Goal: Transaction & Acquisition: Purchase product/service

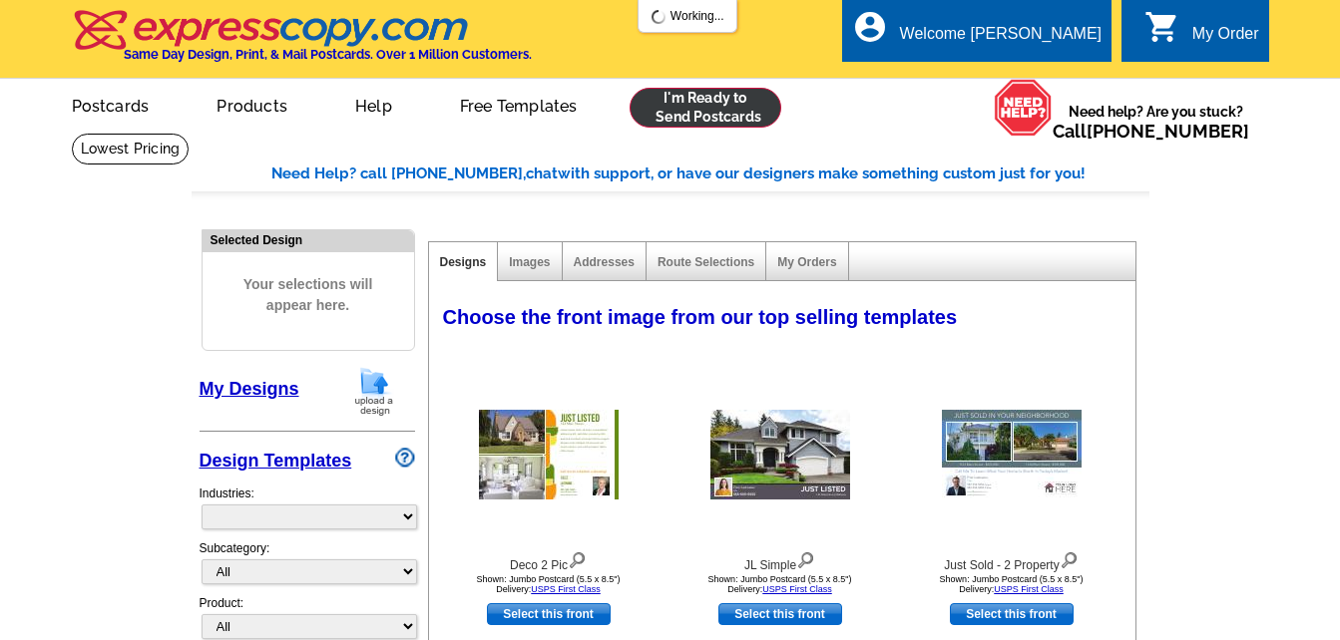
select select "785"
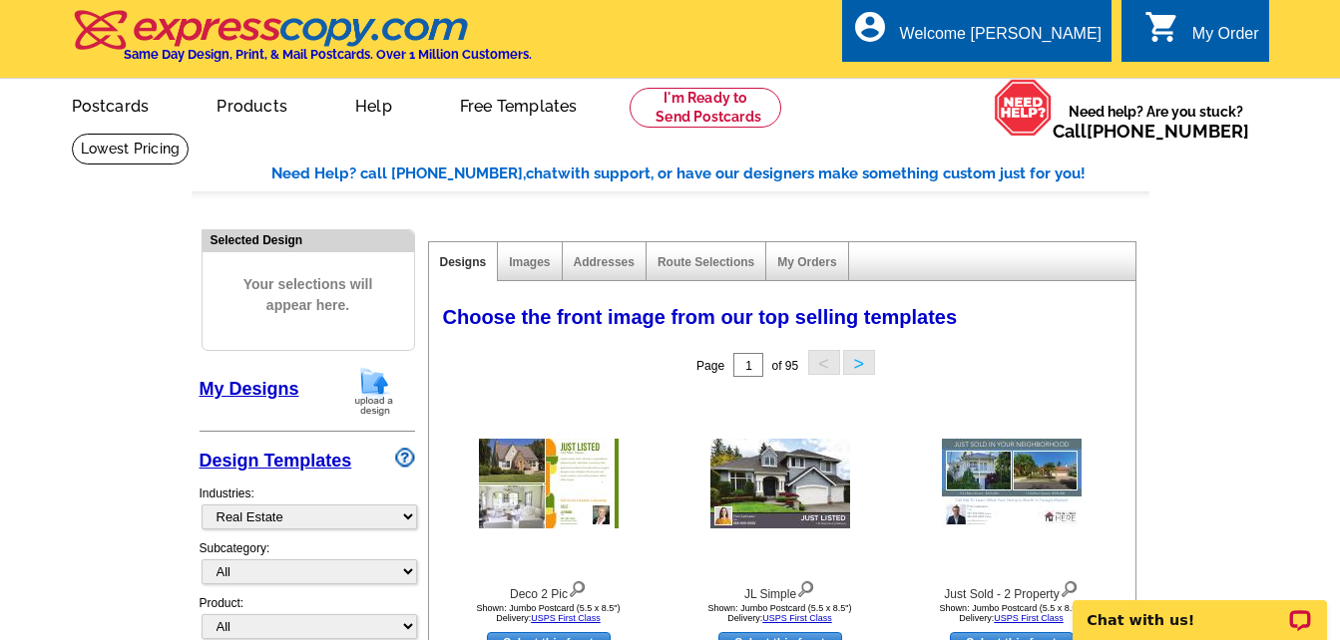
click at [259, 391] on link "My Designs" at bounding box center [250, 389] width 100 height 20
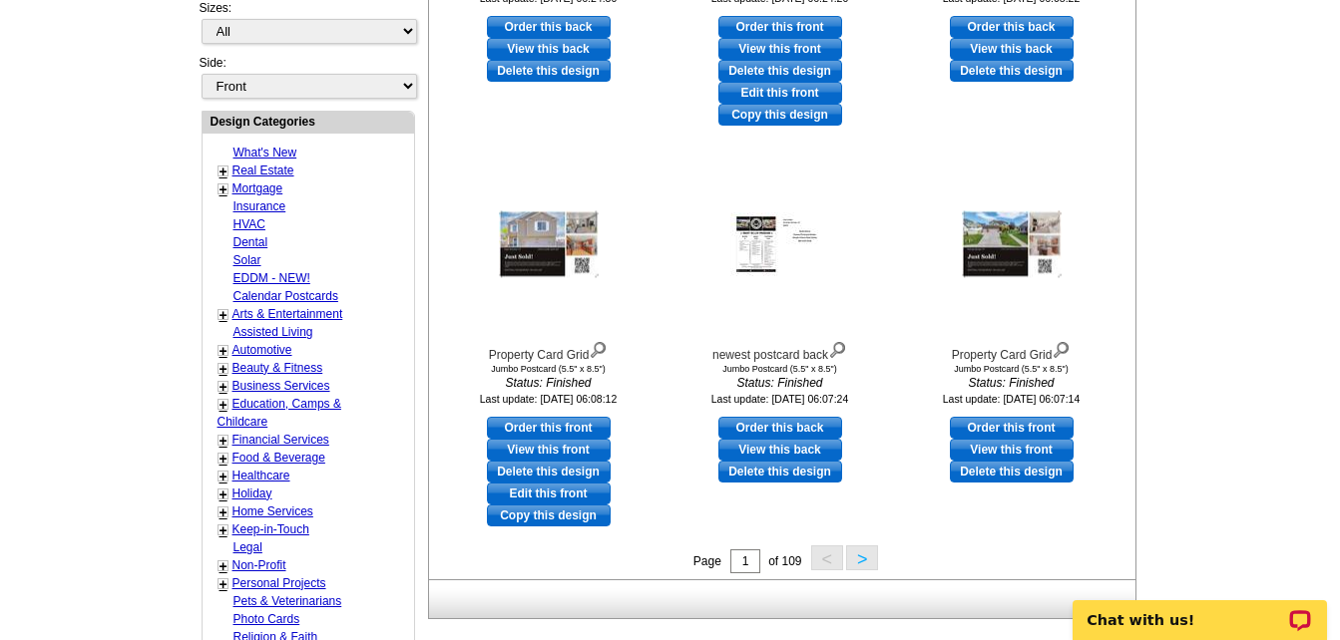
scroll to position [798, 0]
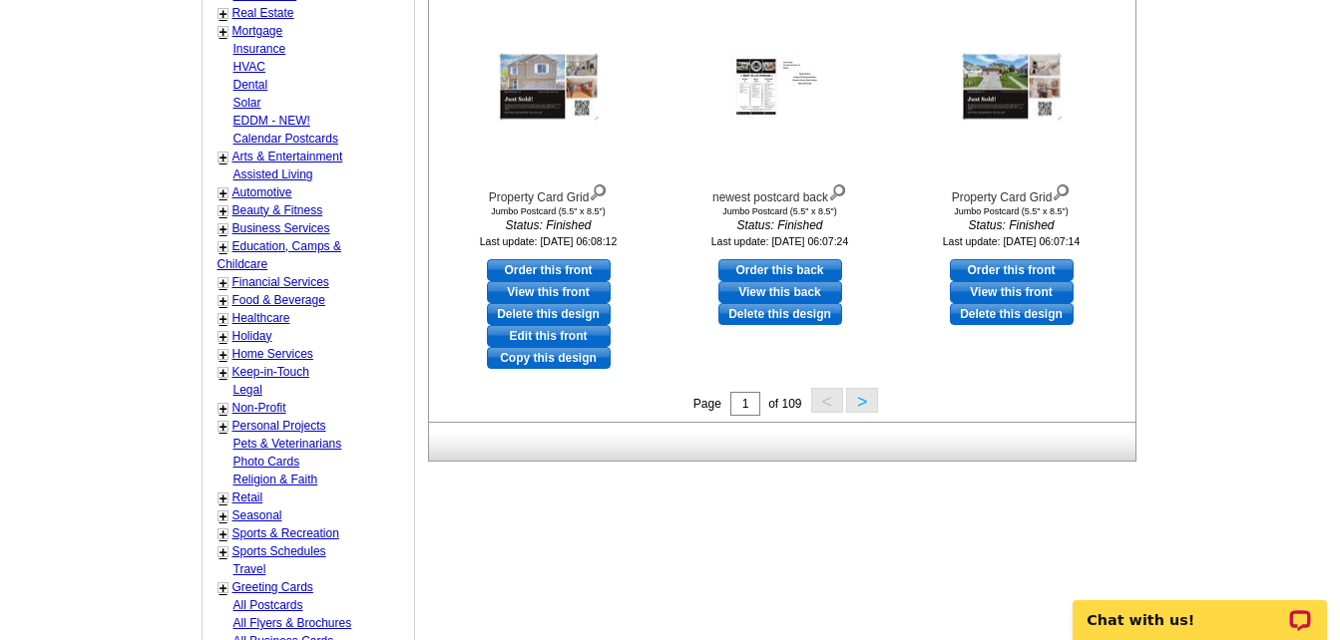
click at [863, 401] on button ">" at bounding box center [862, 400] width 32 height 25
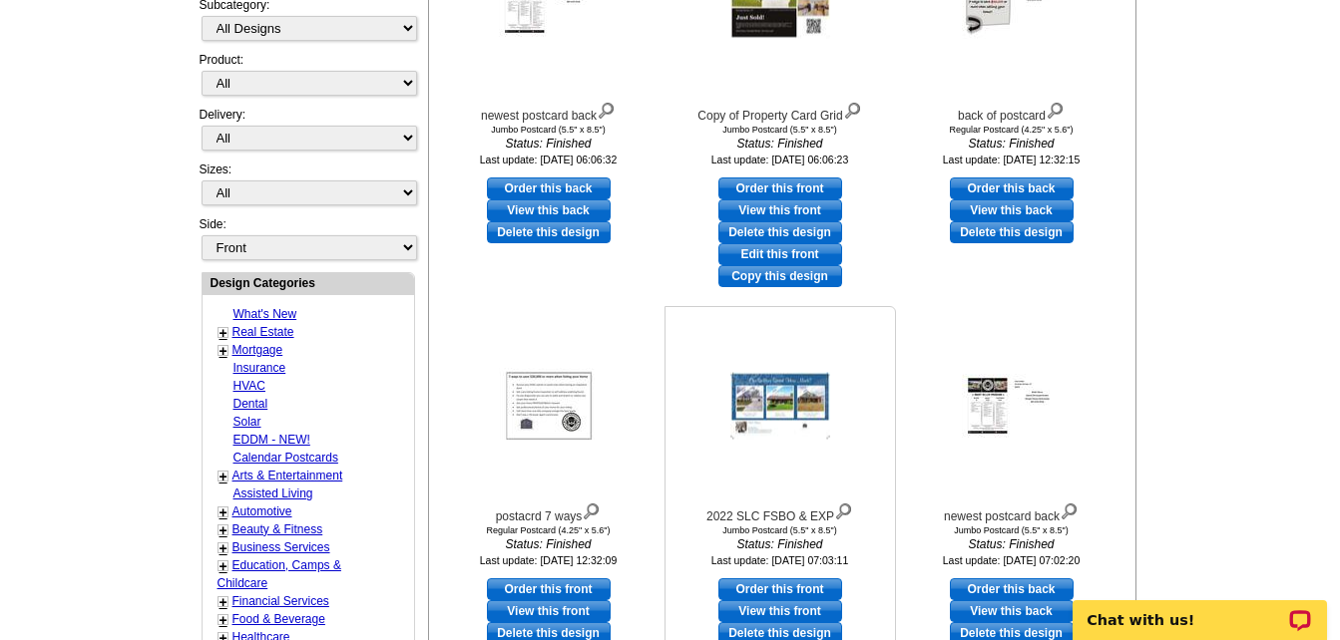
scroll to position [595, 0]
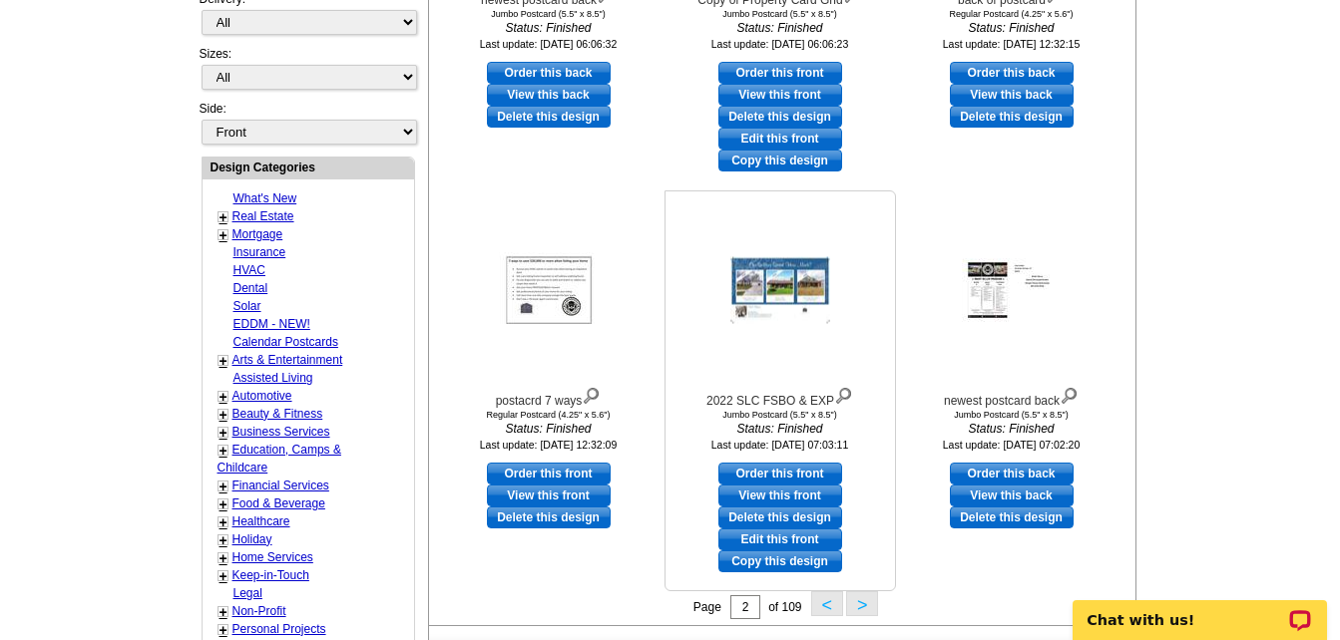
click at [789, 475] on link "Order this front" at bounding box center [780, 474] width 124 height 22
select select "2"
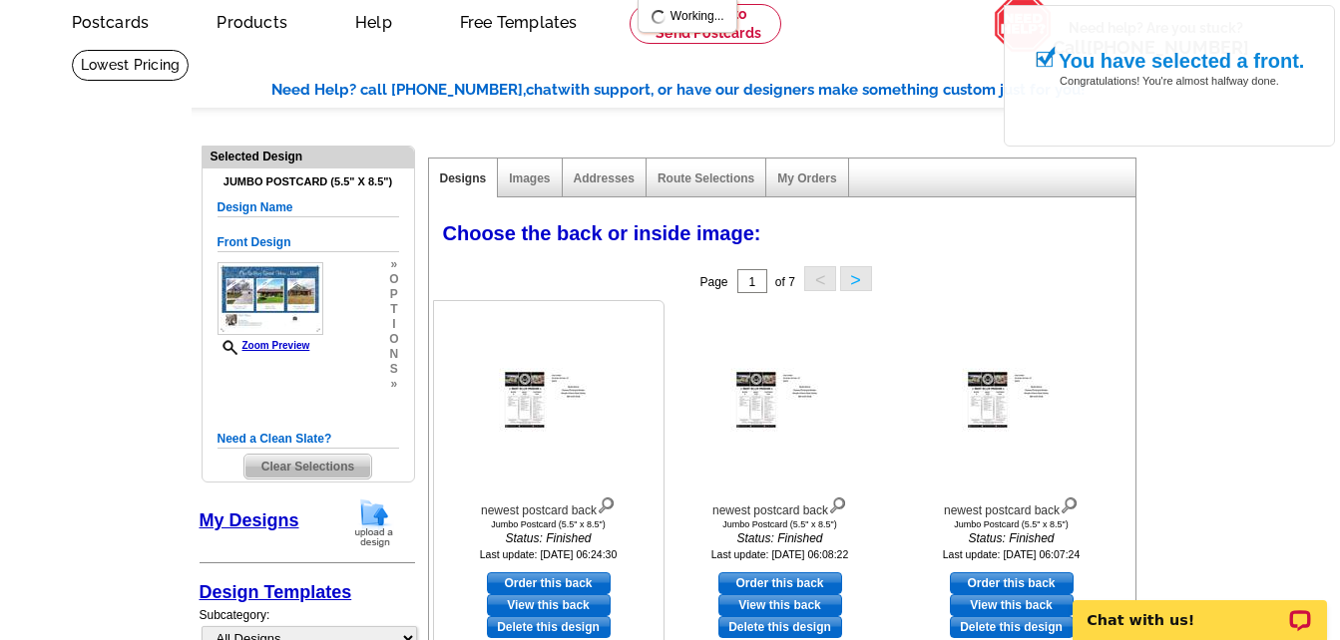
scroll to position [200, 0]
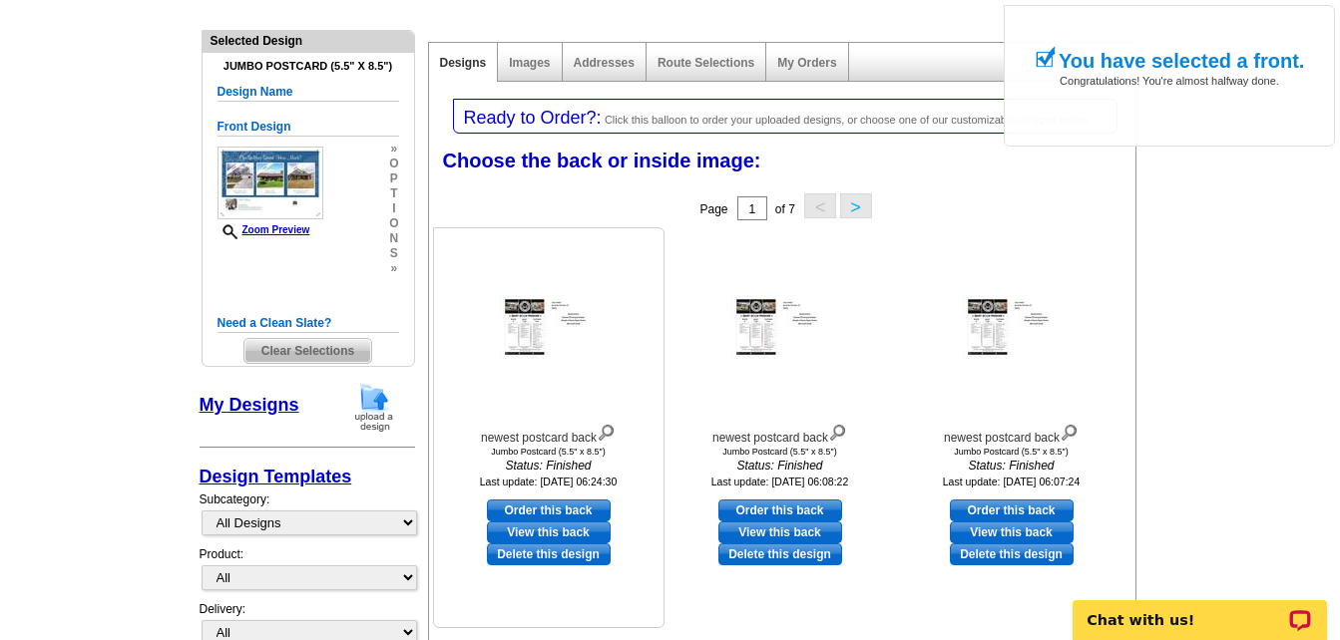
click at [556, 511] on link "Order this back" at bounding box center [549, 511] width 124 height 22
select select "front"
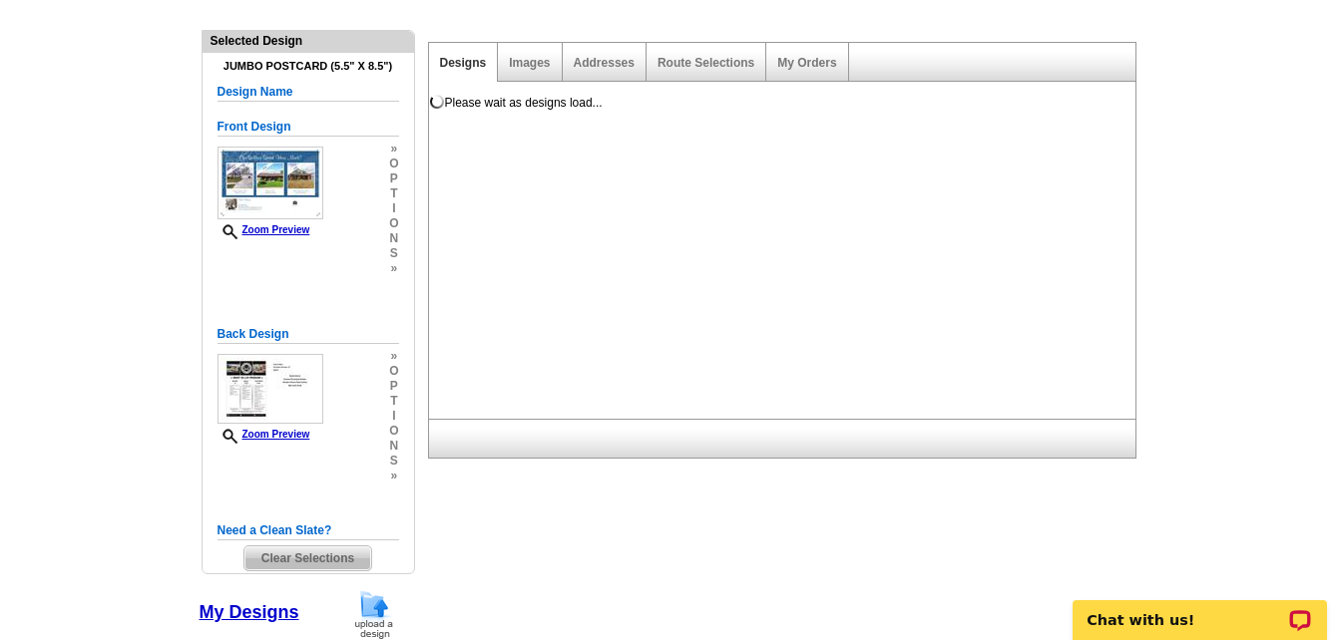
scroll to position [0, 0]
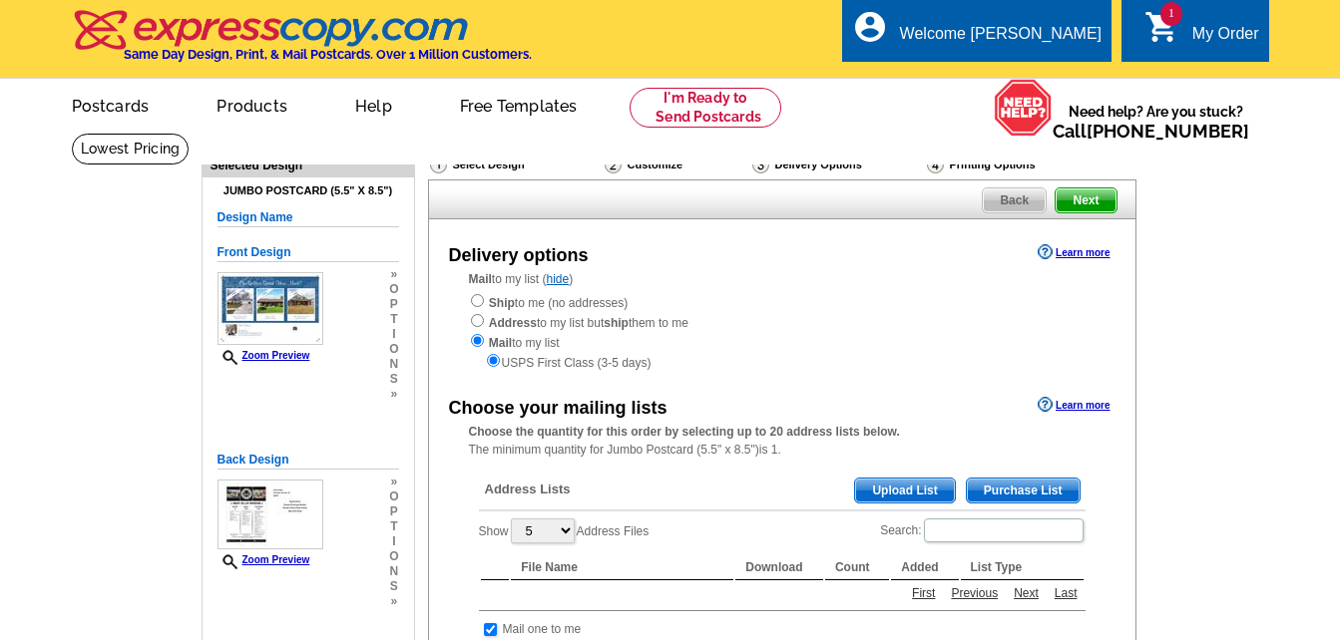
click at [915, 499] on span "Upload List" at bounding box center [904, 491] width 99 height 24
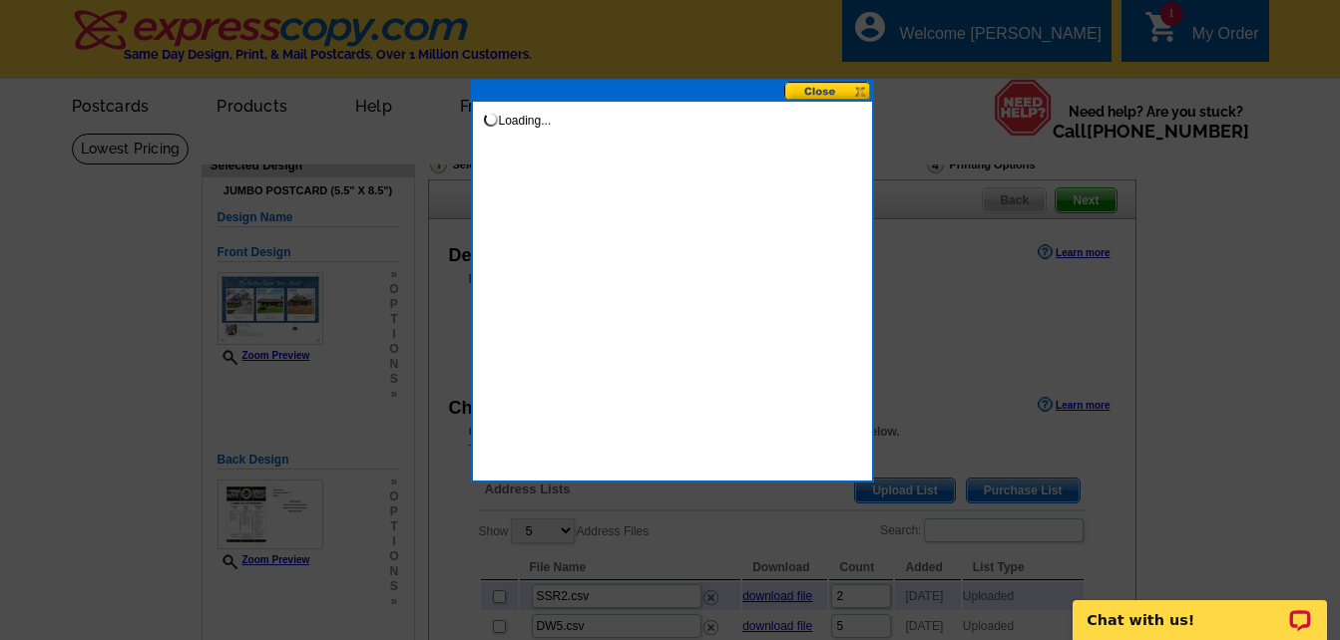
click at [830, 94] on button at bounding box center [828, 91] width 88 height 19
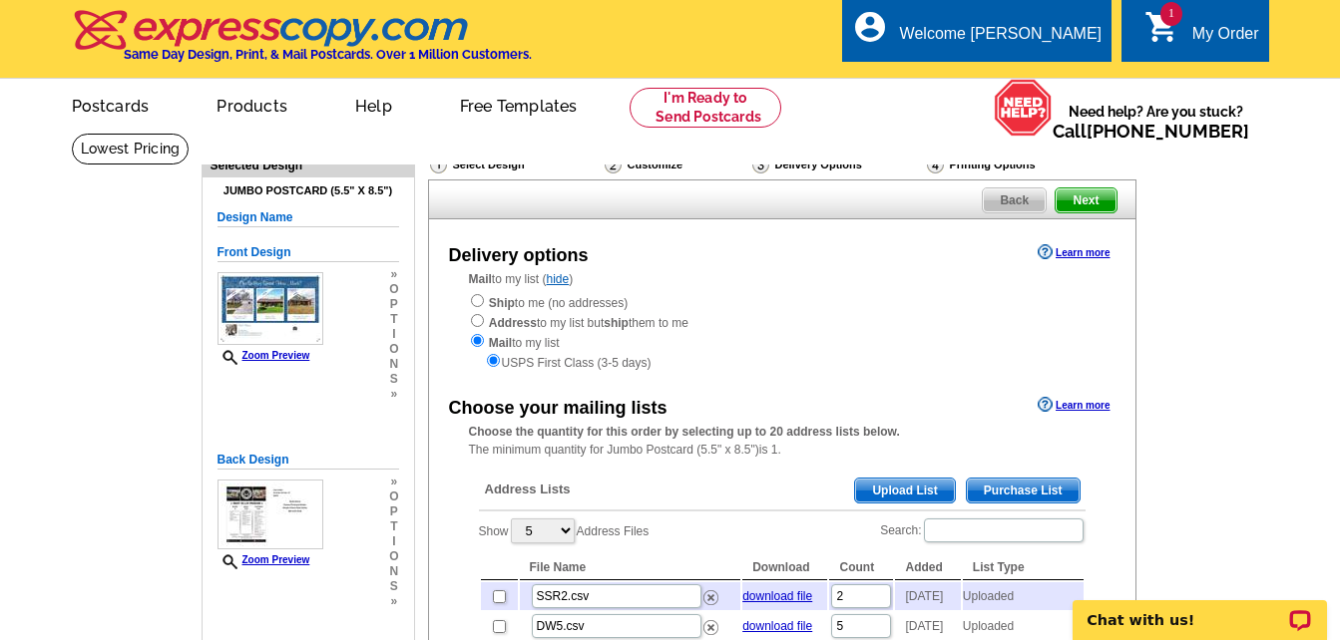
click at [894, 493] on span "Upload List" at bounding box center [904, 491] width 99 height 24
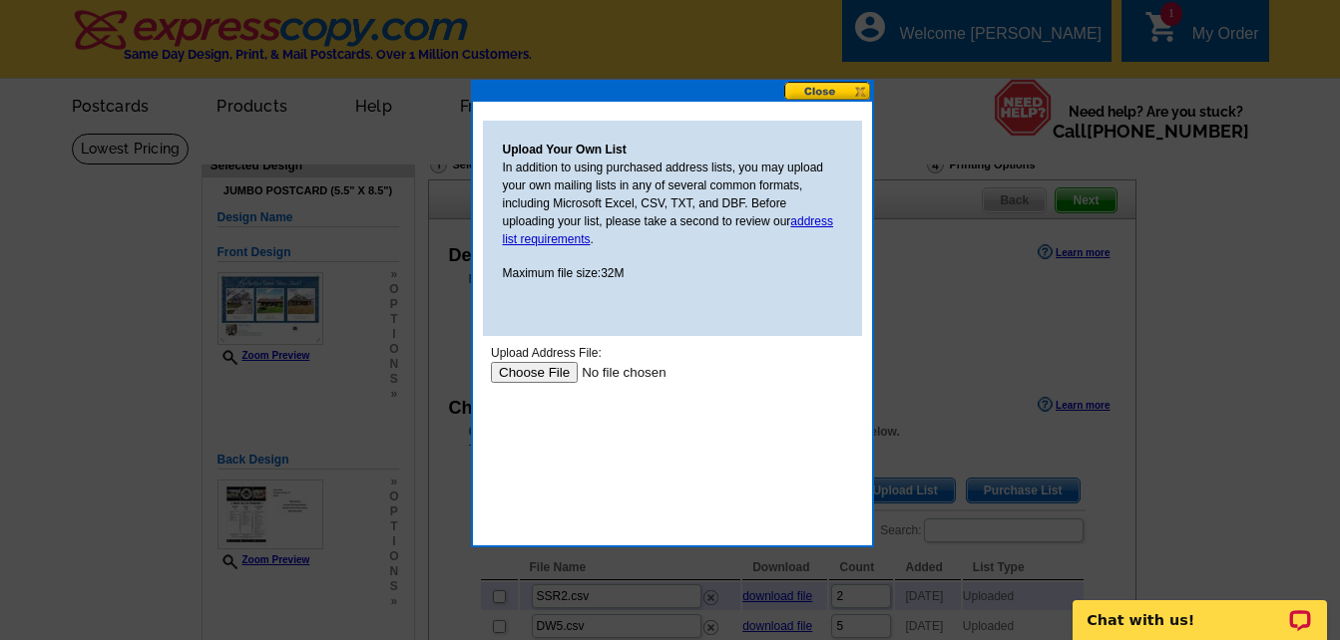
click at [559, 369] on input "file" at bounding box center [616, 372] width 252 height 21
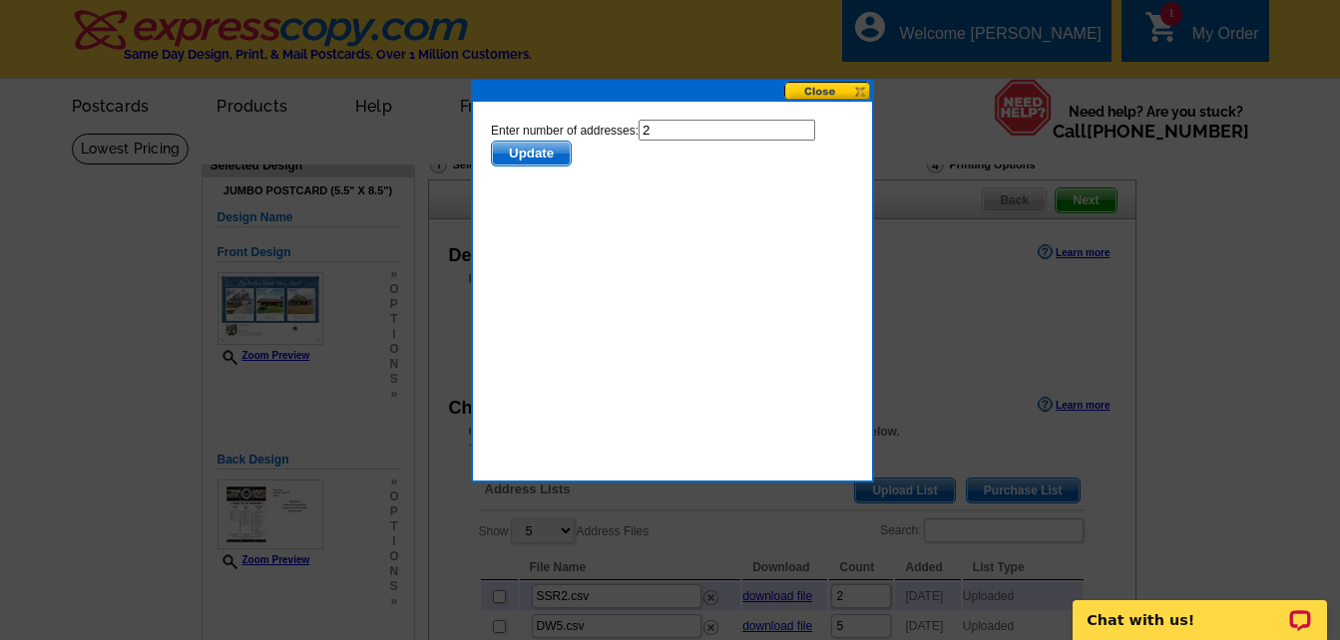
click at [652, 129] on input "2" at bounding box center [725, 130] width 177 height 21
type input "1"
click at [545, 151] on span "Update" at bounding box center [530, 154] width 79 height 24
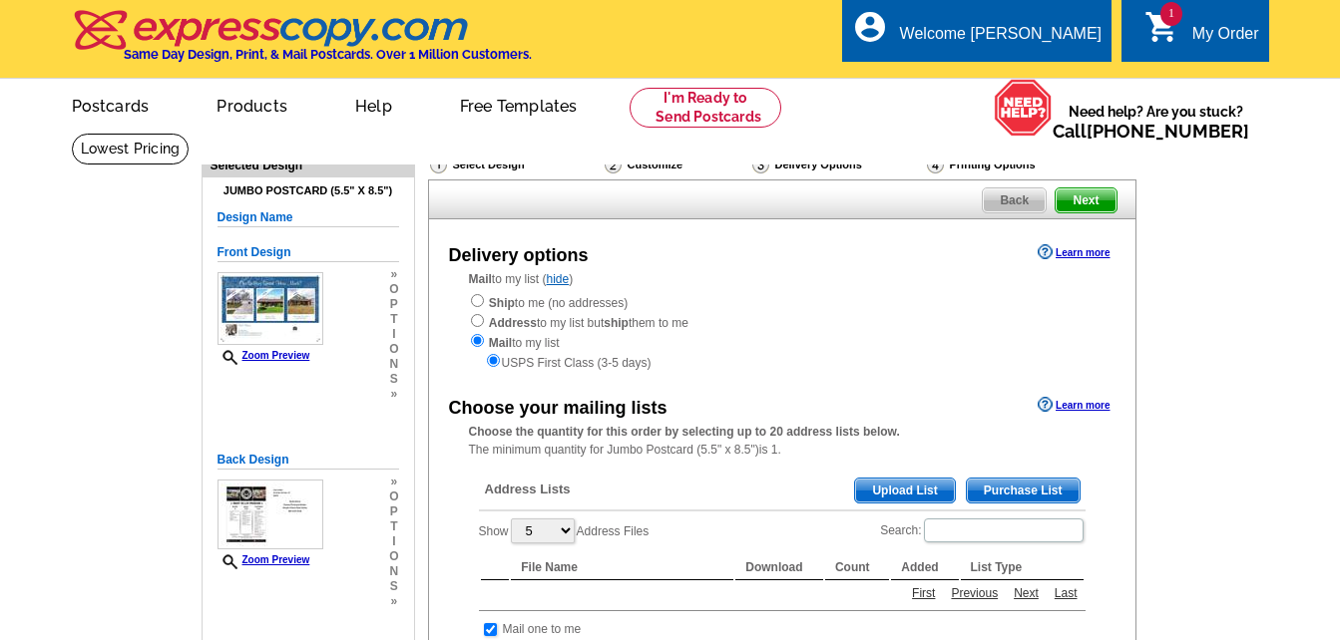
click at [910, 496] on span "Upload List" at bounding box center [904, 491] width 99 height 24
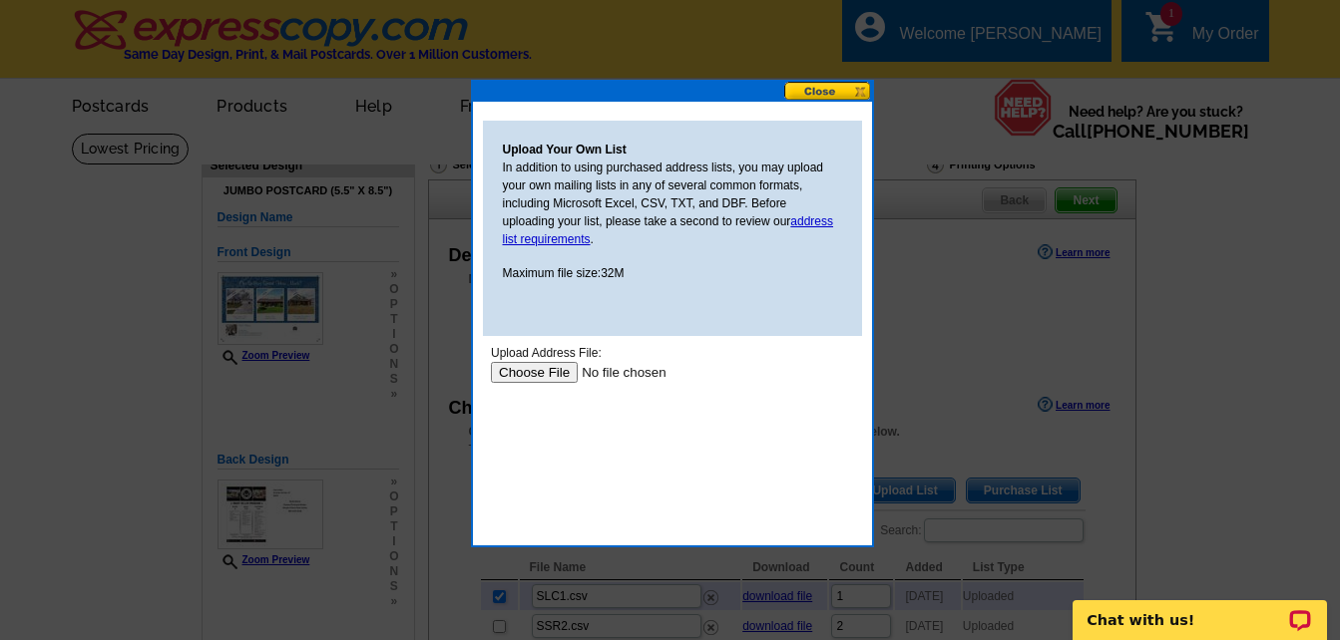
click at [548, 368] on input "file" at bounding box center [616, 372] width 252 height 21
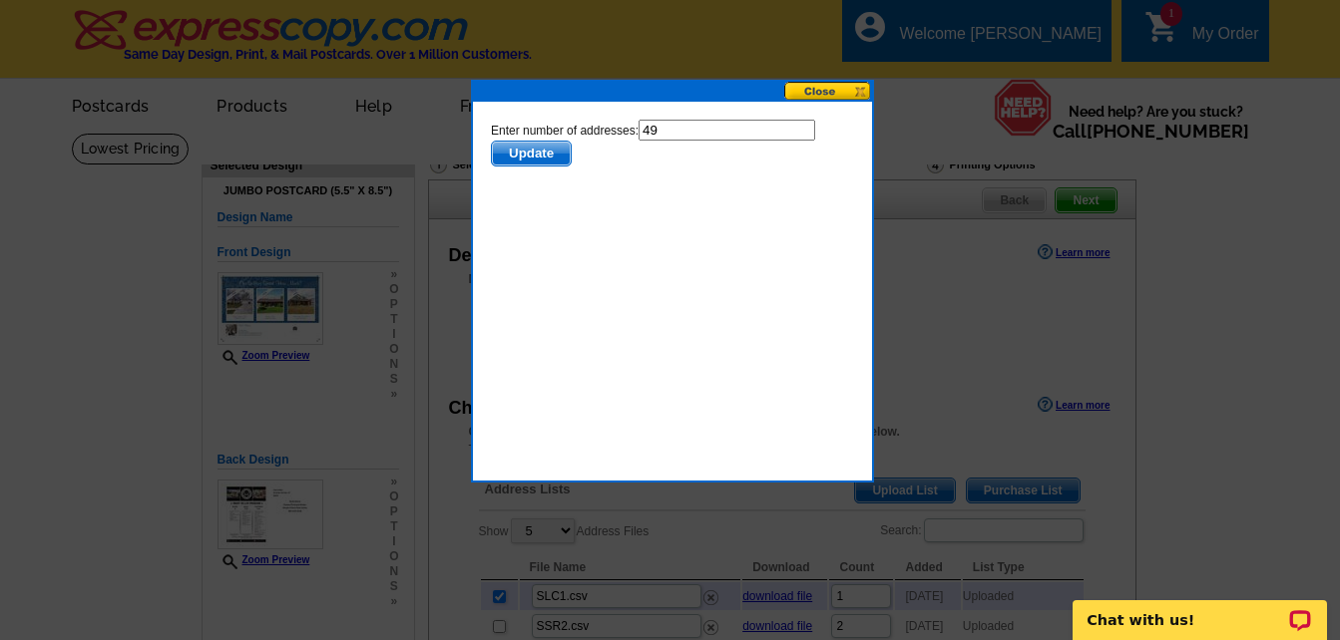
click at [664, 129] on input "49" at bounding box center [725, 130] width 177 height 21
type input "48"
click at [526, 147] on span "Update" at bounding box center [530, 154] width 79 height 24
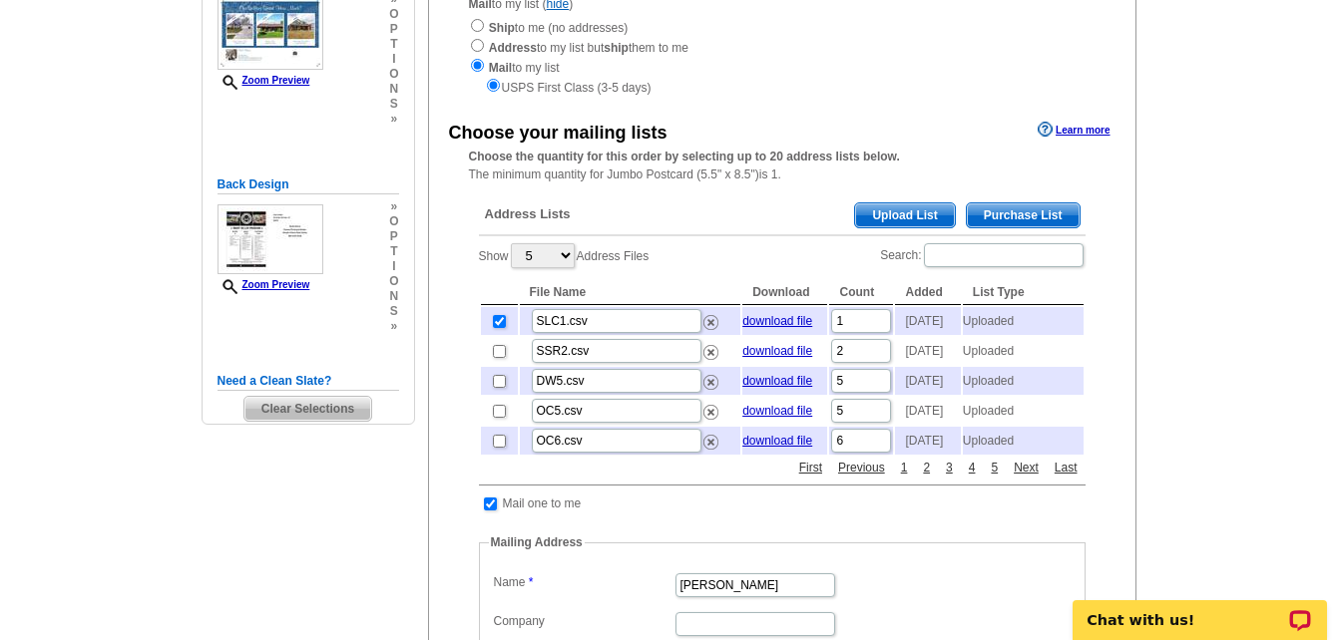
scroll to position [299, 0]
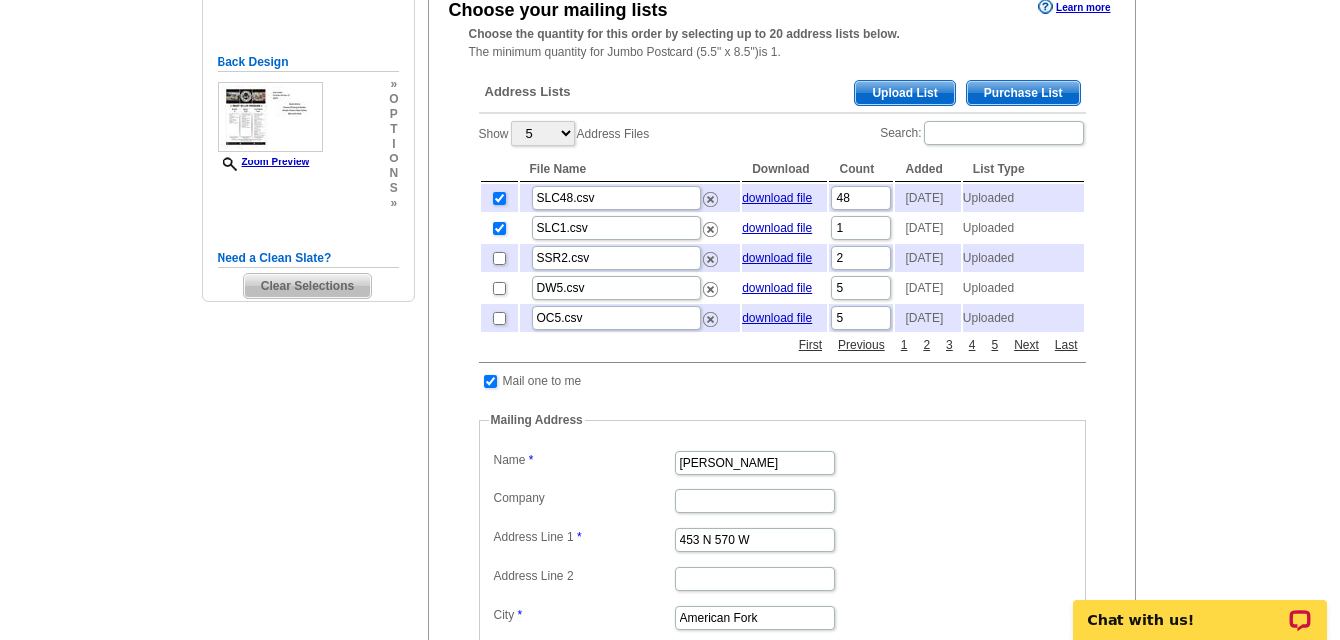
scroll to position [400, 0]
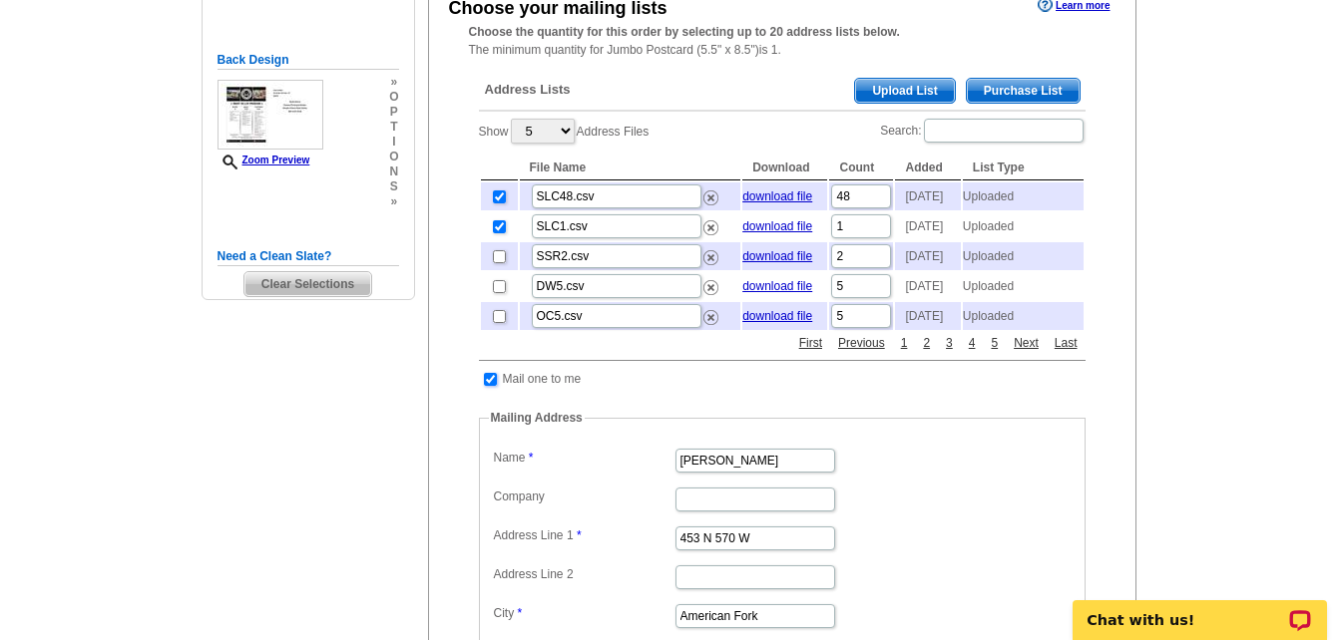
click at [489, 386] on input "checkbox" at bounding box center [490, 379] width 13 height 13
checkbox input "false"
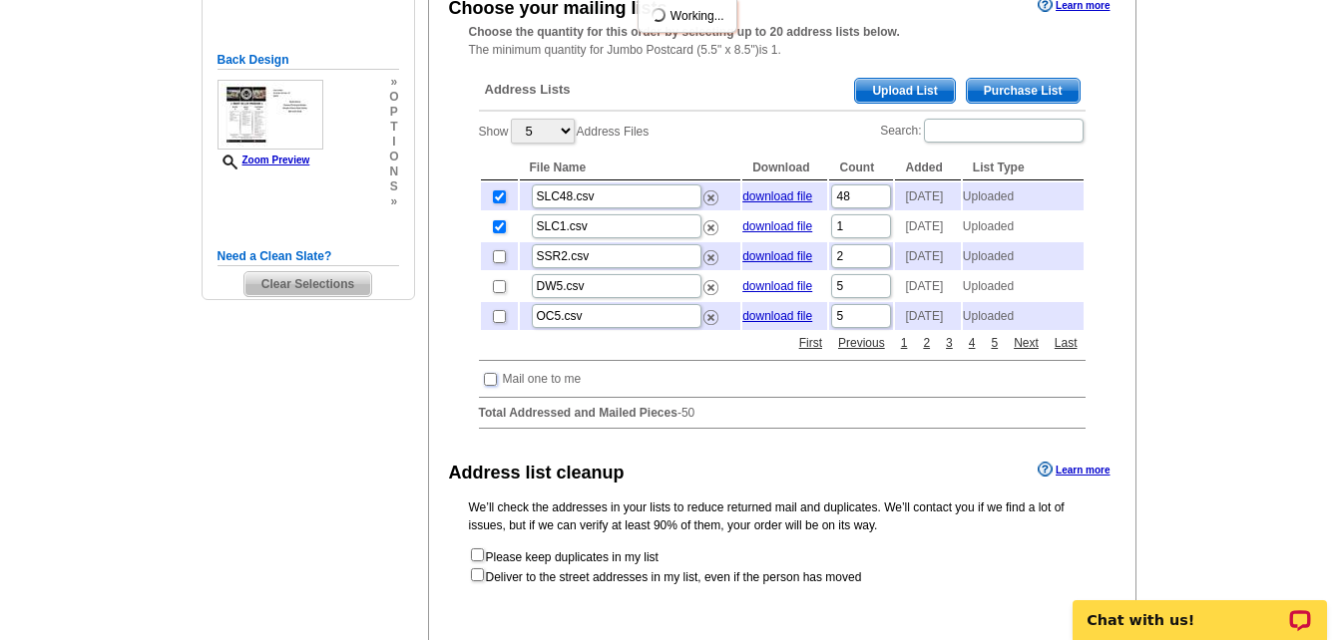
scroll to position [699, 0]
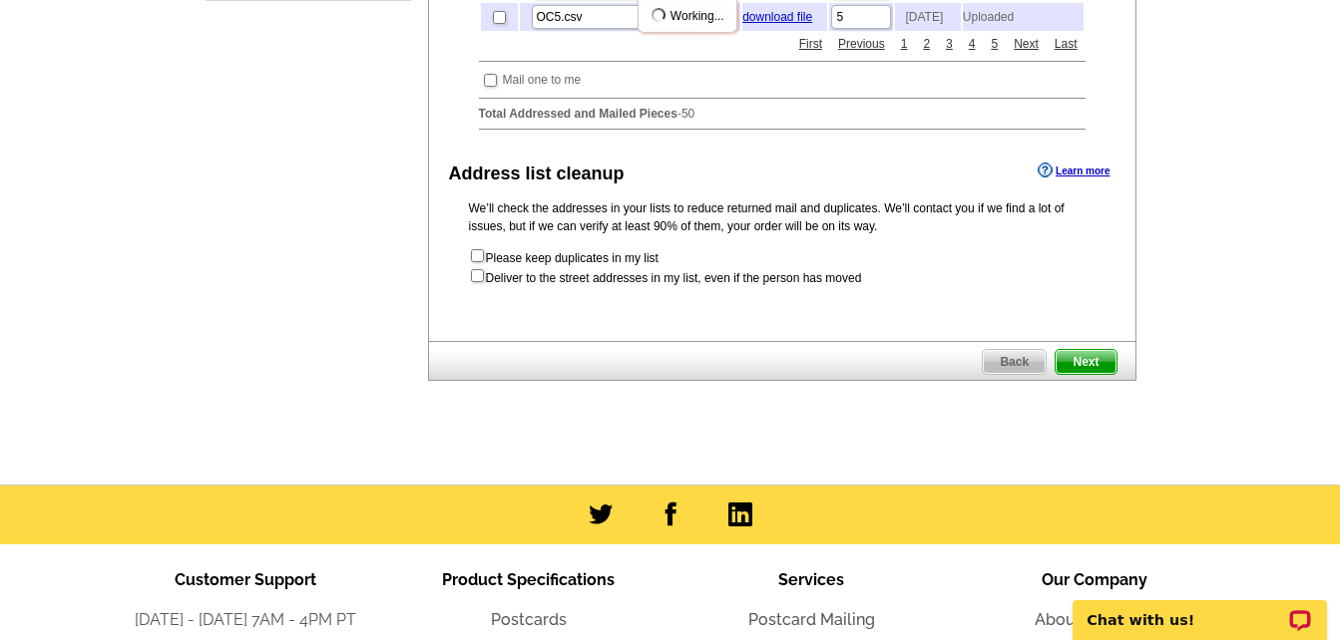
click at [1086, 374] on span "Next" at bounding box center [1085, 362] width 60 height 24
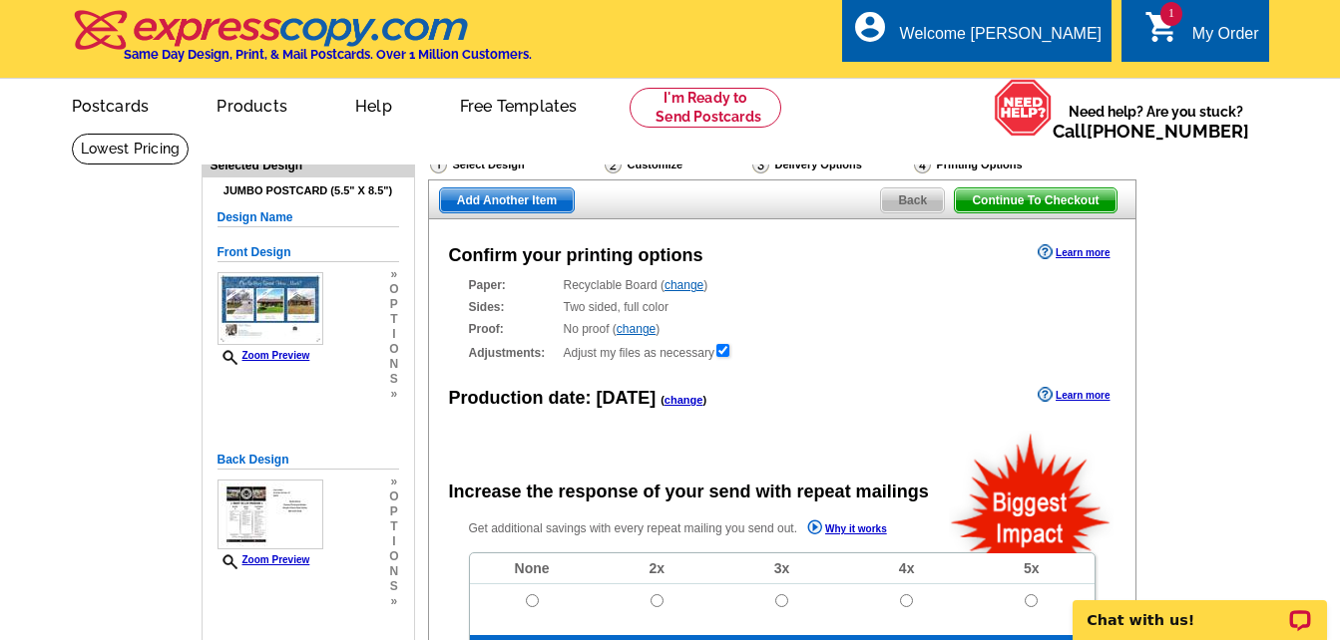
click at [499, 202] on span "Add Another Item" at bounding box center [507, 201] width 134 height 24
radio input "false"
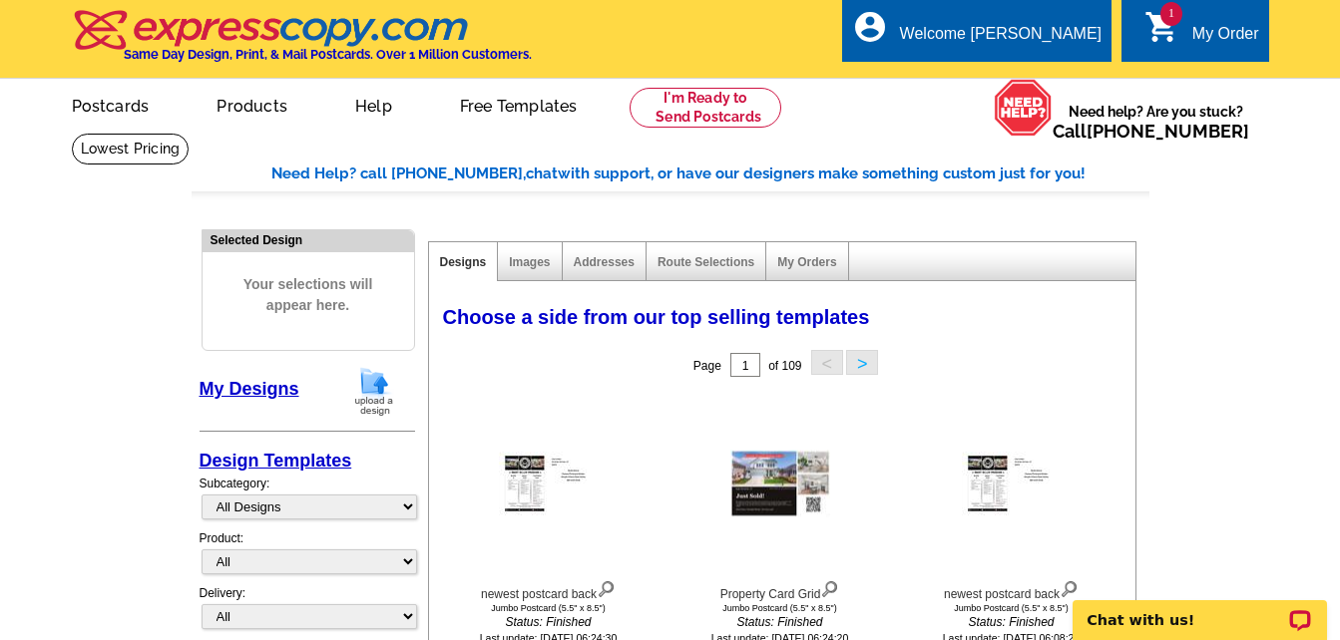
click at [860, 365] on button ">" at bounding box center [862, 362] width 32 height 25
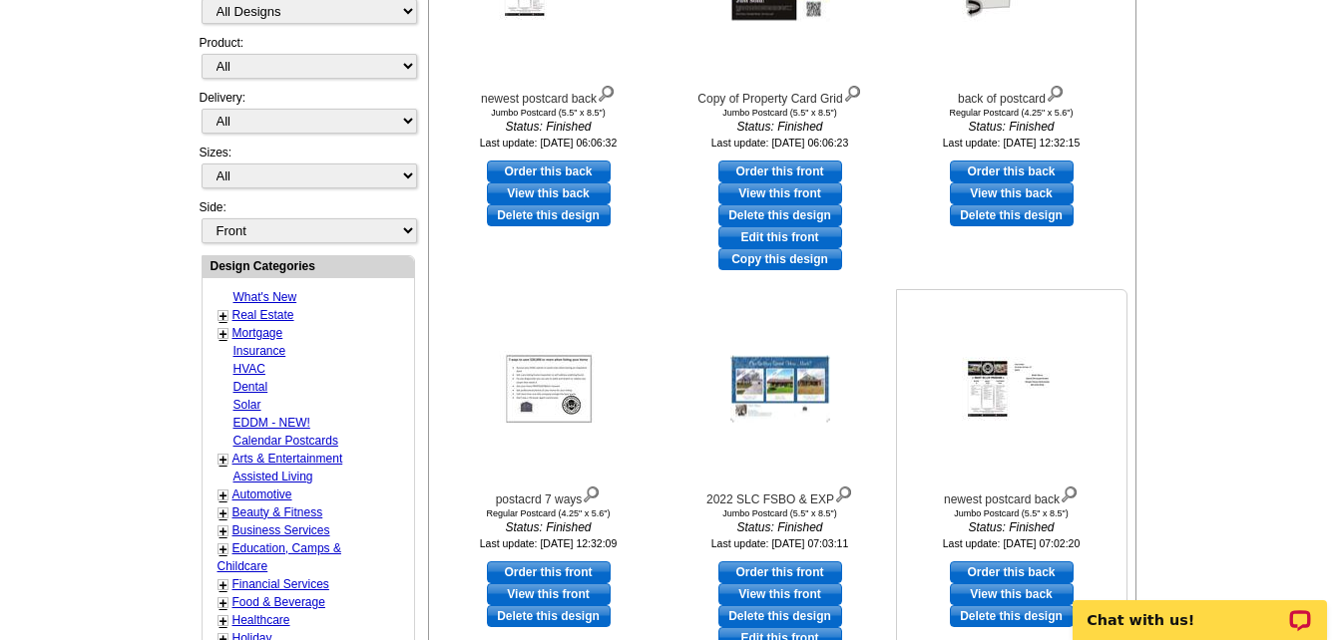
scroll to position [698, 0]
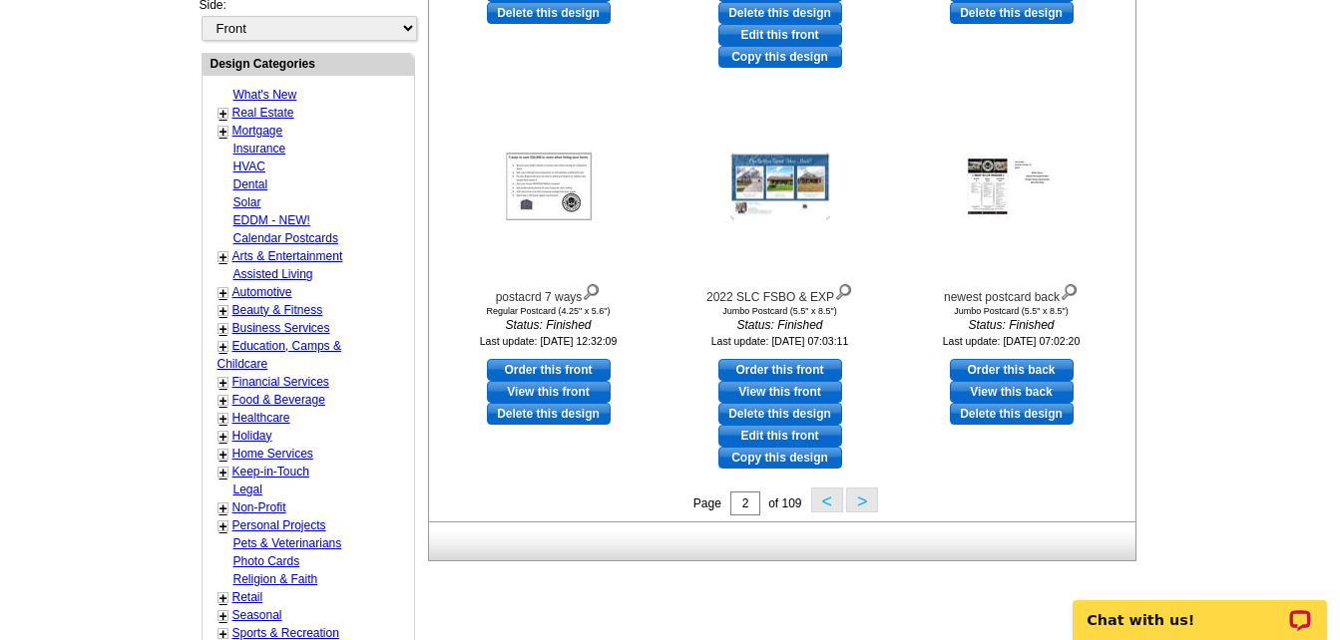
click at [869, 501] on button ">" at bounding box center [862, 500] width 32 height 25
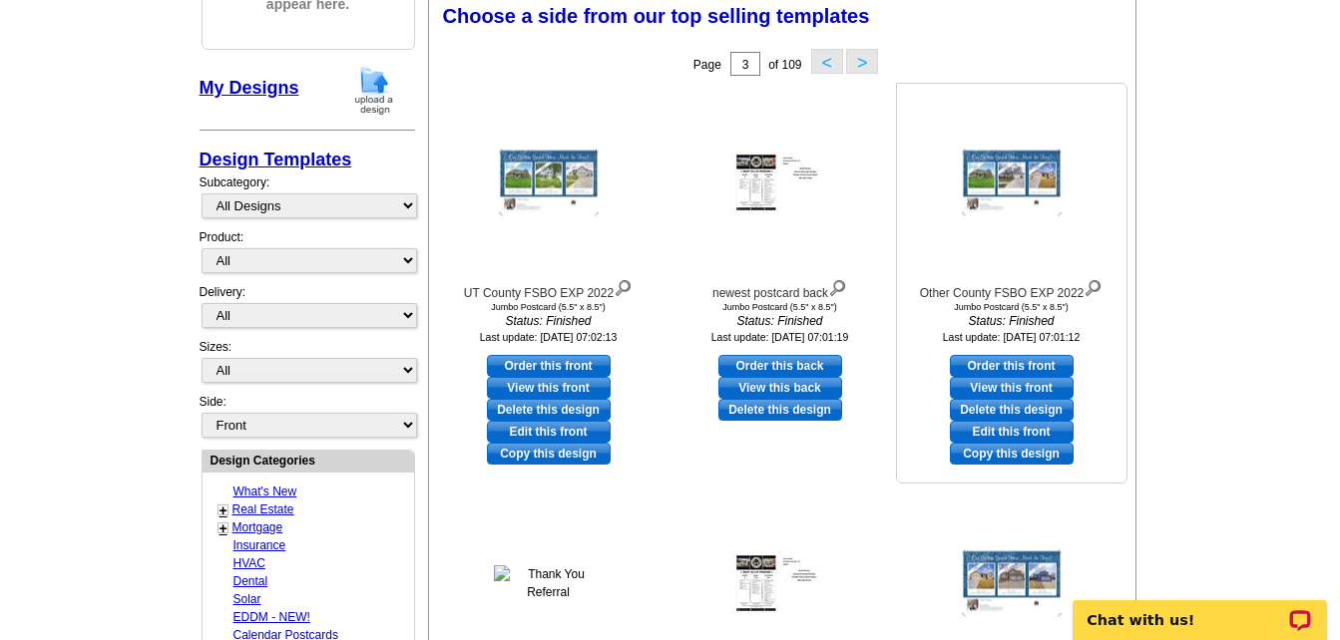
scroll to position [295, 0]
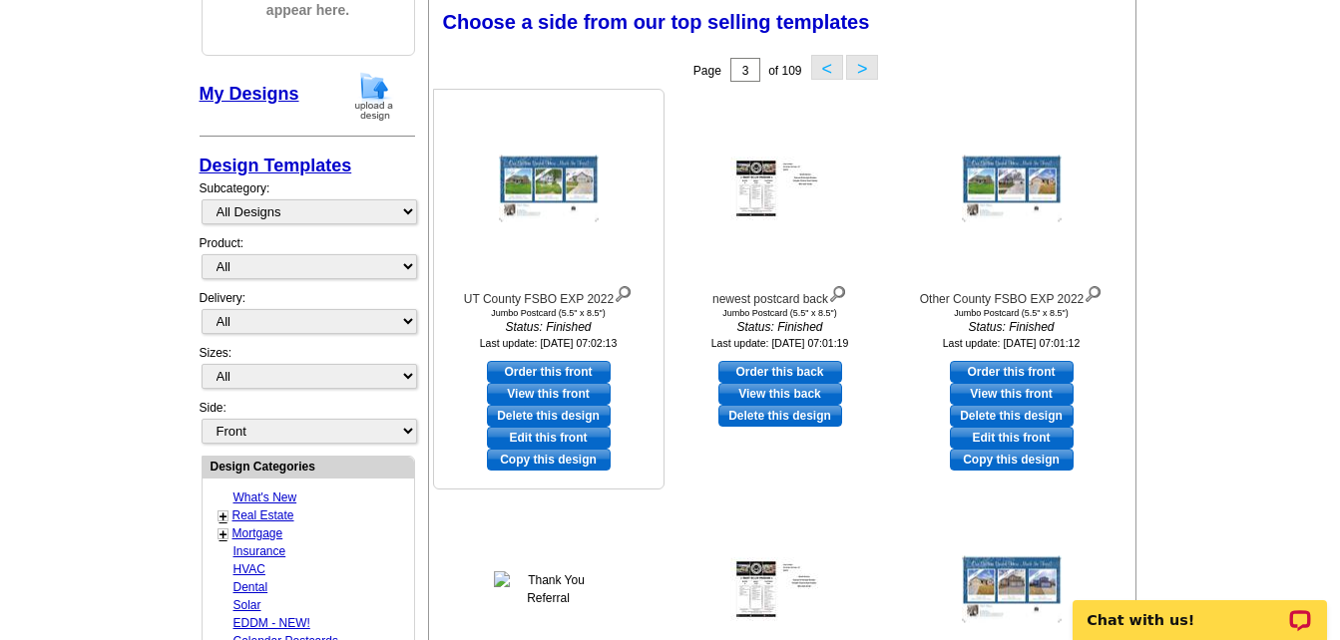
click at [574, 368] on link "Order this front" at bounding box center [549, 372] width 124 height 22
select select "2"
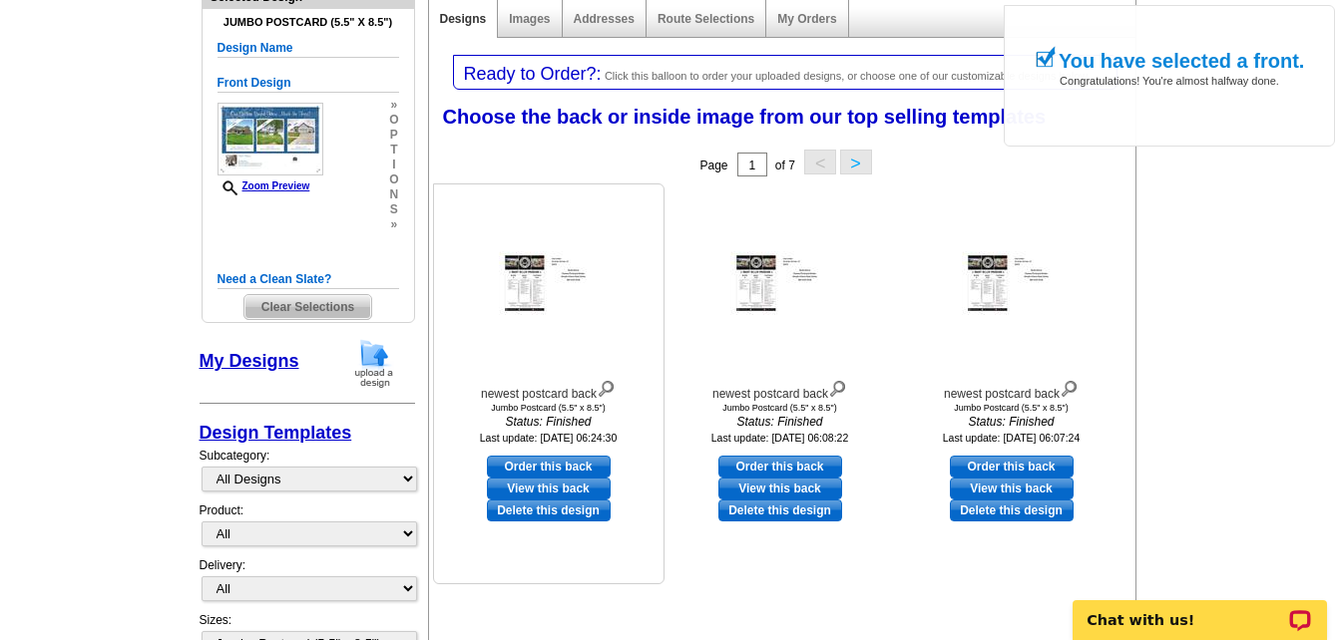
scroll to position [299, 0]
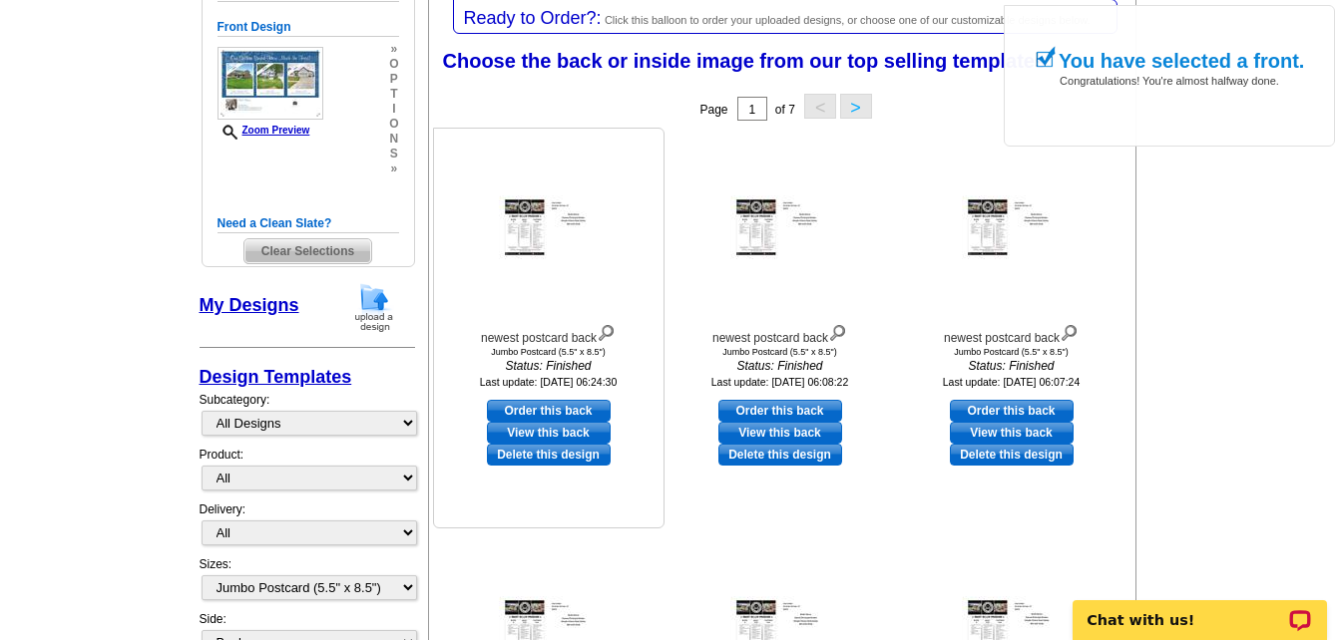
click at [561, 416] on link "Order this back" at bounding box center [549, 411] width 124 height 22
select select "front"
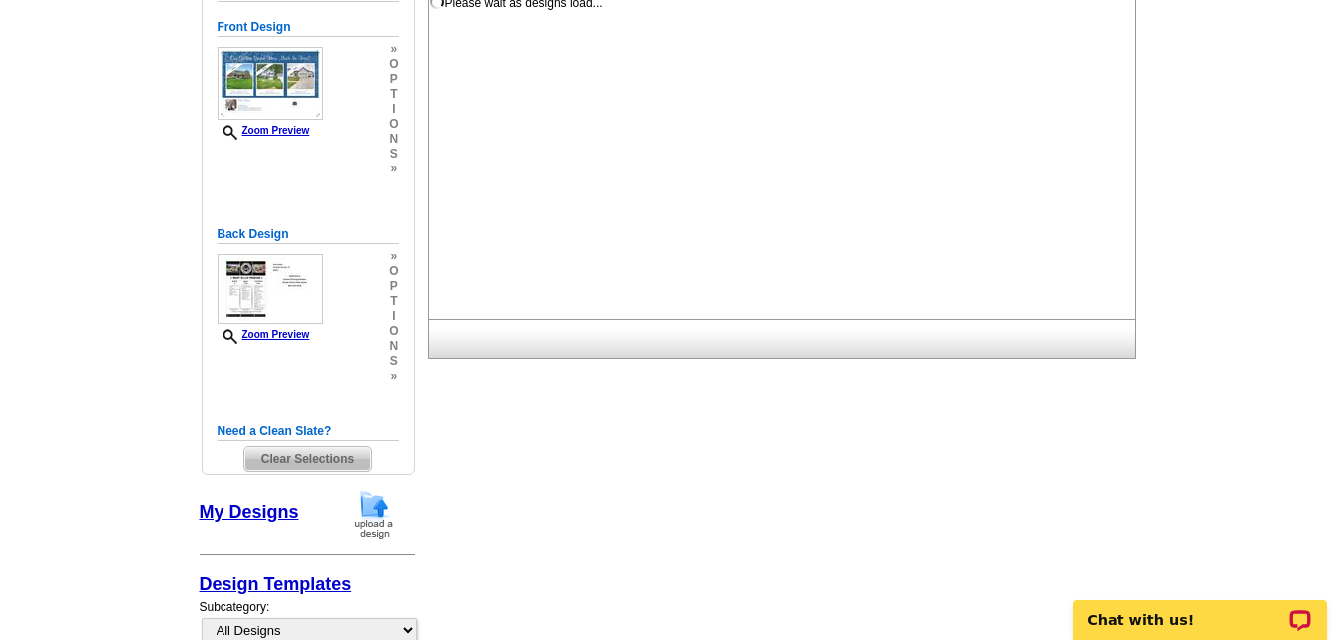
scroll to position [0, 0]
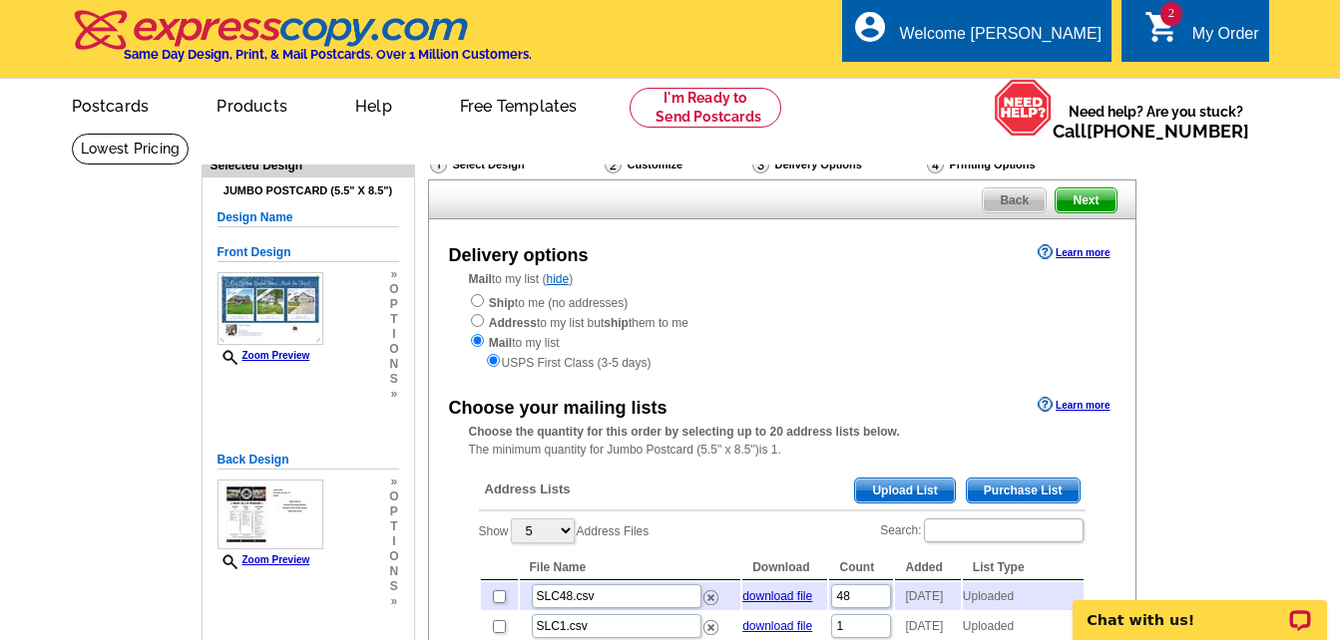
click at [905, 490] on span "Upload List" at bounding box center [904, 491] width 99 height 24
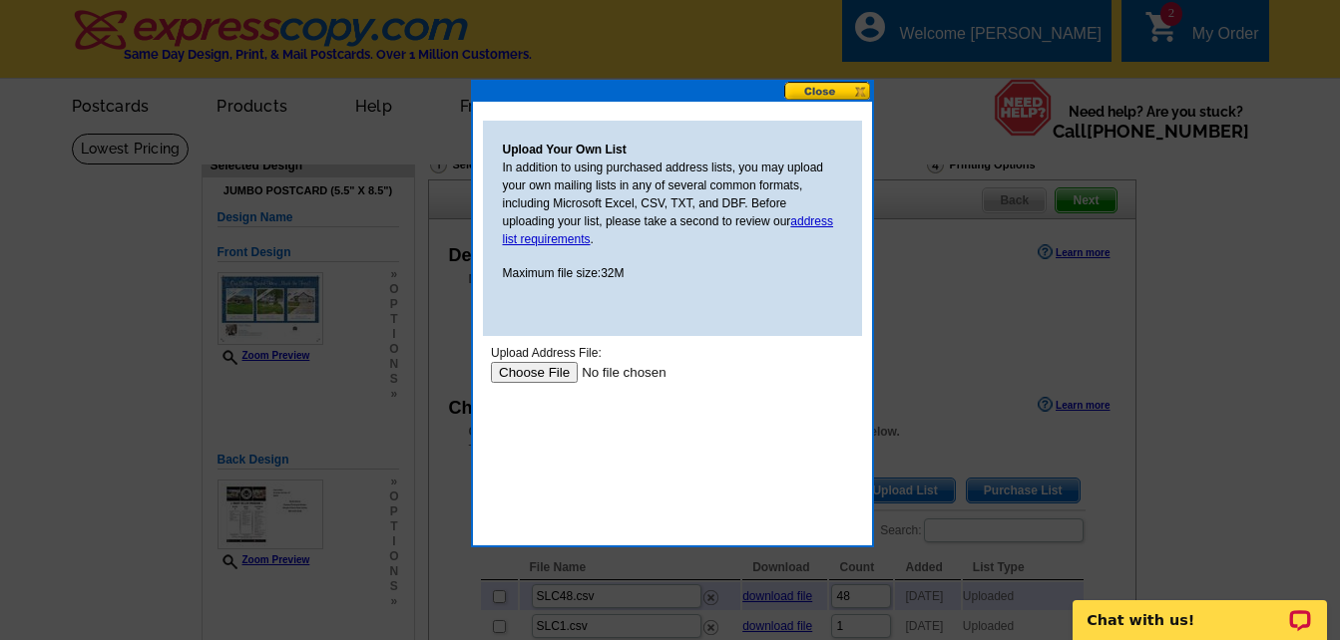
click at [530, 374] on input "file" at bounding box center [616, 372] width 252 height 21
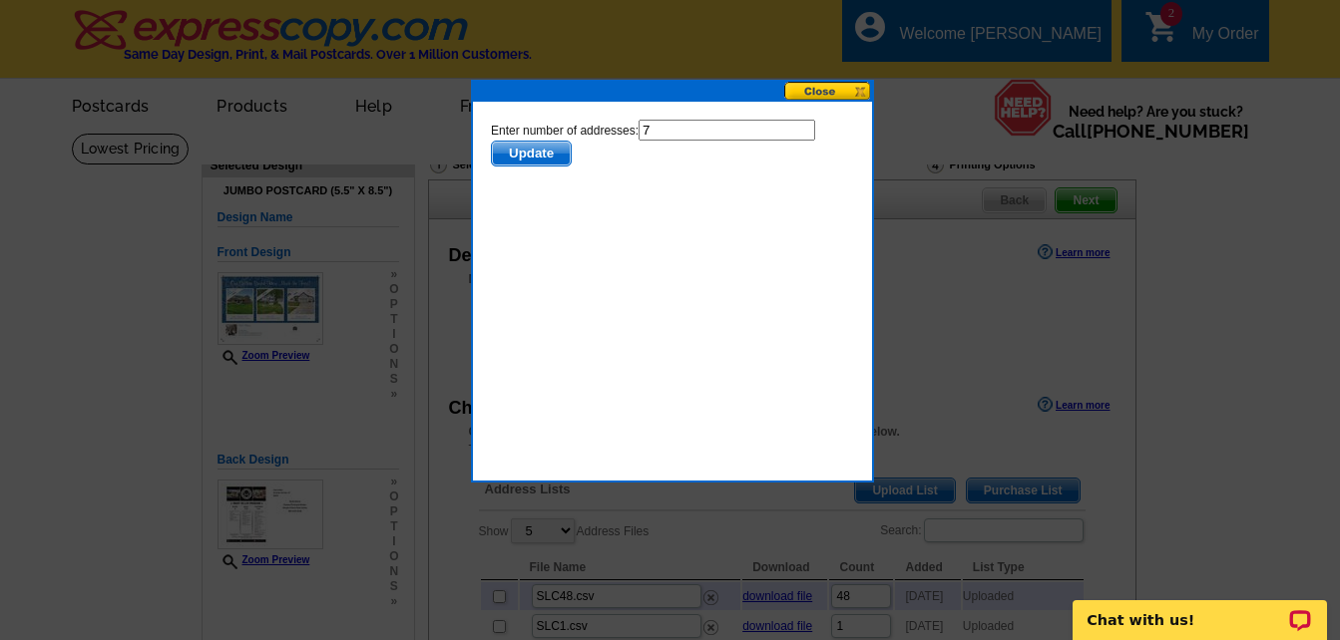
click at [673, 135] on input "7" at bounding box center [725, 130] width 177 height 21
type input "6"
click at [541, 150] on span "Update" at bounding box center [530, 154] width 79 height 24
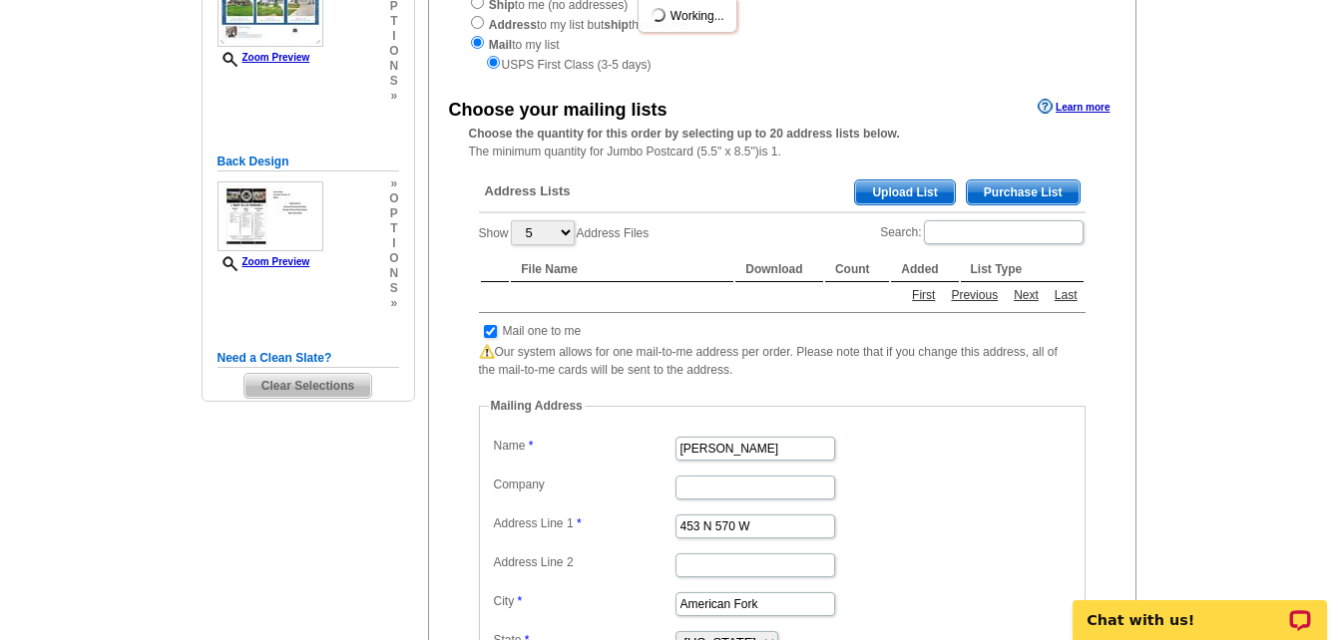
scroll to position [299, 0]
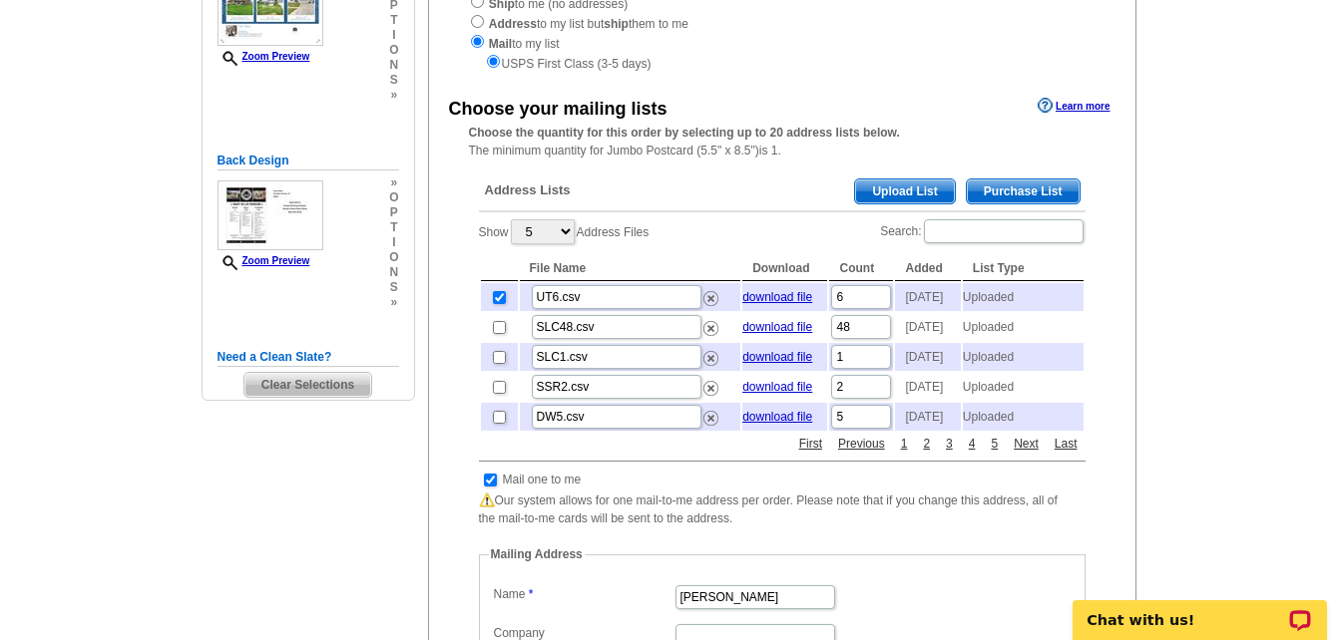
click at [888, 188] on span "Upload List" at bounding box center [904, 192] width 99 height 24
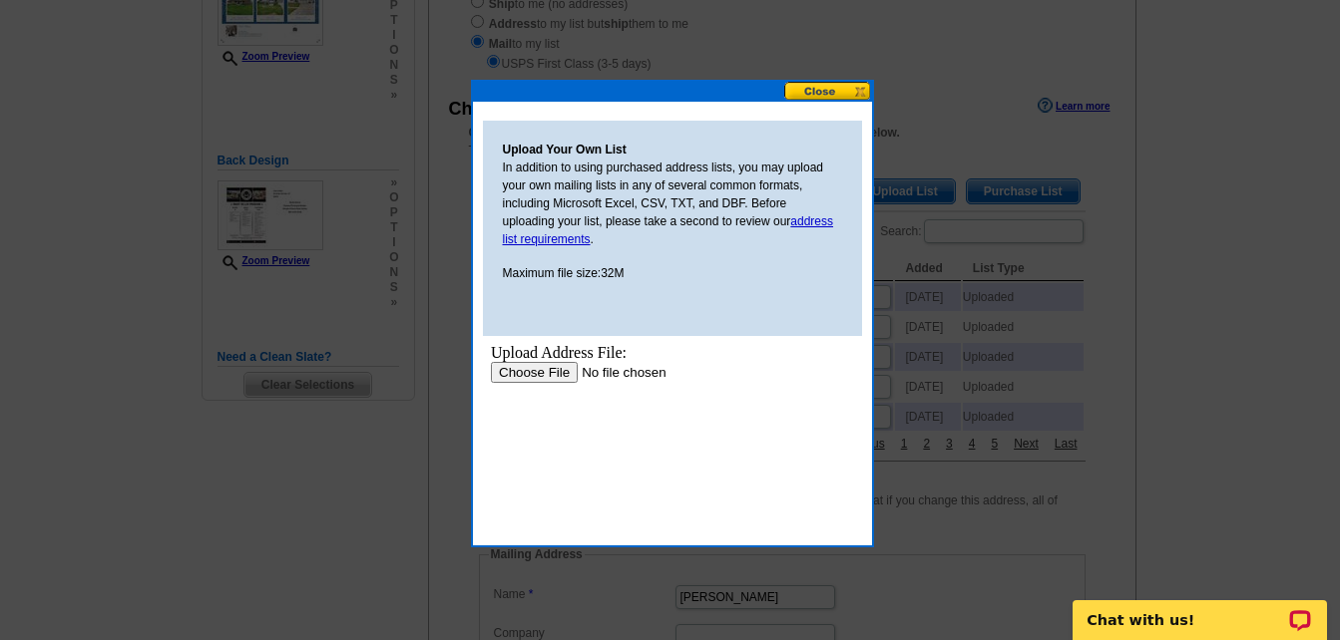
scroll to position [0, 0]
click at [540, 369] on input "file" at bounding box center [616, 372] width 252 height 21
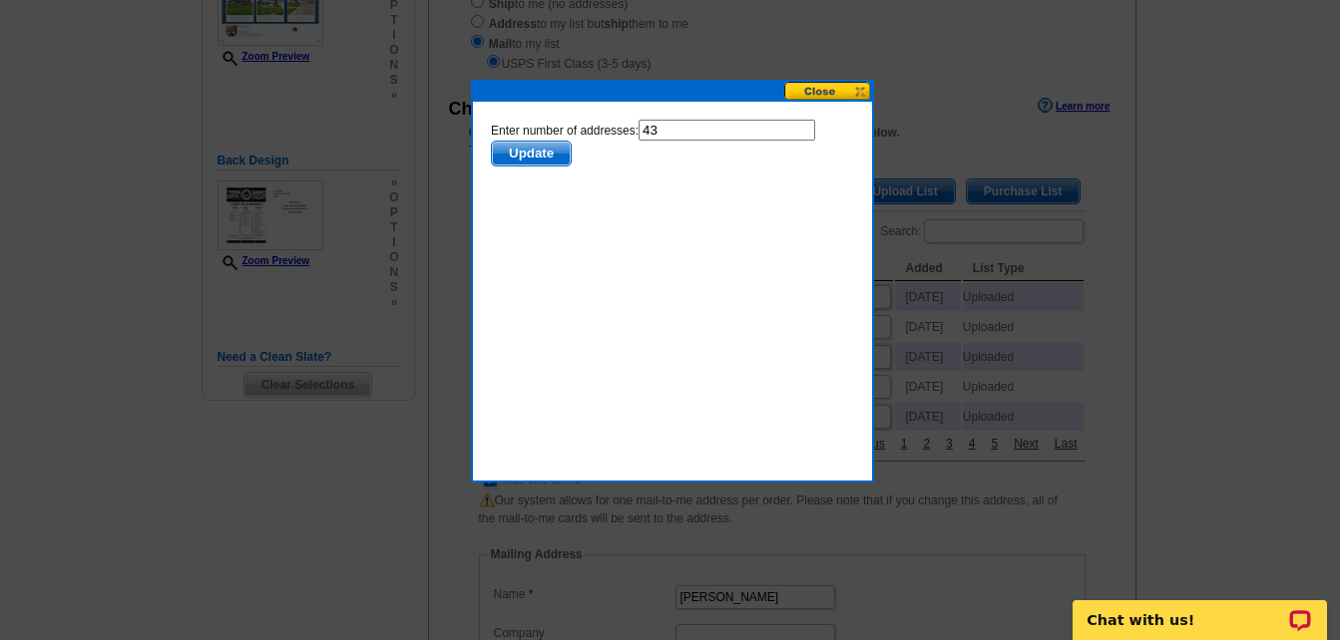
click at [662, 128] on input "43" at bounding box center [725, 130] width 177 height 21
type input "42"
click at [539, 154] on span "Update" at bounding box center [530, 154] width 79 height 24
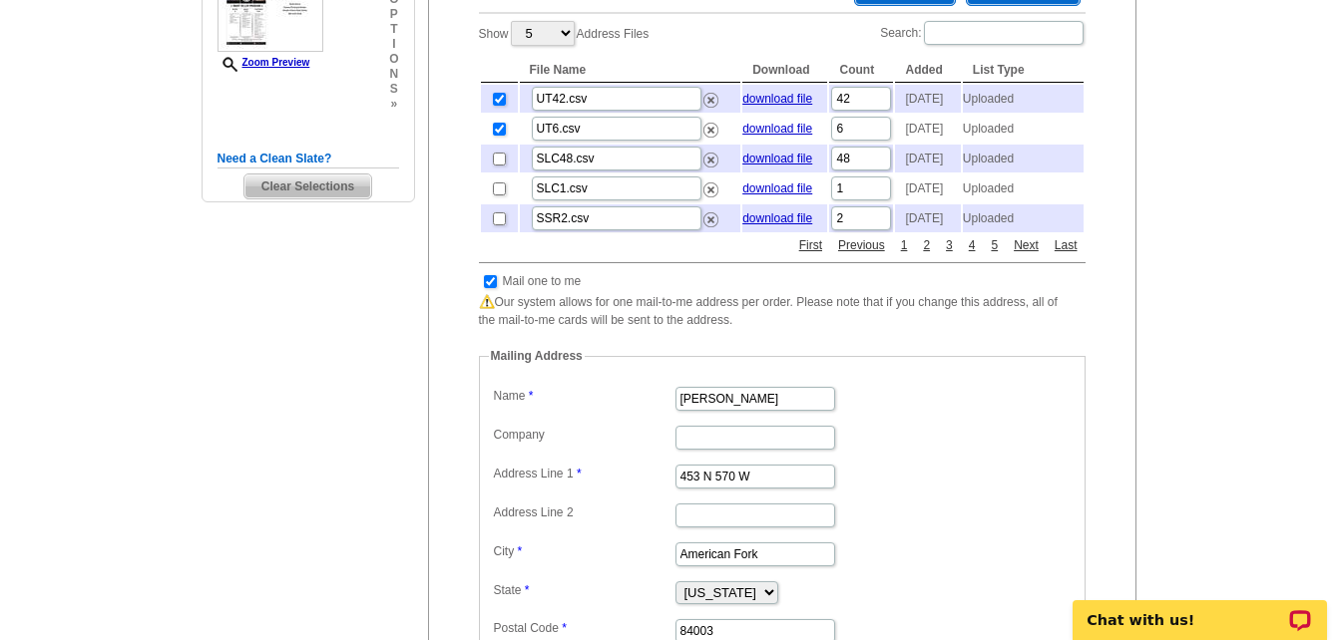
scroll to position [500, 0]
click at [492, 286] on input "checkbox" at bounding box center [490, 279] width 13 height 13
checkbox input "false"
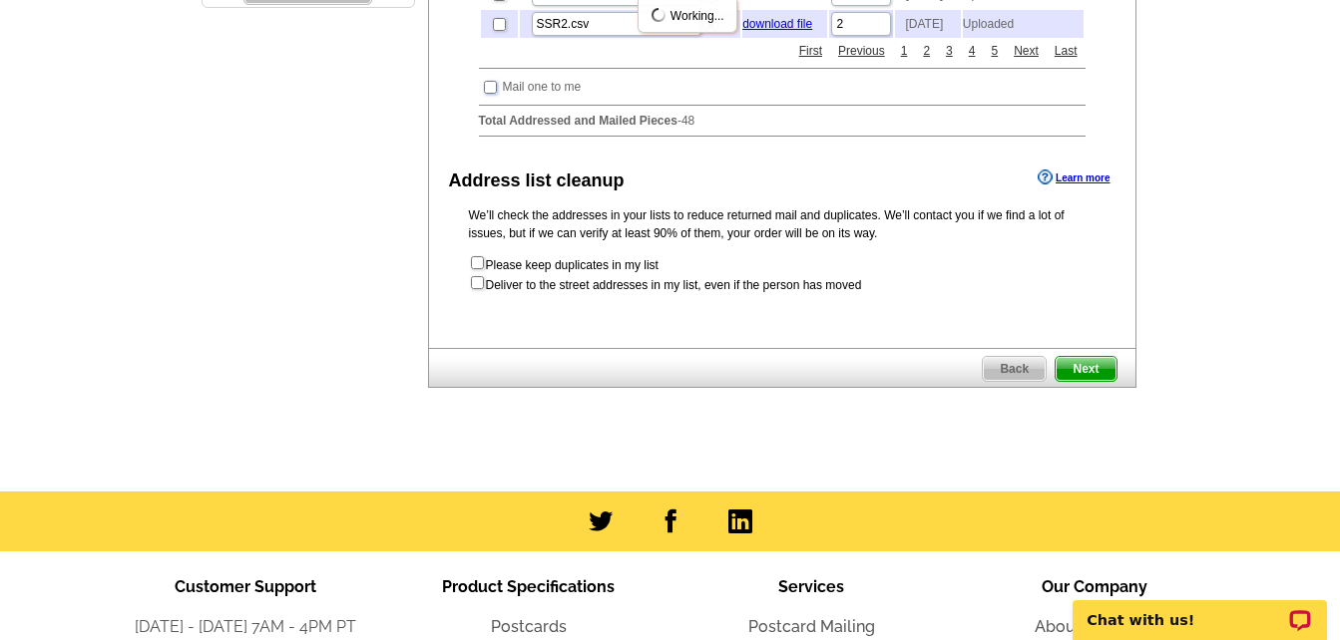
scroll to position [699, 0]
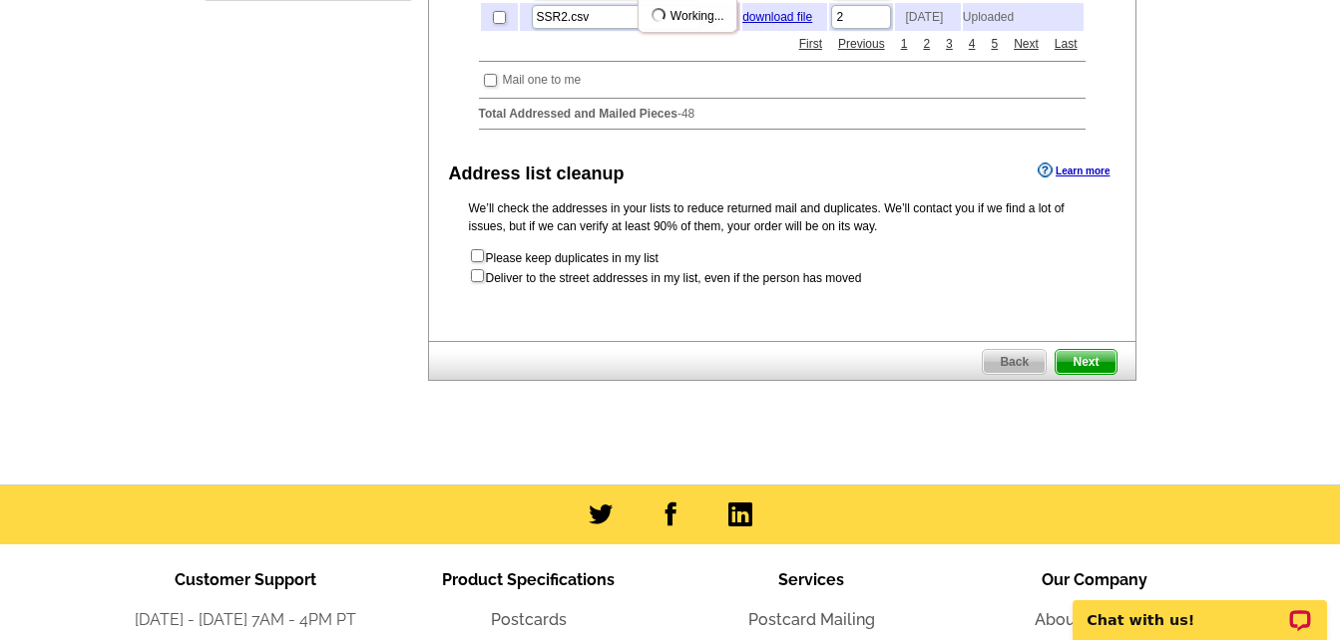
click at [1094, 374] on span "Next" at bounding box center [1085, 362] width 60 height 24
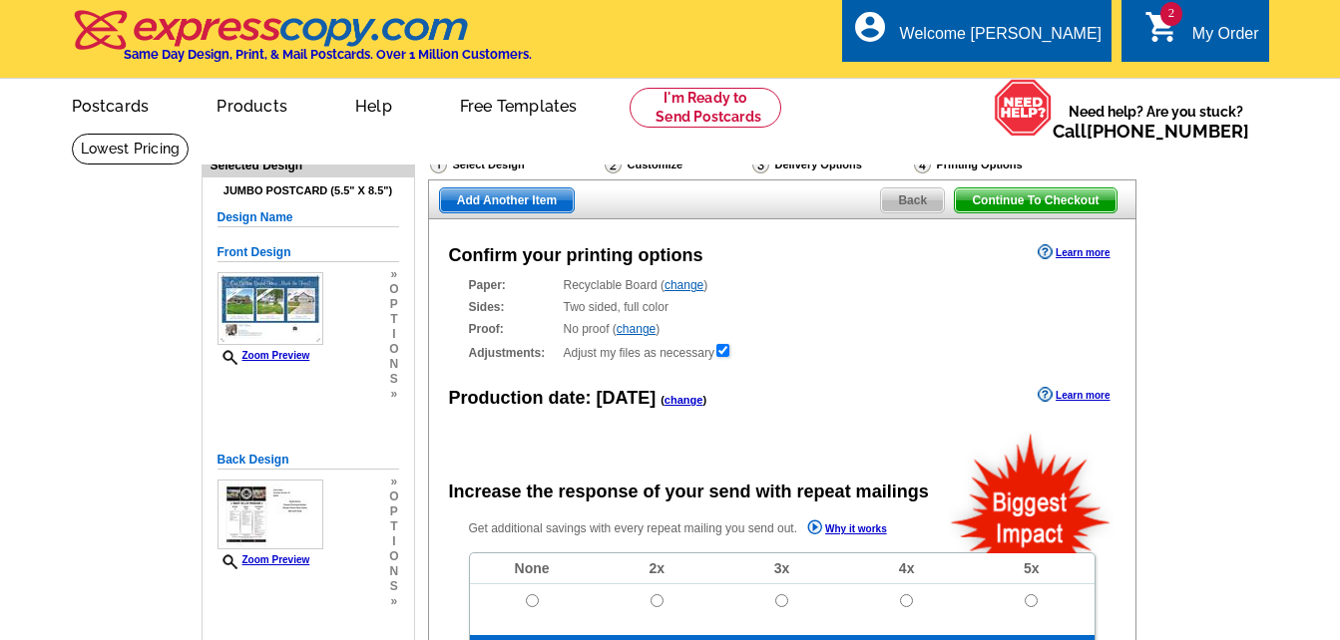
radio input "false"
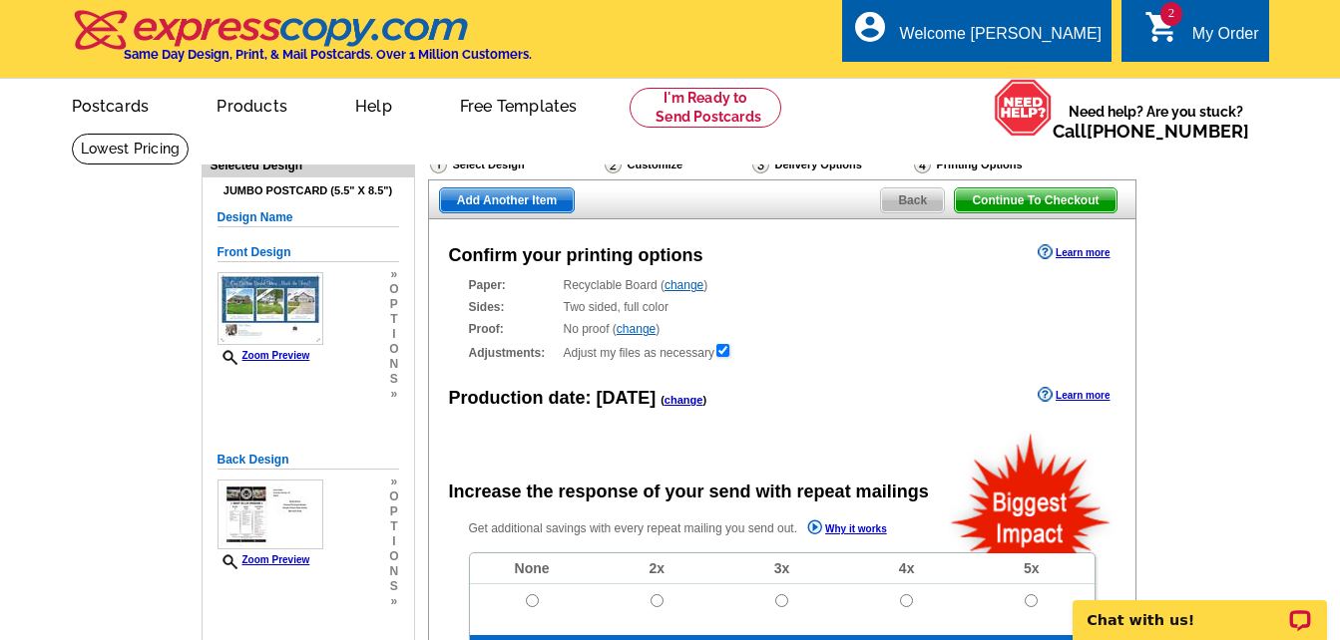
click at [519, 205] on span "Add Another Item" at bounding box center [507, 201] width 134 height 24
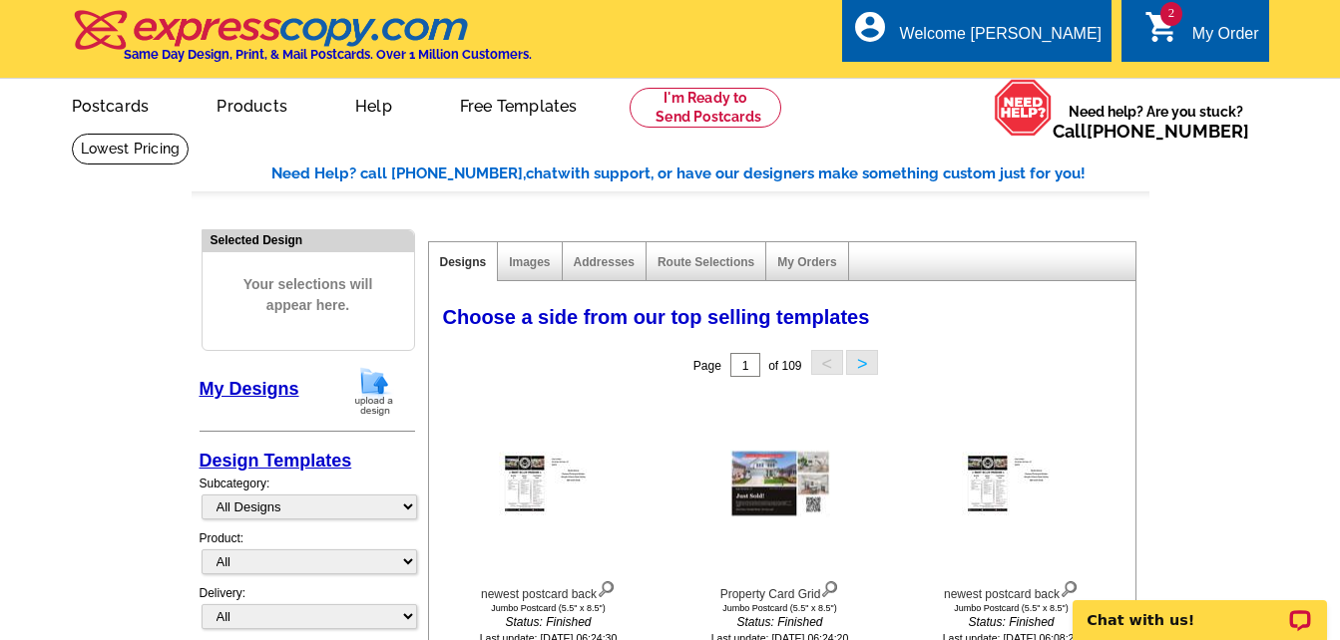
click at [870, 373] on button ">" at bounding box center [862, 362] width 32 height 25
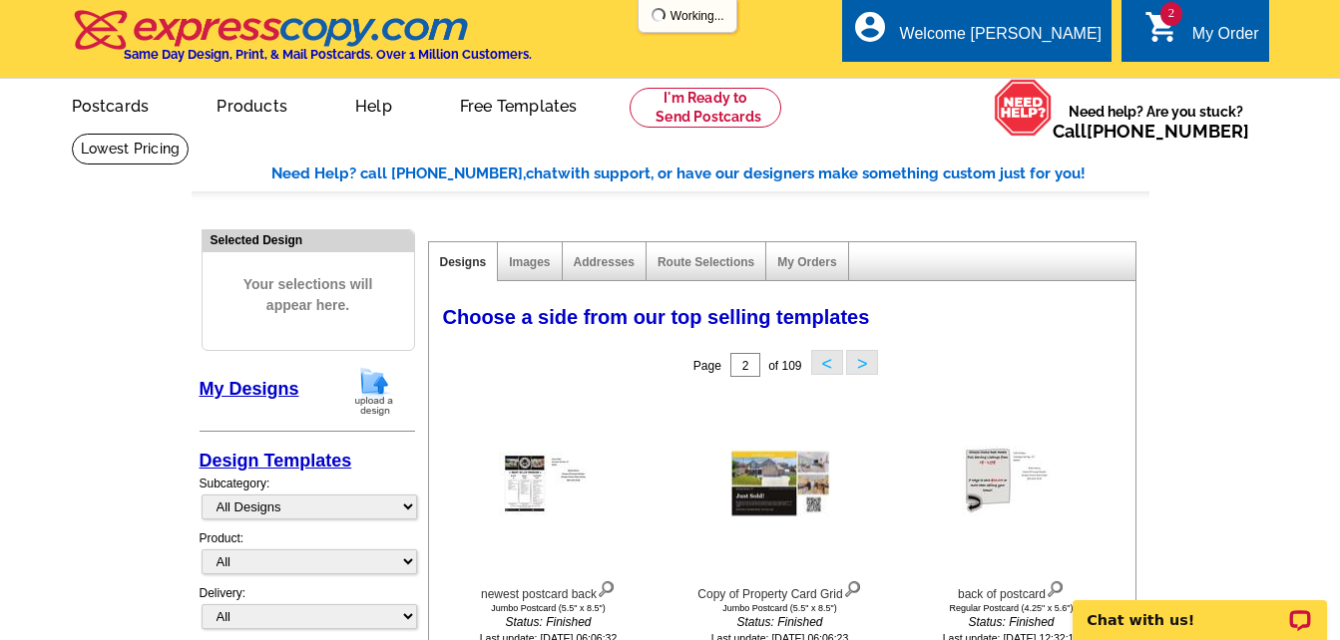
click at [867, 370] on button ">" at bounding box center [862, 362] width 32 height 25
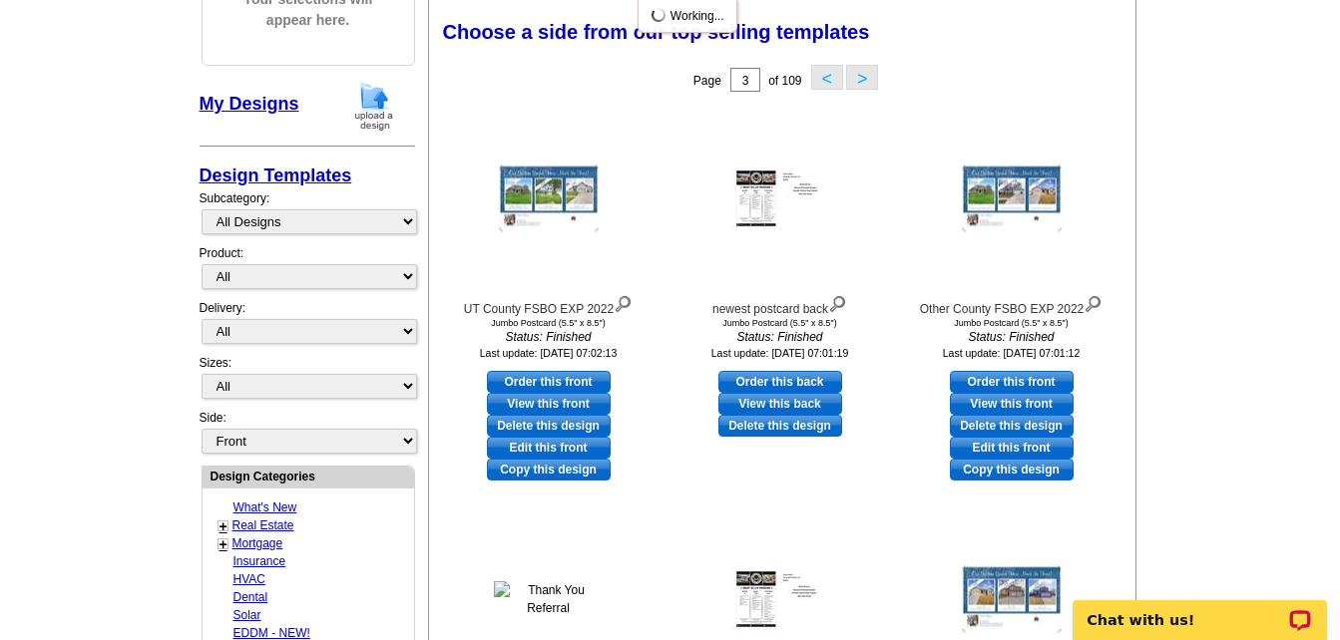
scroll to position [299, 0]
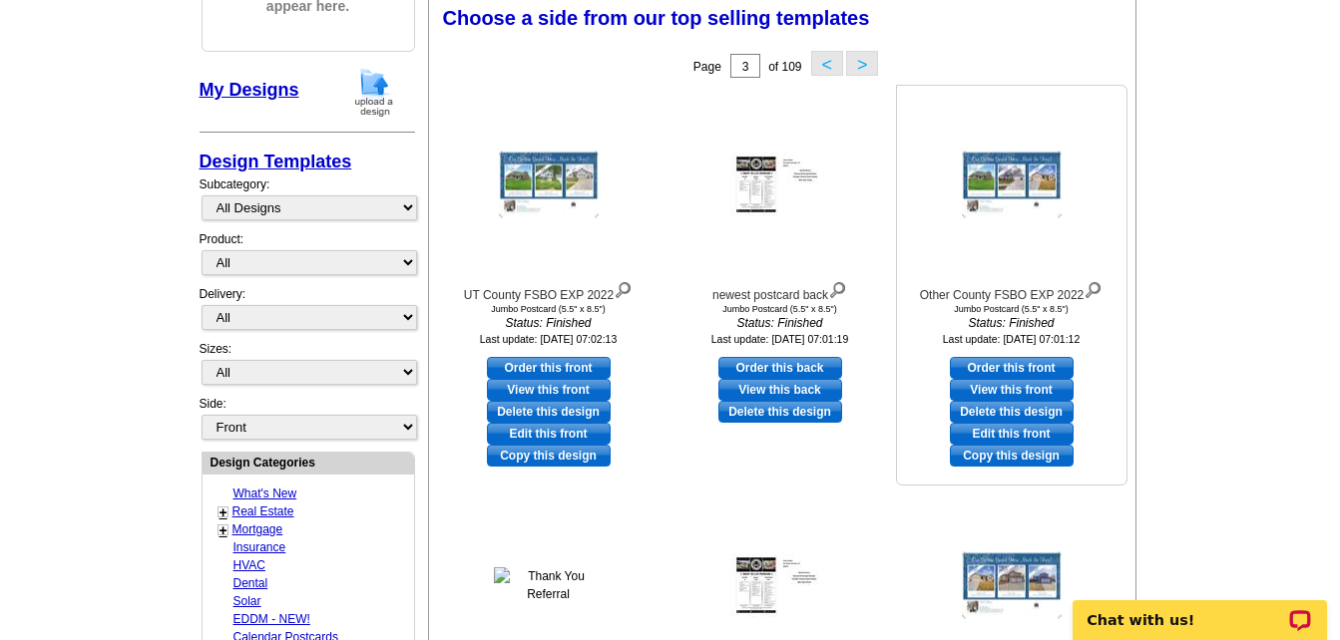
click at [1029, 367] on link "Order this front" at bounding box center [1012, 368] width 124 height 22
select select "2"
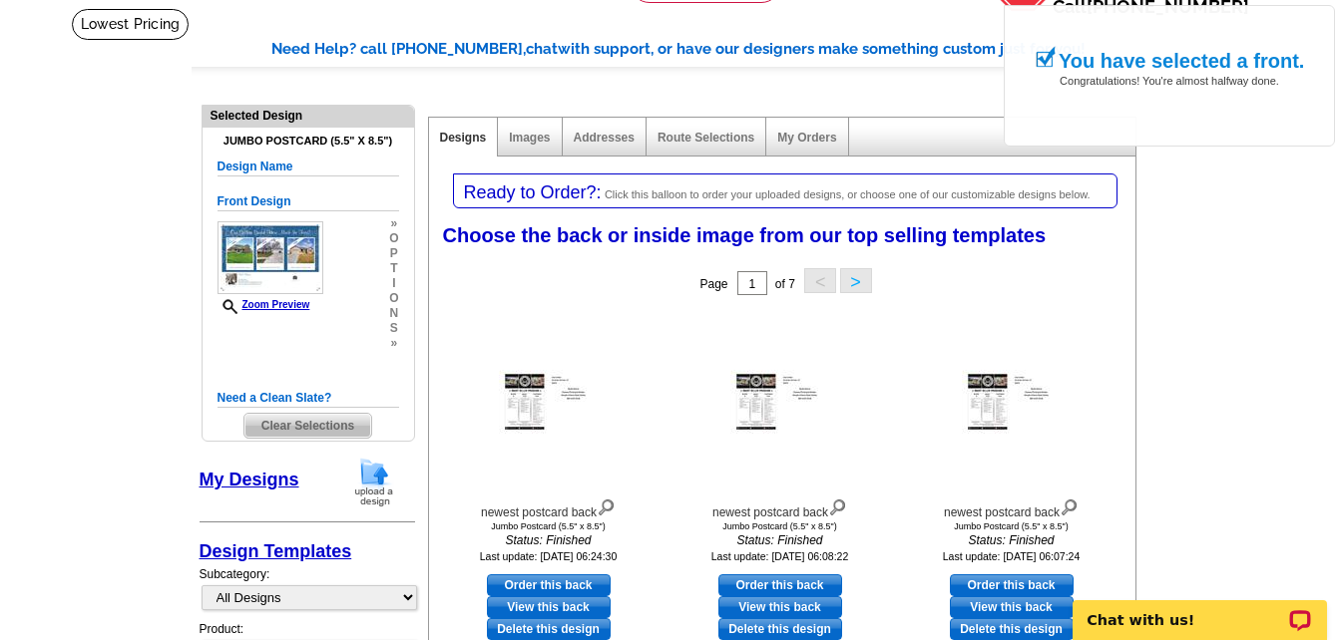
scroll to position [200, 0]
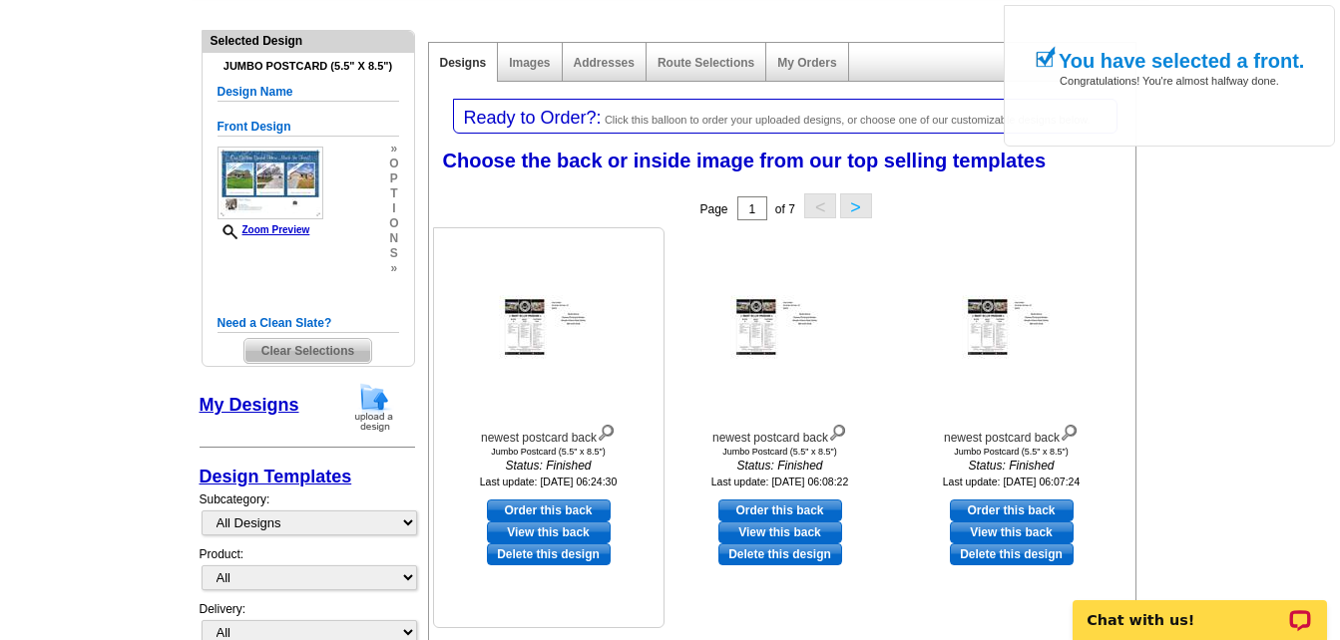
click at [543, 507] on link "Order this back" at bounding box center [549, 511] width 124 height 22
select select "front"
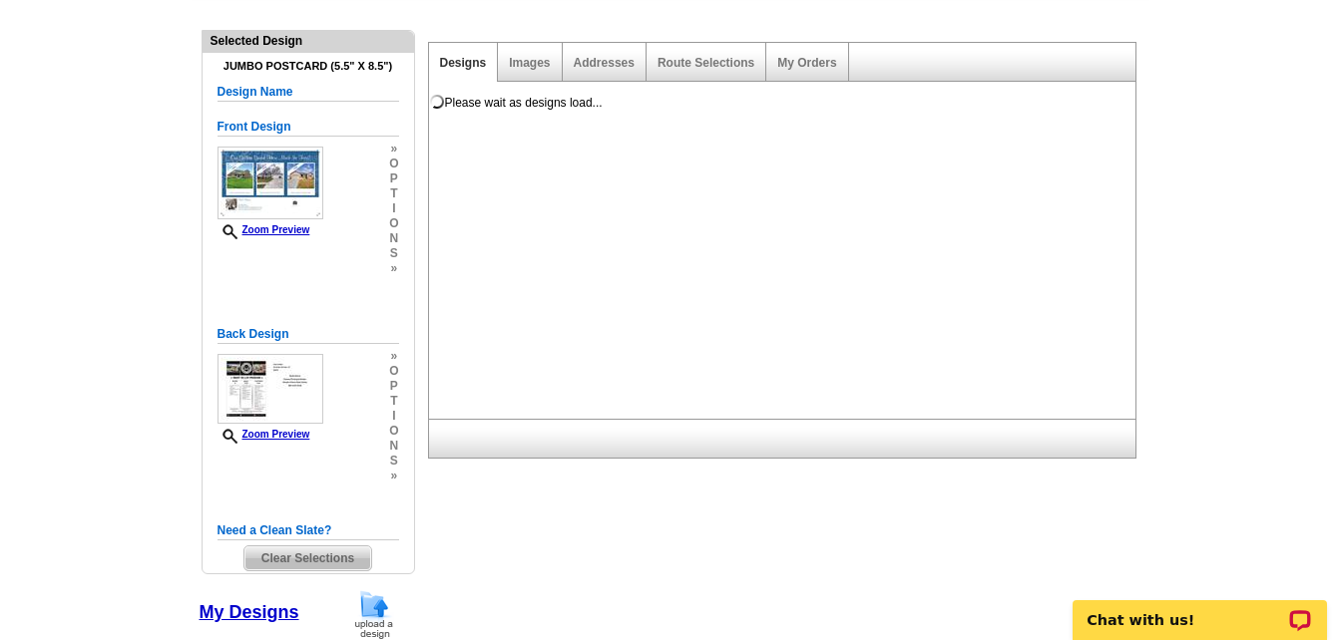
scroll to position [0, 0]
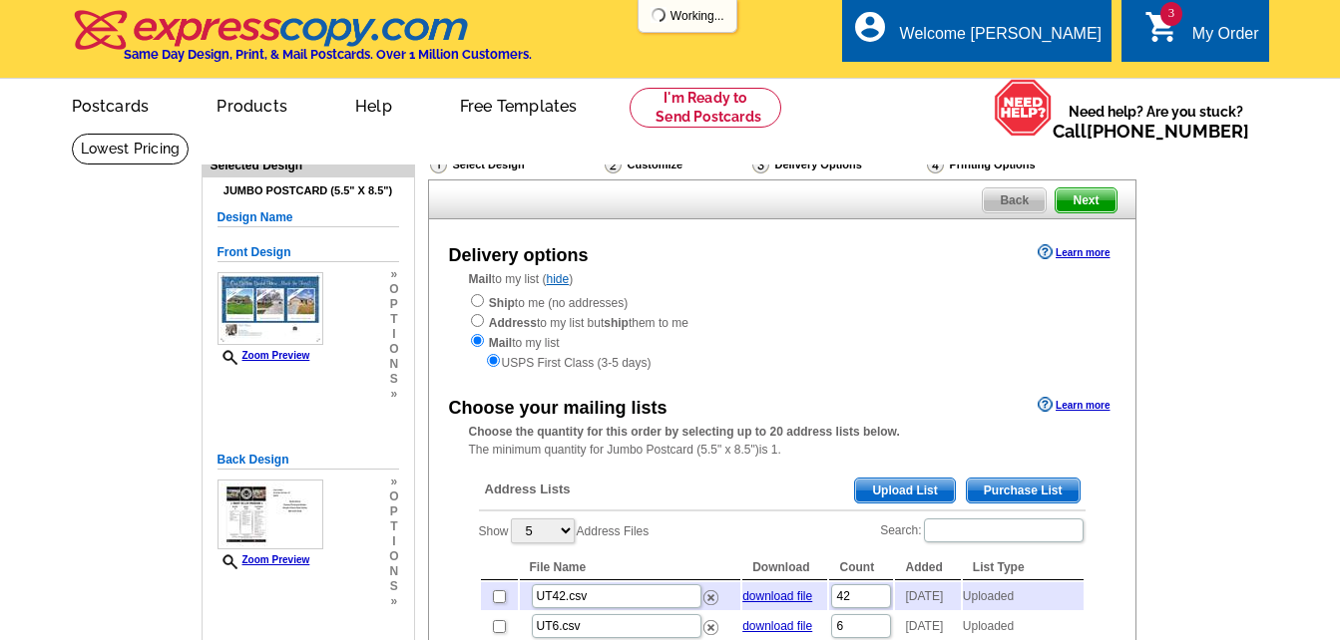
click at [924, 491] on span "Upload List" at bounding box center [904, 491] width 99 height 24
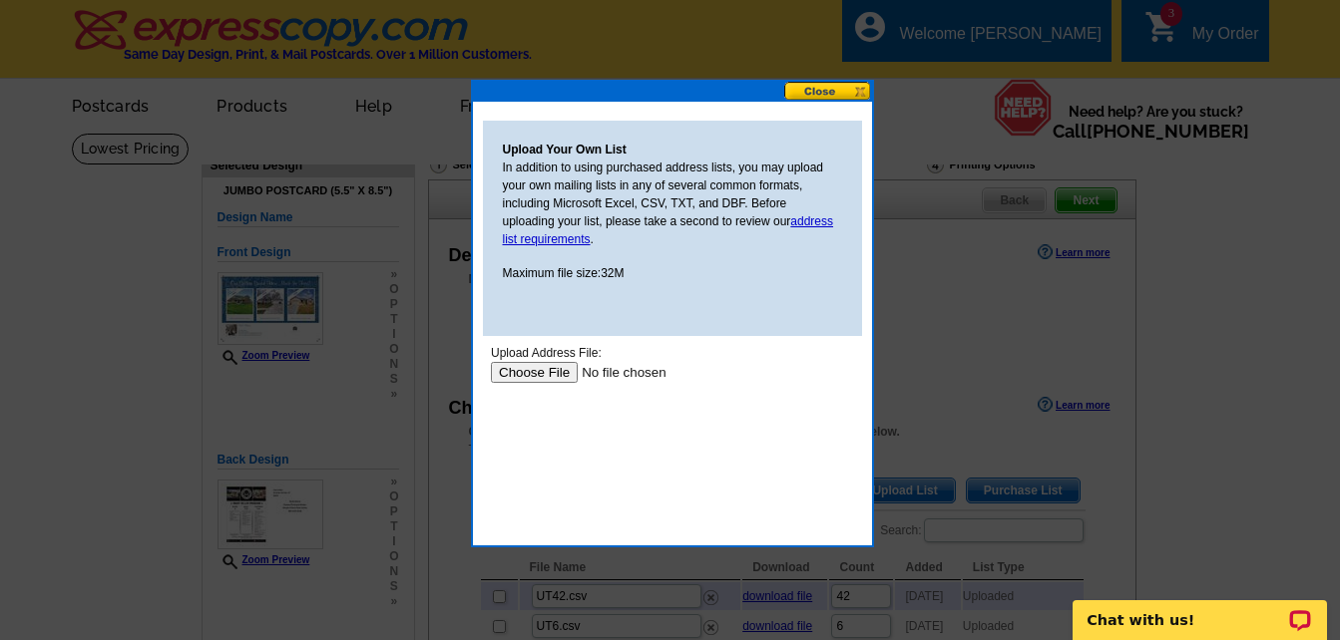
click at [531, 370] on input "file" at bounding box center [616, 372] width 252 height 21
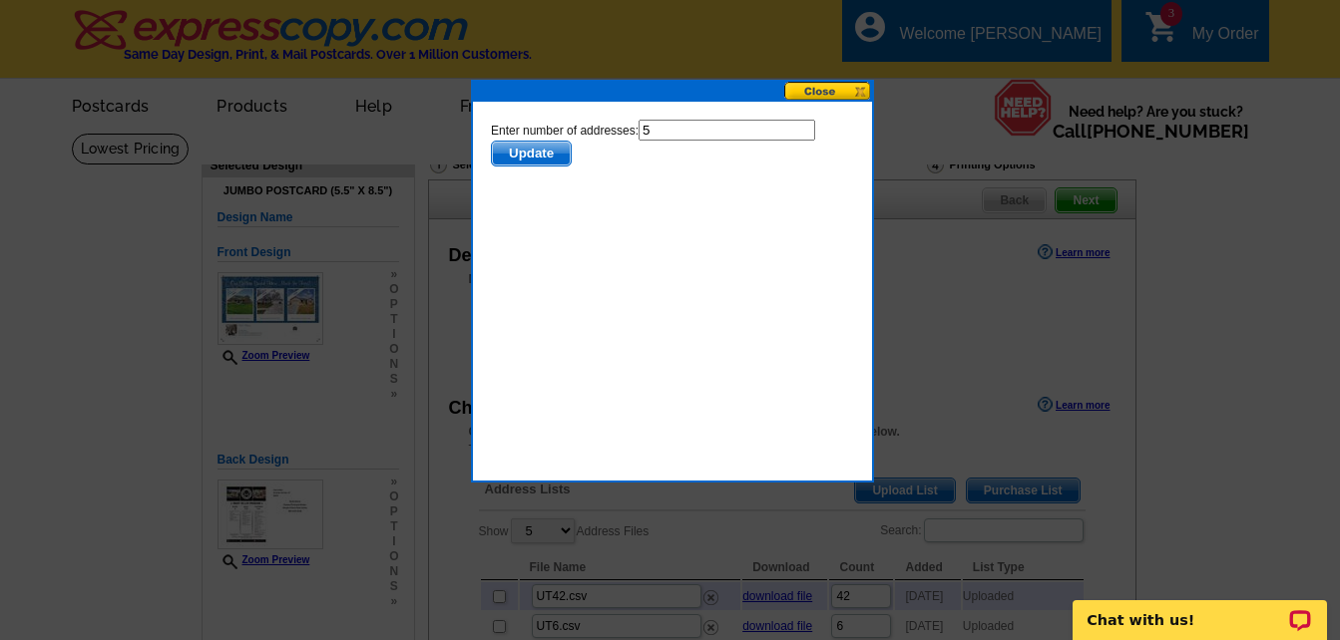
click at [665, 130] on input "5" at bounding box center [725, 130] width 177 height 21
type input "4"
click at [535, 156] on span "Update" at bounding box center [530, 154] width 79 height 24
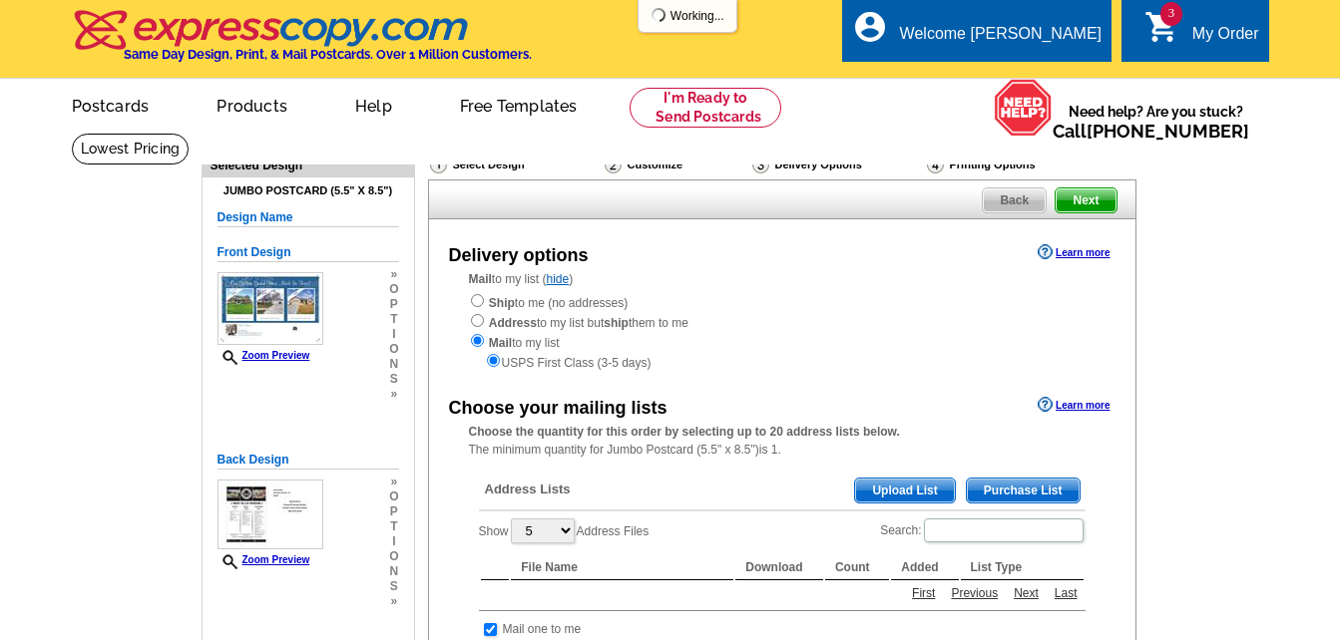
click at [908, 493] on span "Upload List" at bounding box center [904, 491] width 99 height 24
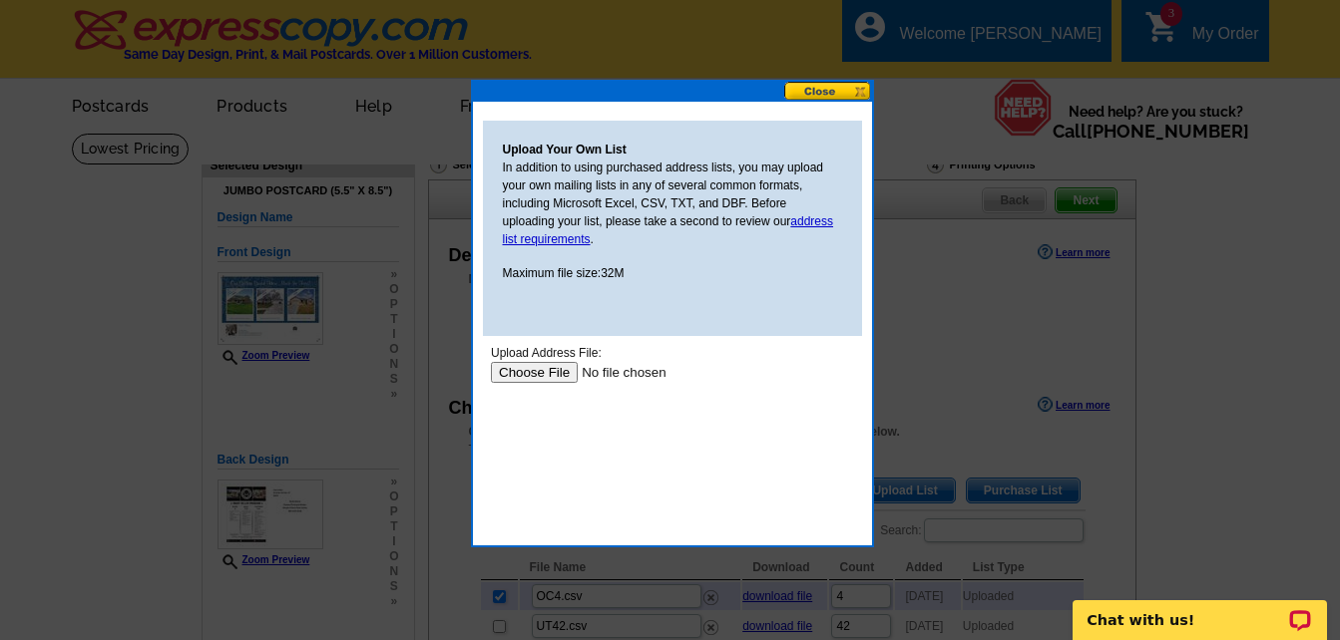
click at [548, 378] on input "file" at bounding box center [616, 372] width 252 height 21
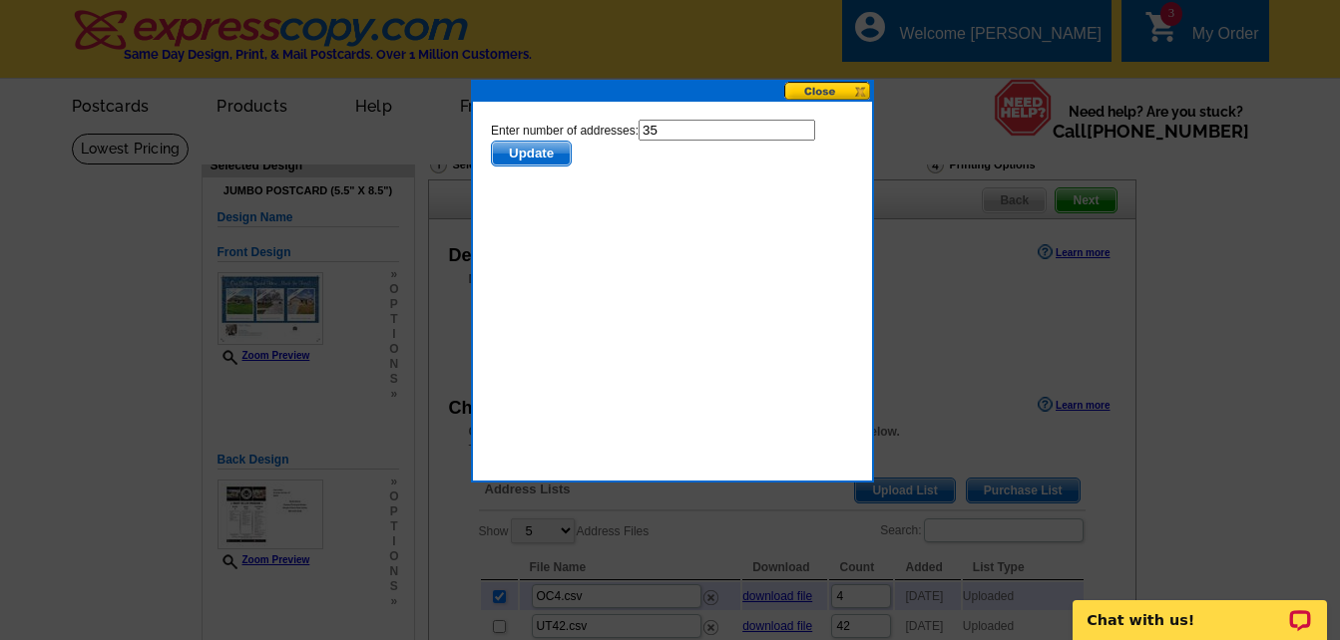
click at [659, 134] on input "35" at bounding box center [725, 130] width 177 height 21
type input "34"
click at [522, 150] on span "Update" at bounding box center [530, 154] width 79 height 24
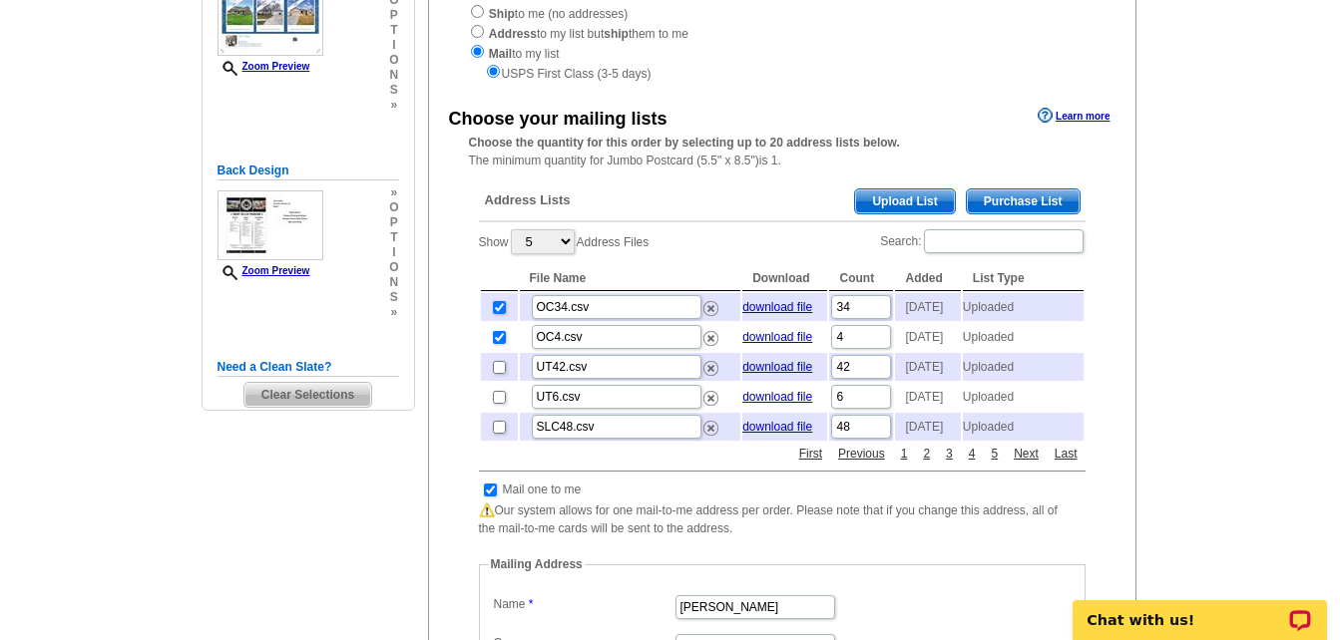
scroll to position [399, 0]
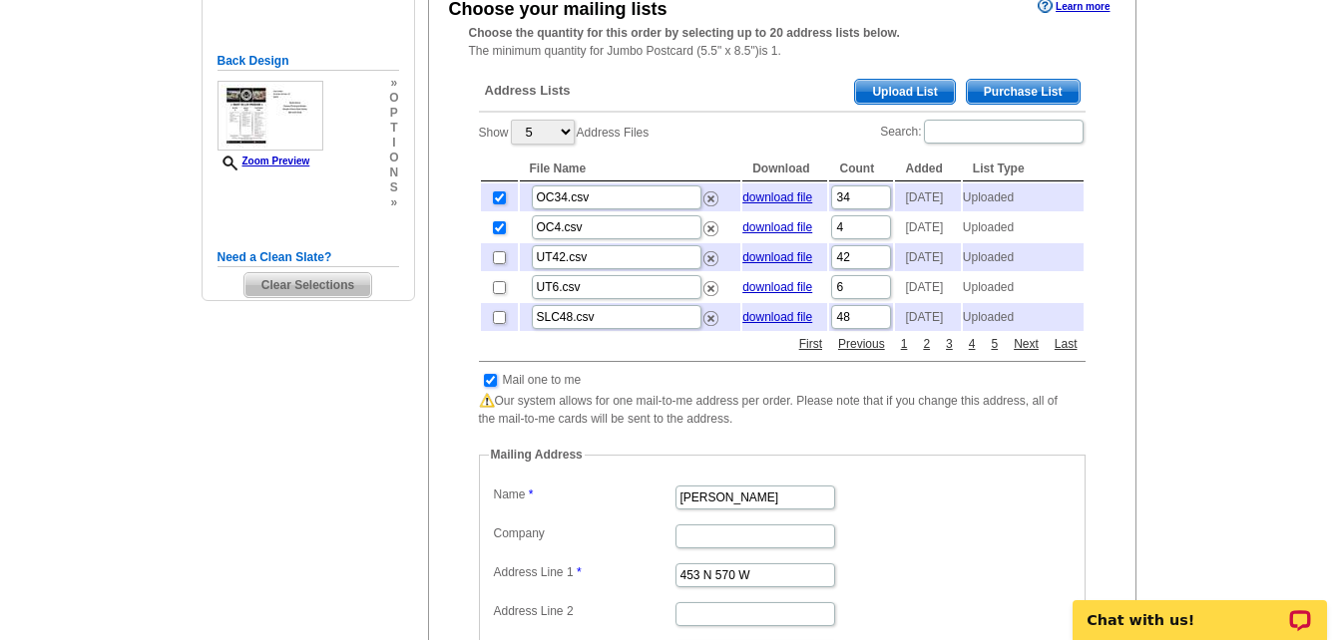
click at [489, 387] on input "checkbox" at bounding box center [490, 380] width 13 height 13
checkbox input "false"
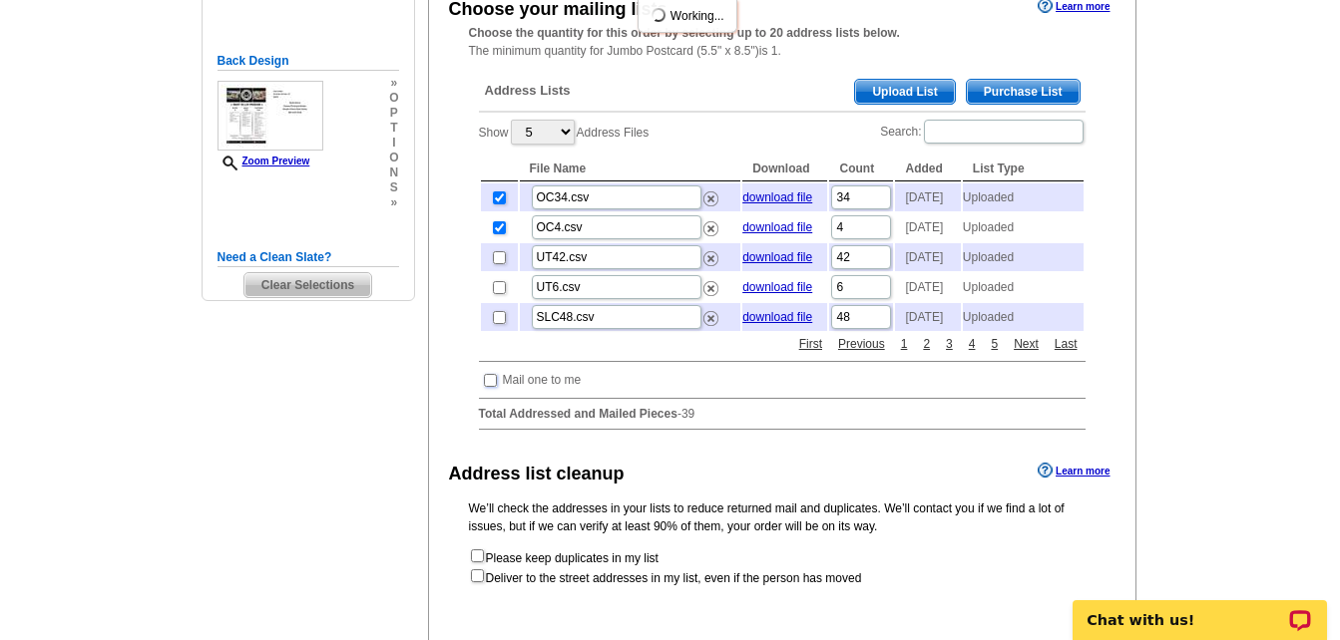
scroll to position [698, 0]
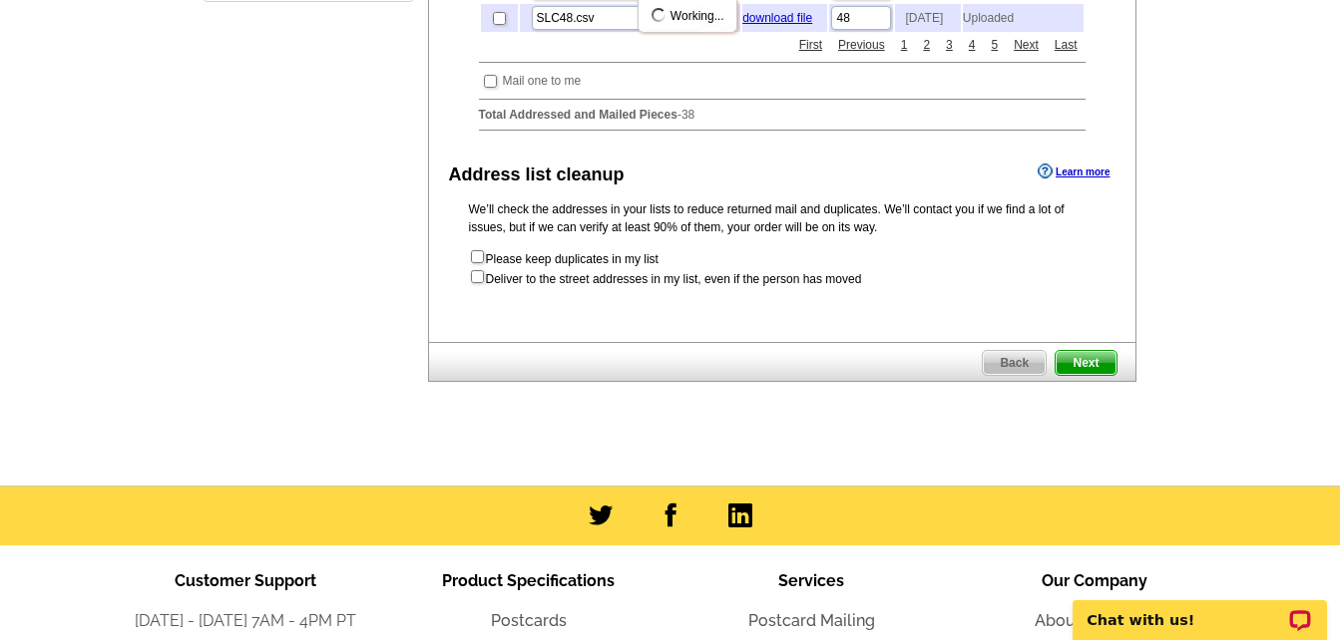
click at [1084, 375] on span "Next" at bounding box center [1085, 363] width 60 height 24
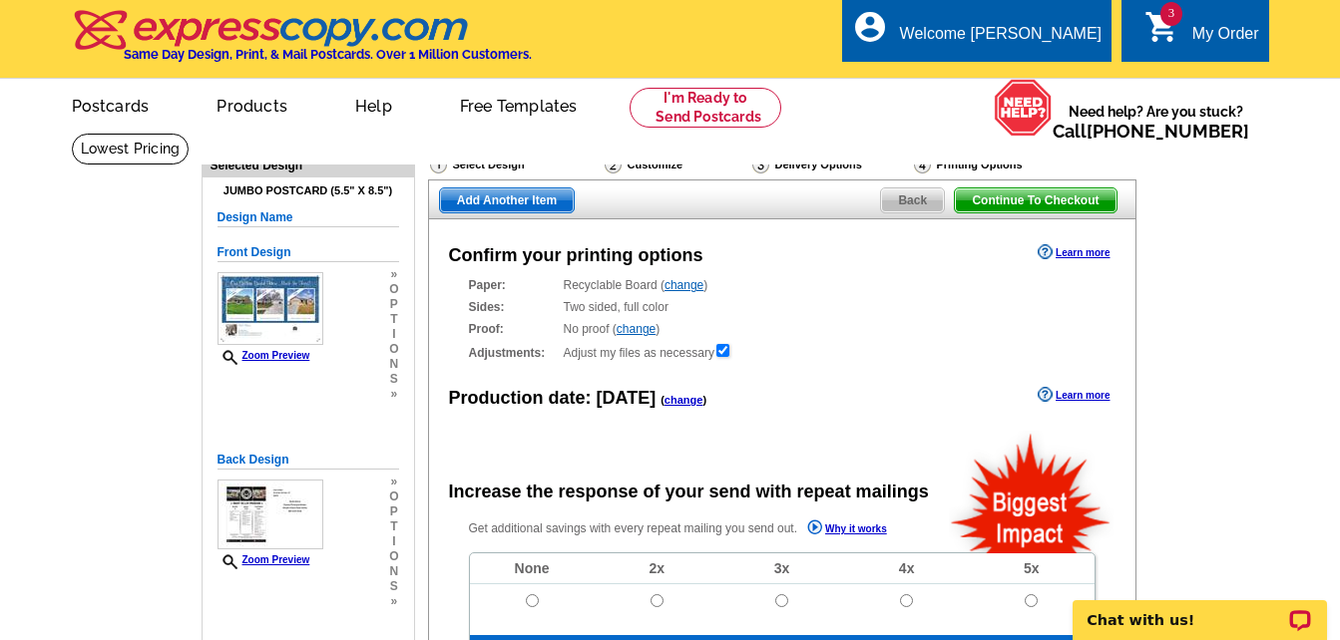
click at [518, 203] on span "Add Another Item" at bounding box center [507, 201] width 134 height 24
radio input "false"
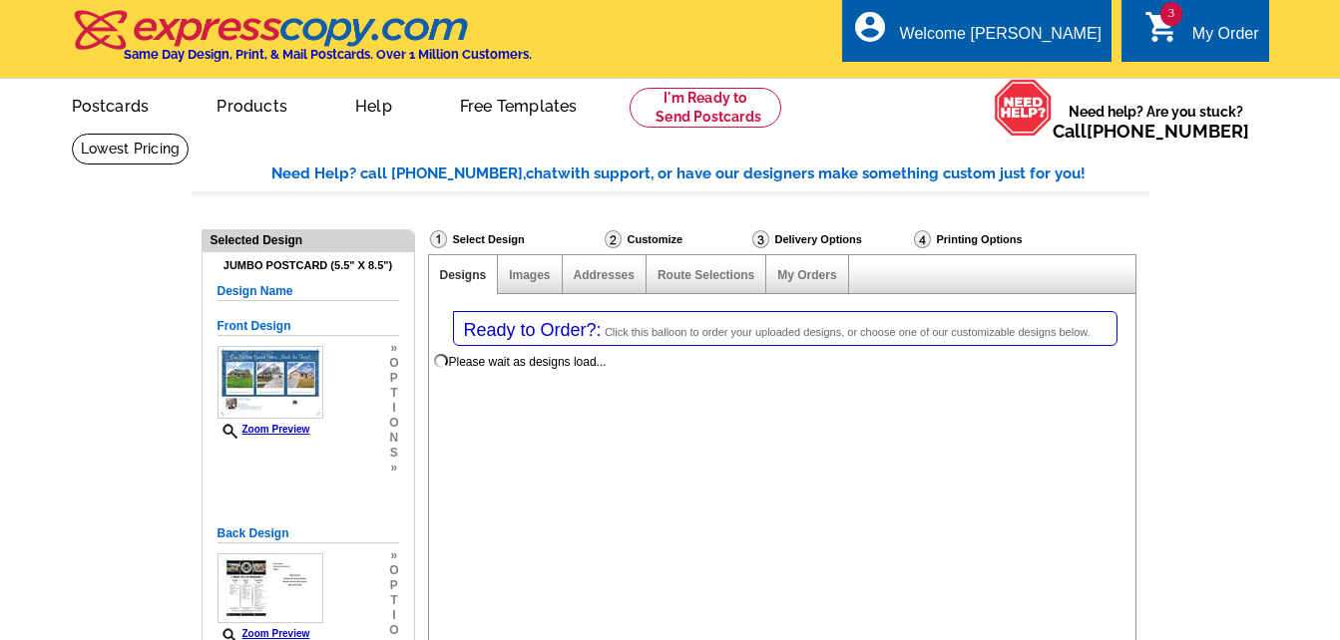
select select "1"
select select "2"
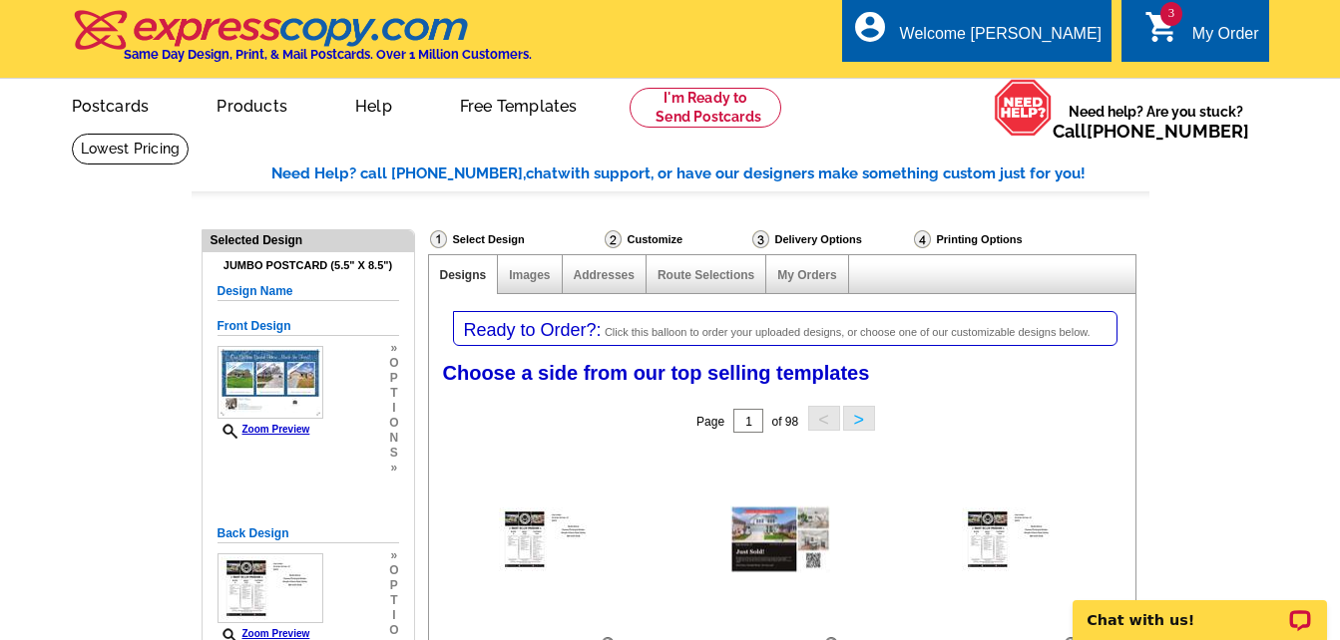
click at [861, 420] on button ">" at bounding box center [859, 418] width 32 height 25
click at [856, 420] on button ">" at bounding box center [859, 418] width 32 height 25
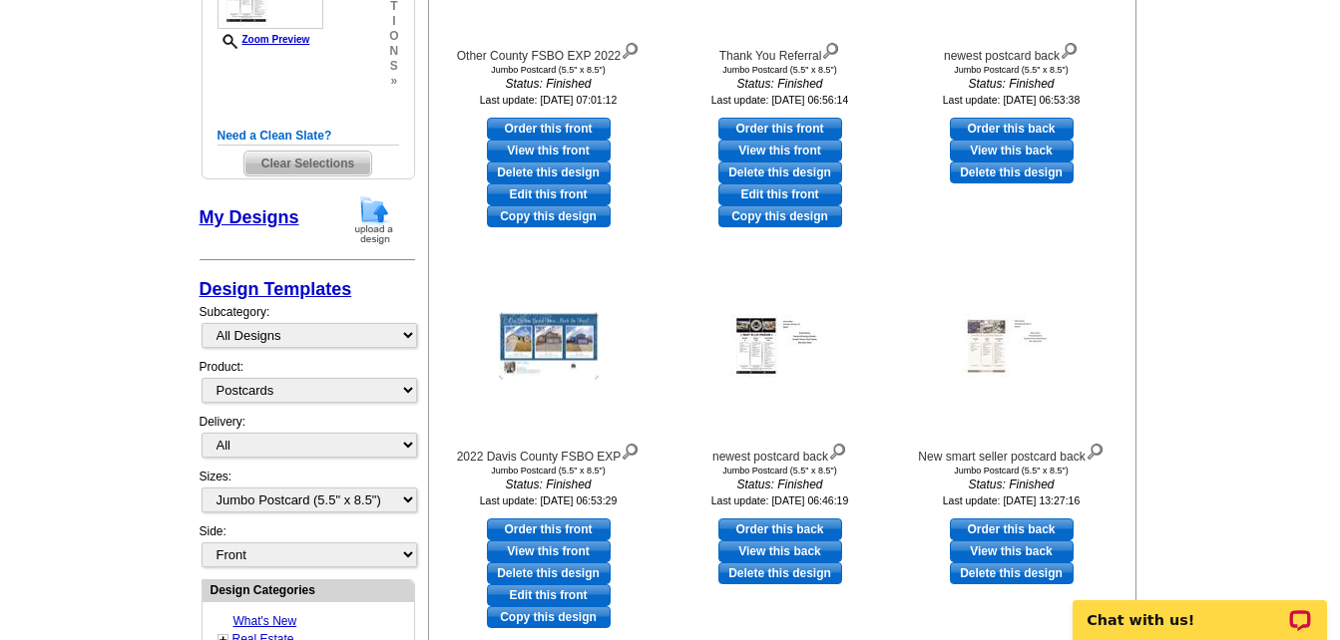
scroll to position [599, 0]
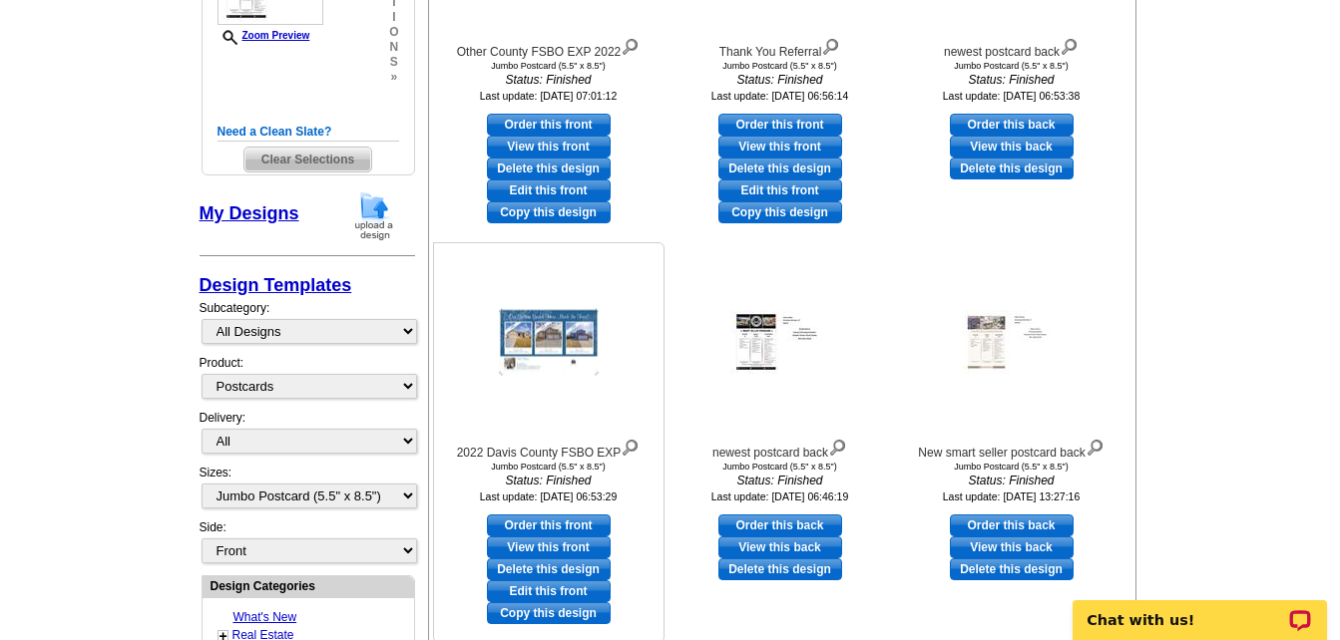
click at [575, 529] on link "Order this front" at bounding box center [549, 526] width 124 height 22
select select "back"
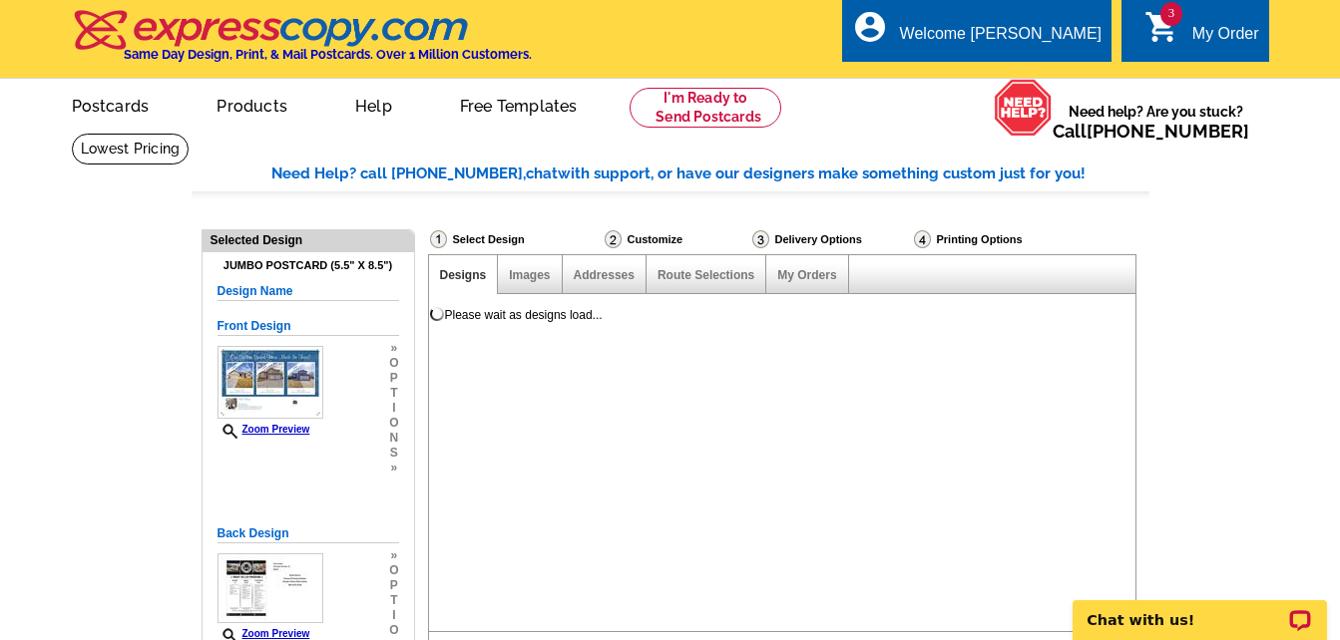
scroll to position [0, 0]
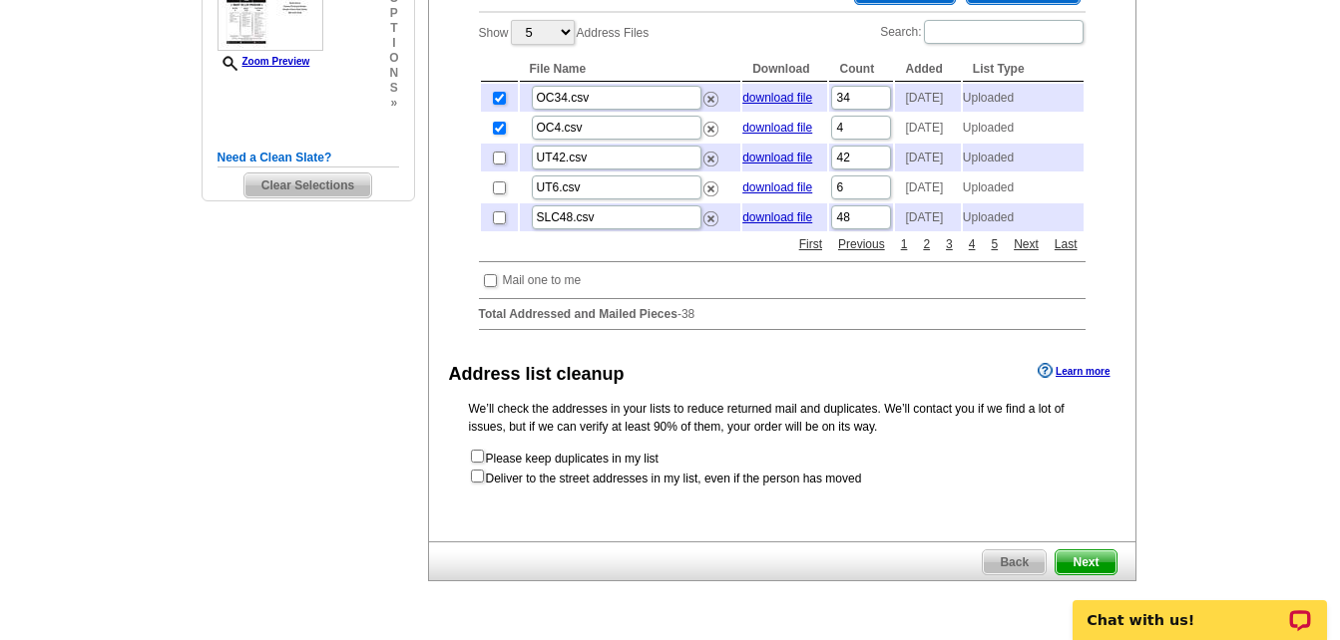
scroll to position [200, 0]
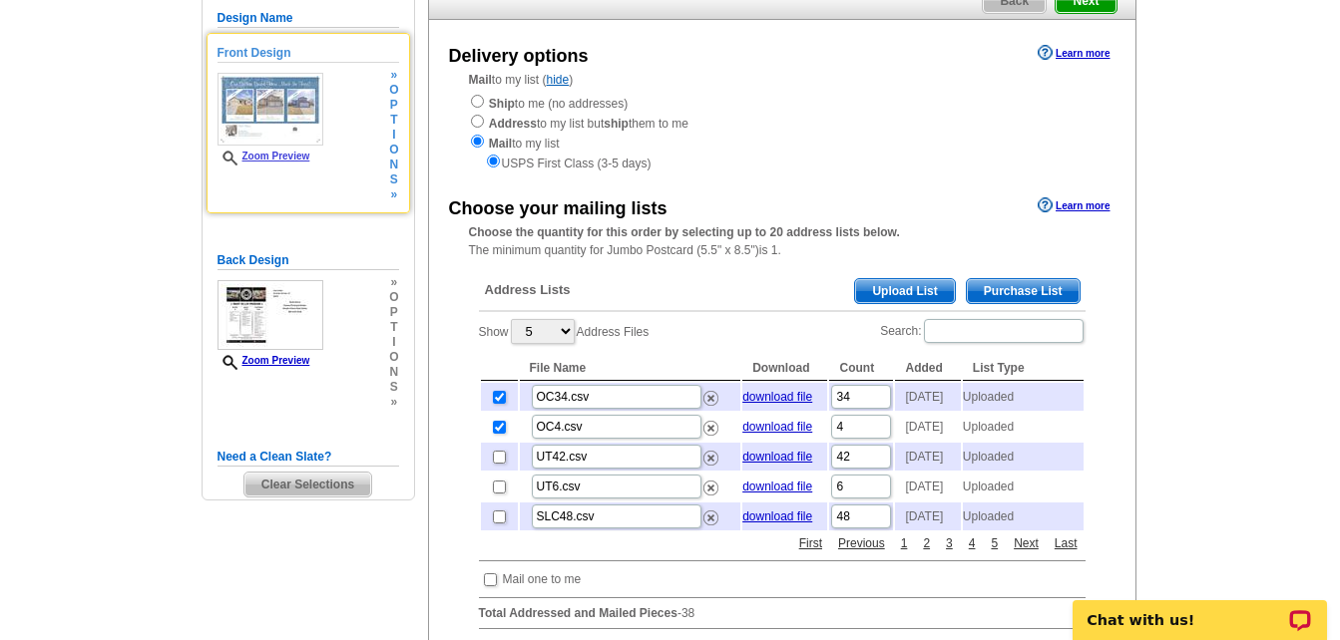
click at [276, 154] on link "Zoom Preview" at bounding box center [263, 156] width 93 height 11
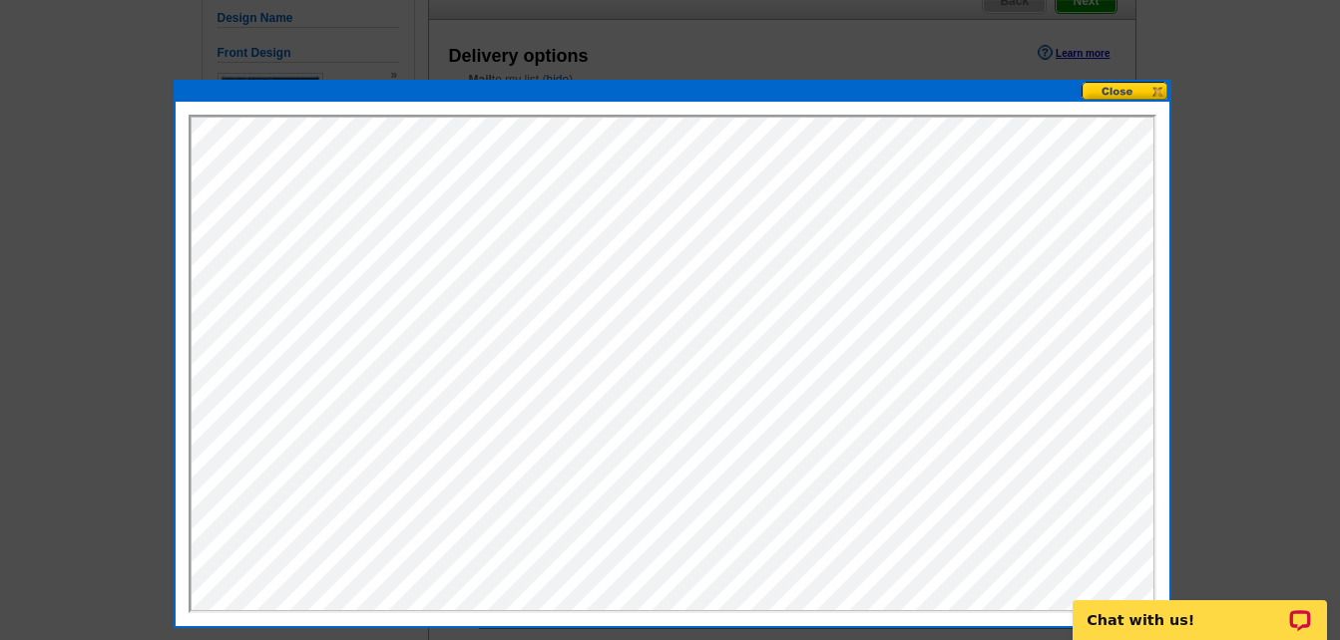
scroll to position [0, 0]
click at [1101, 92] on button at bounding box center [1125, 91] width 88 height 19
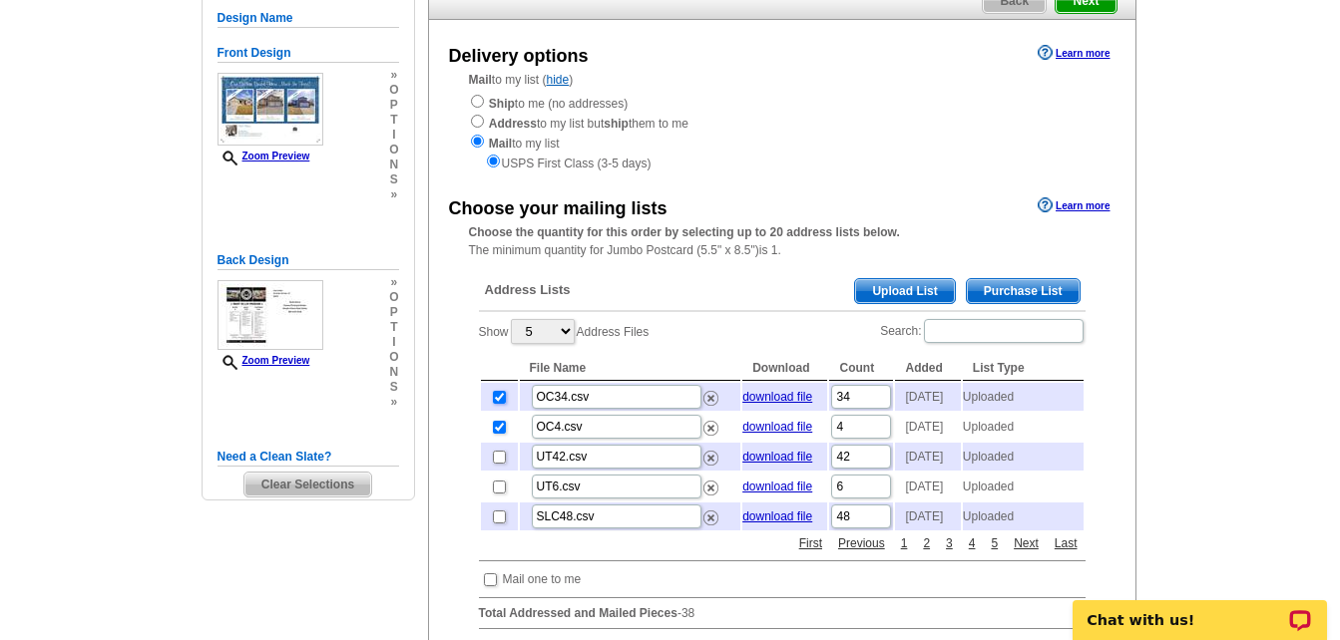
click at [499, 401] on input "checkbox" at bounding box center [499, 397] width 13 height 13
checkbox input "false"
click at [499, 434] on input "checkbox" at bounding box center [499, 427] width 13 height 13
checkbox input "false"
click at [905, 292] on span "Upload List" at bounding box center [904, 291] width 99 height 24
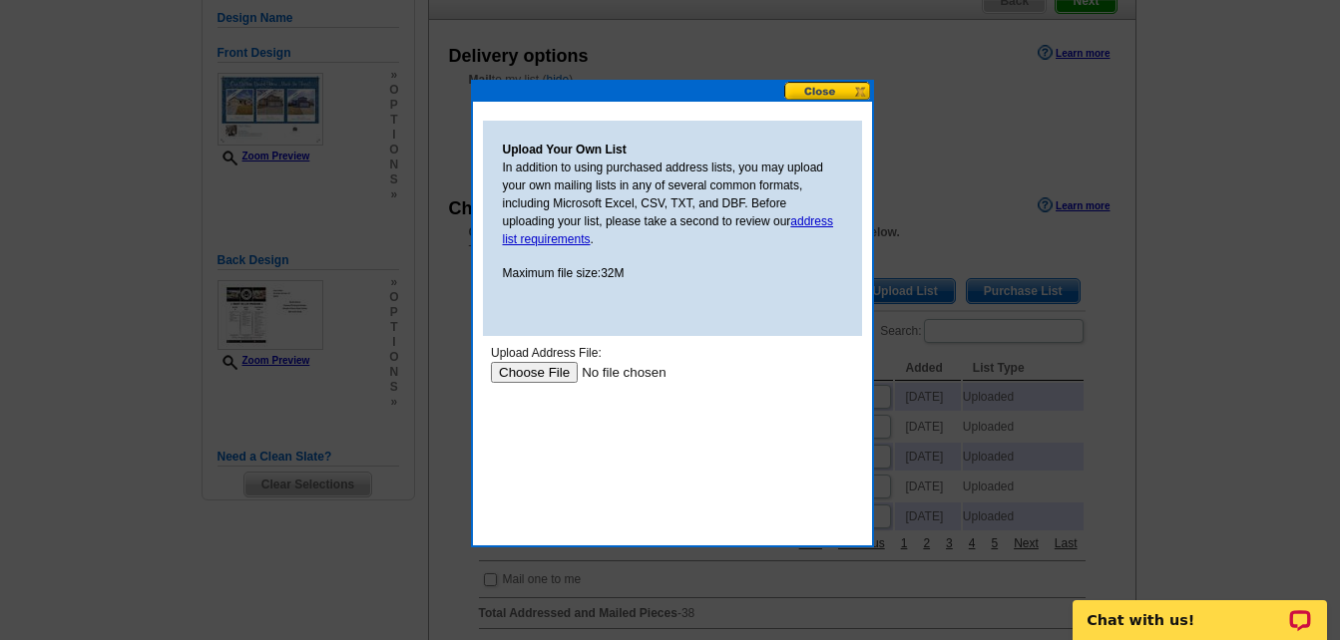
click at [535, 374] on input "file" at bounding box center [616, 372] width 252 height 21
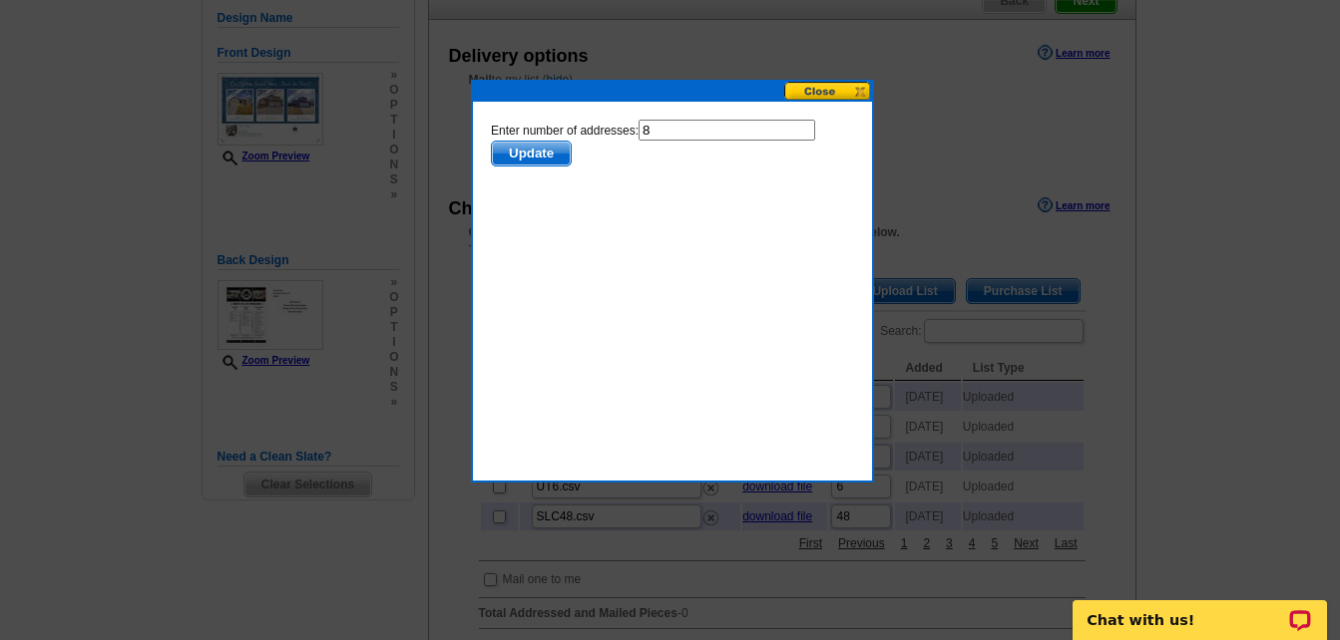
click at [662, 137] on input "8" at bounding box center [725, 130] width 177 height 21
type input "7"
click at [535, 158] on span "Update" at bounding box center [530, 154] width 79 height 24
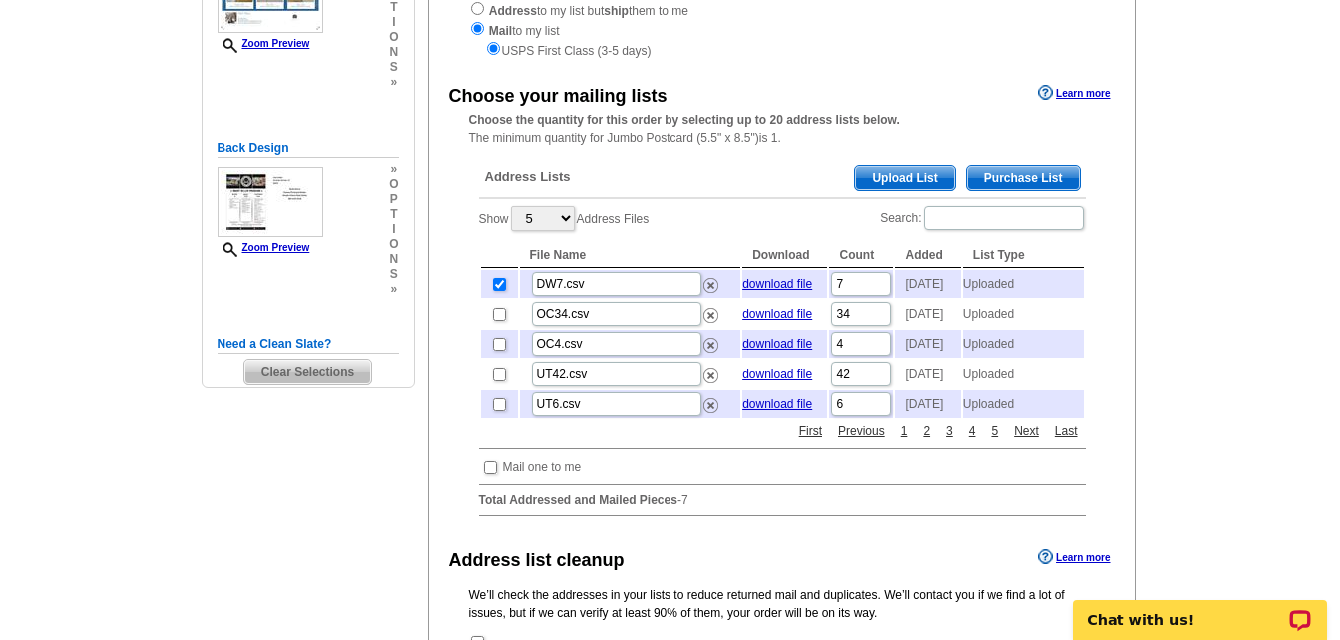
scroll to position [599, 0]
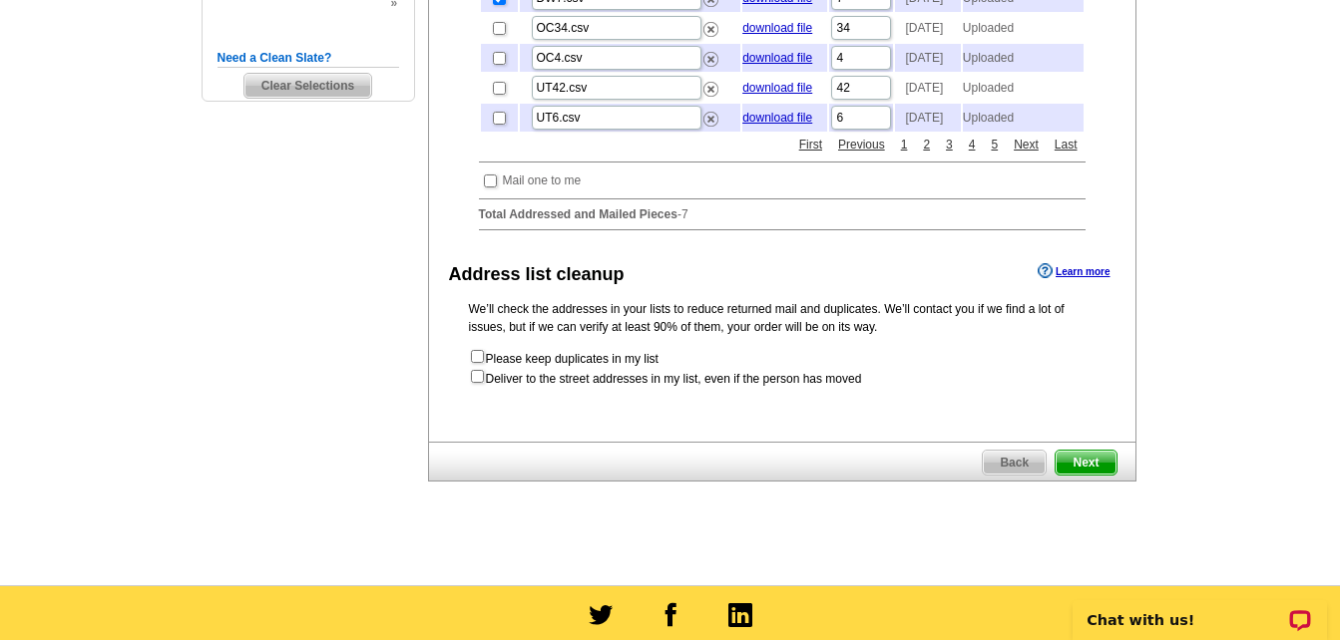
click at [1083, 475] on span "Next" at bounding box center [1085, 463] width 60 height 24
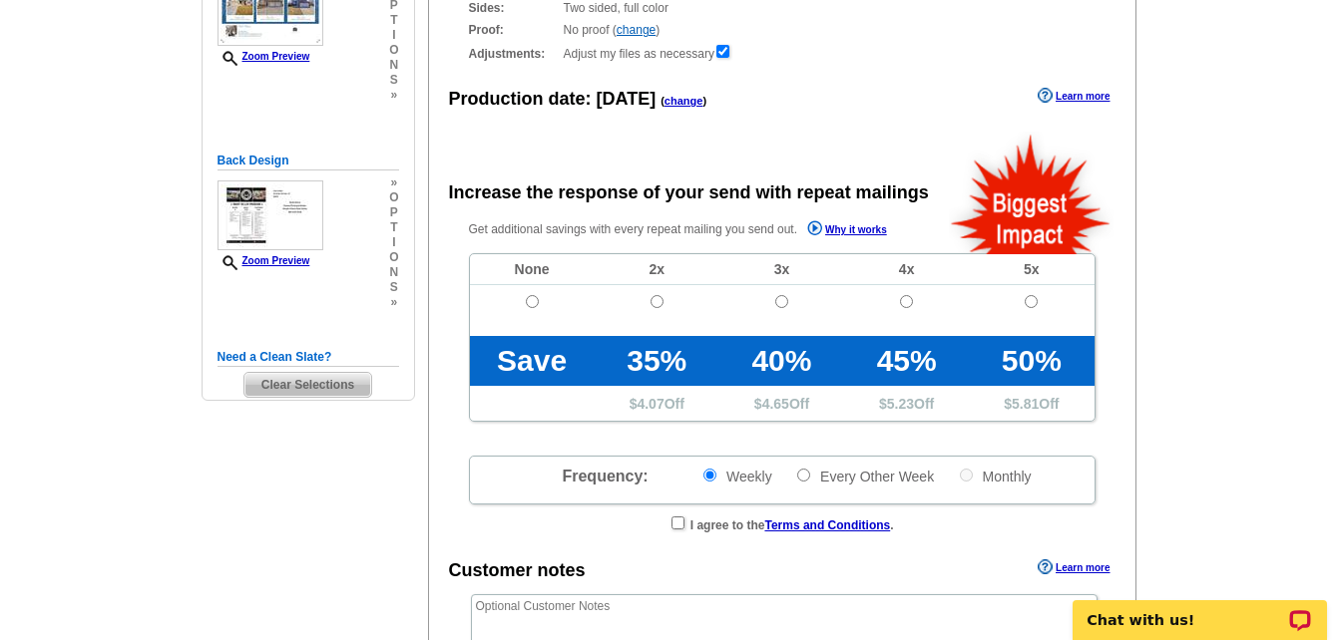
radio input "false"
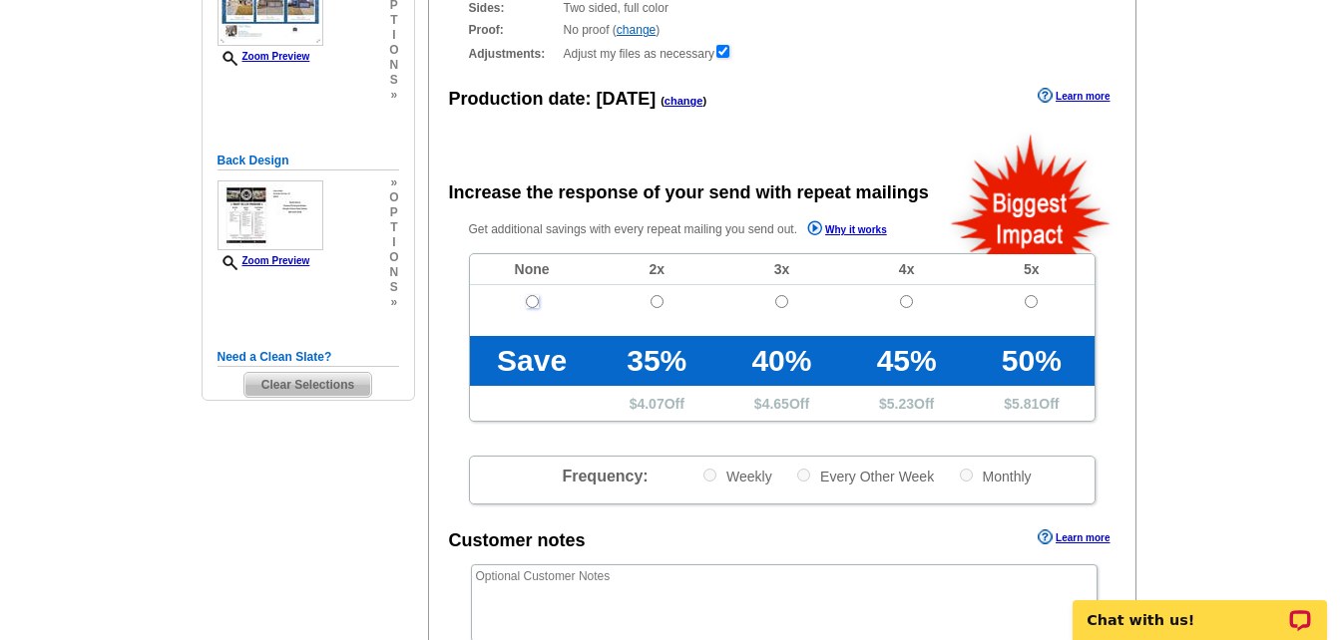
click at [534, 303] on input "radio" at bounding box center [532, 301] width 13 height 13
radio input "true"
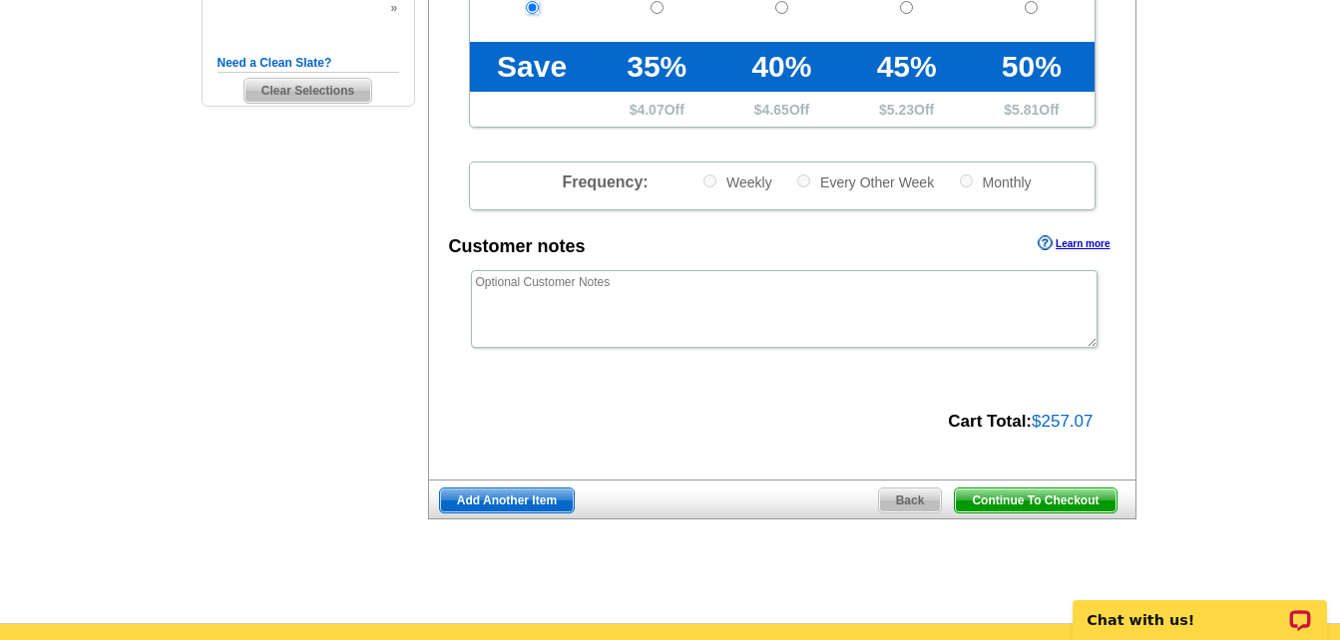
scroll to position [798, 0]
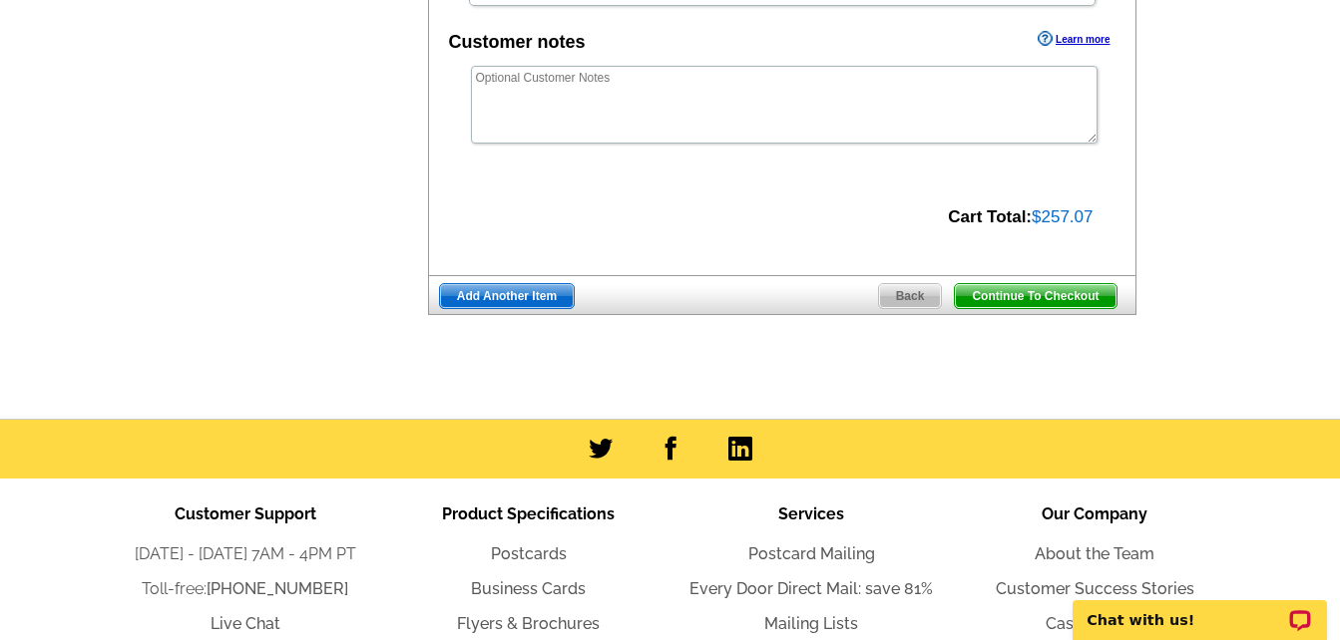
click at [1031, 293] on span "Continue To Checkout" at bounding box center [1035, 296] width 161 height 24
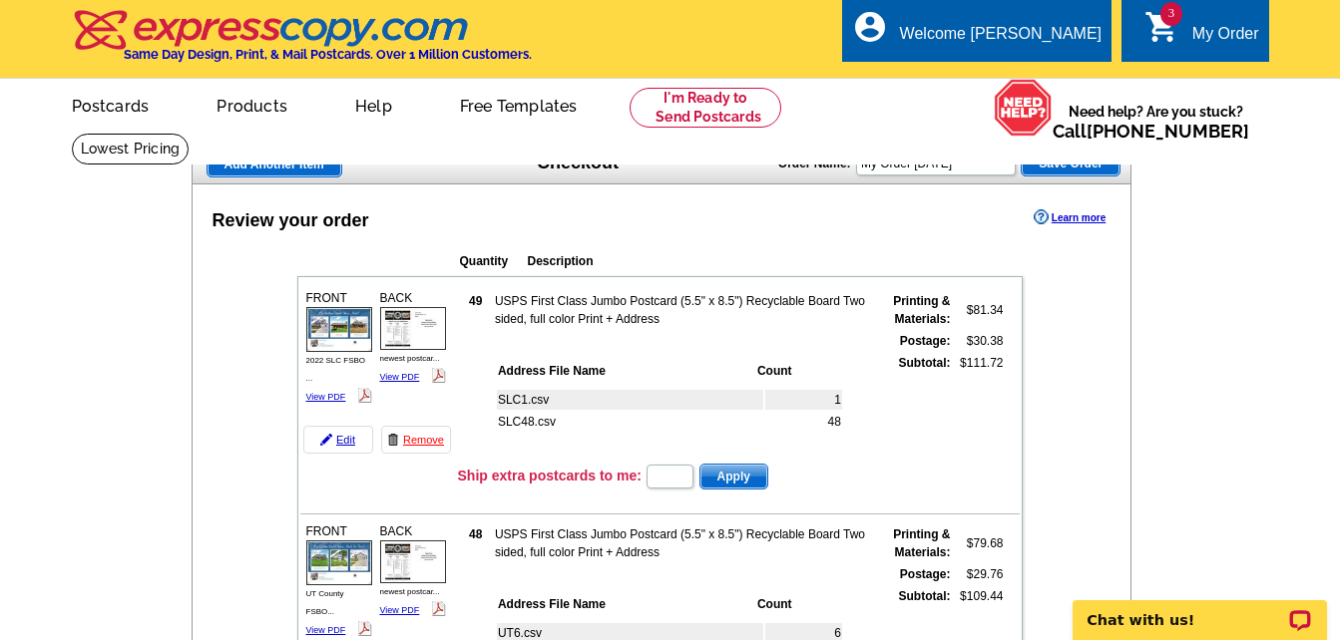
click at [279, 174] on span "Add Another Item" at bounding box center [274, 165] width 134 height 24
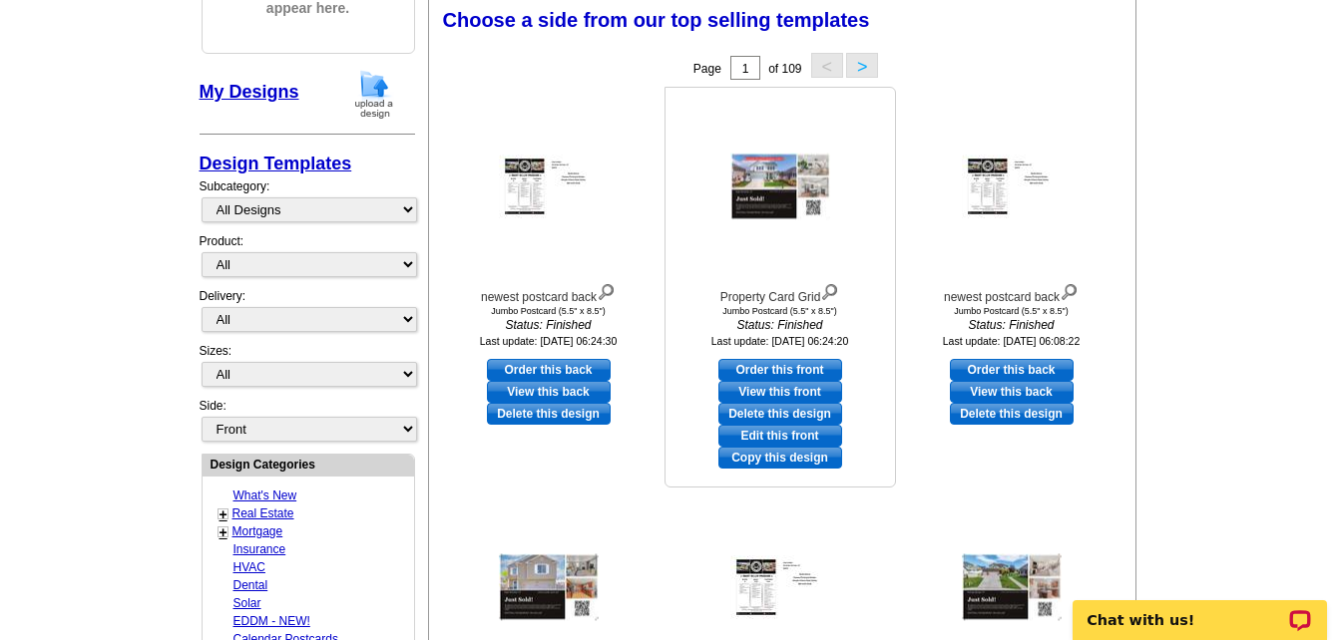
scroll to position [299, 0]
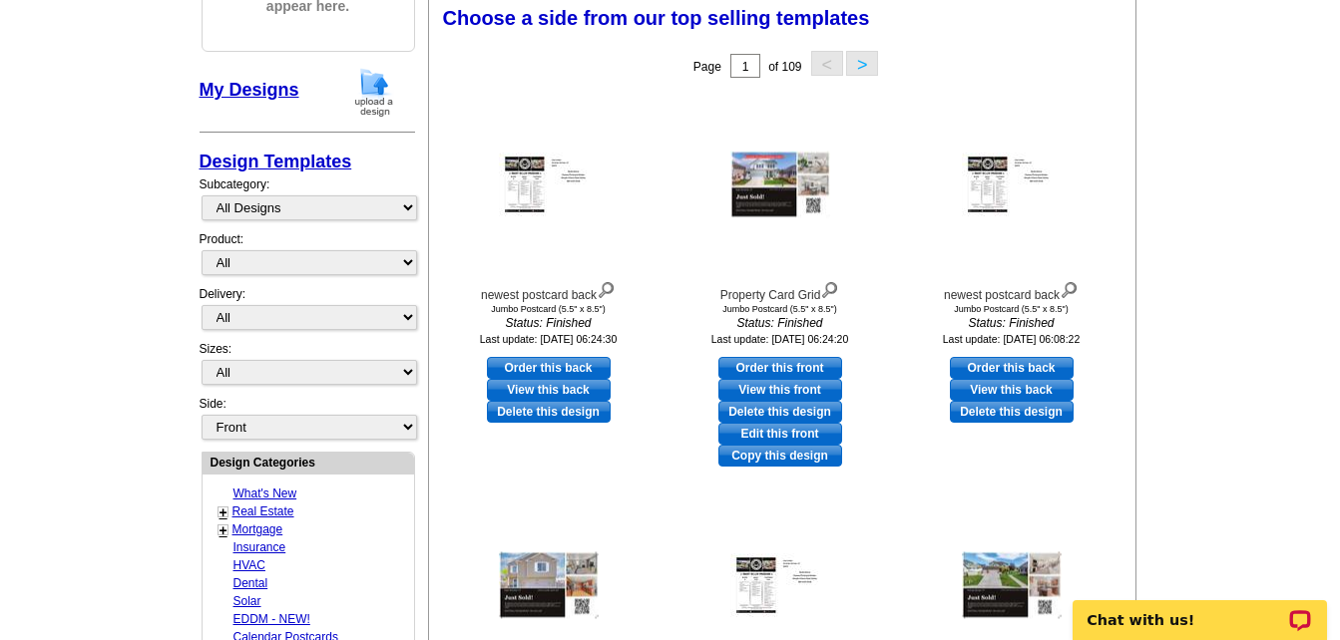
click at [865, 64] on button ">" at bounding box center [862, 63] width 32 height 25
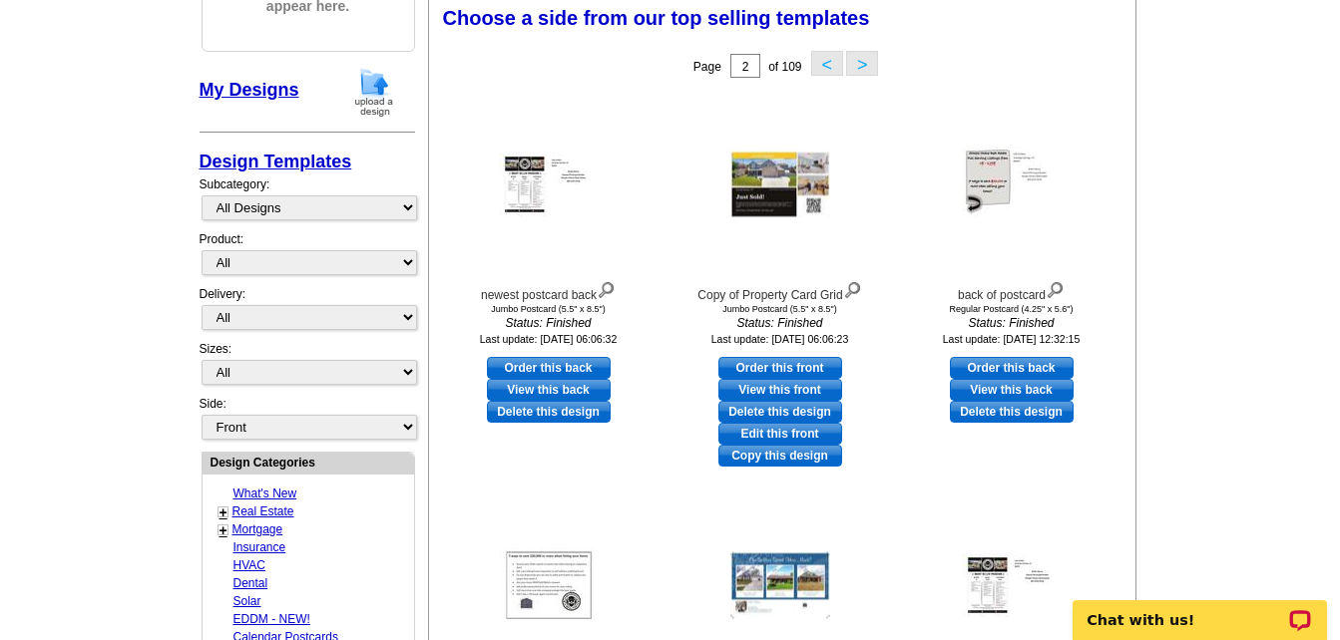
click at [855, 67] on button ">" at bounding box center [862, 63] width 32 height 25
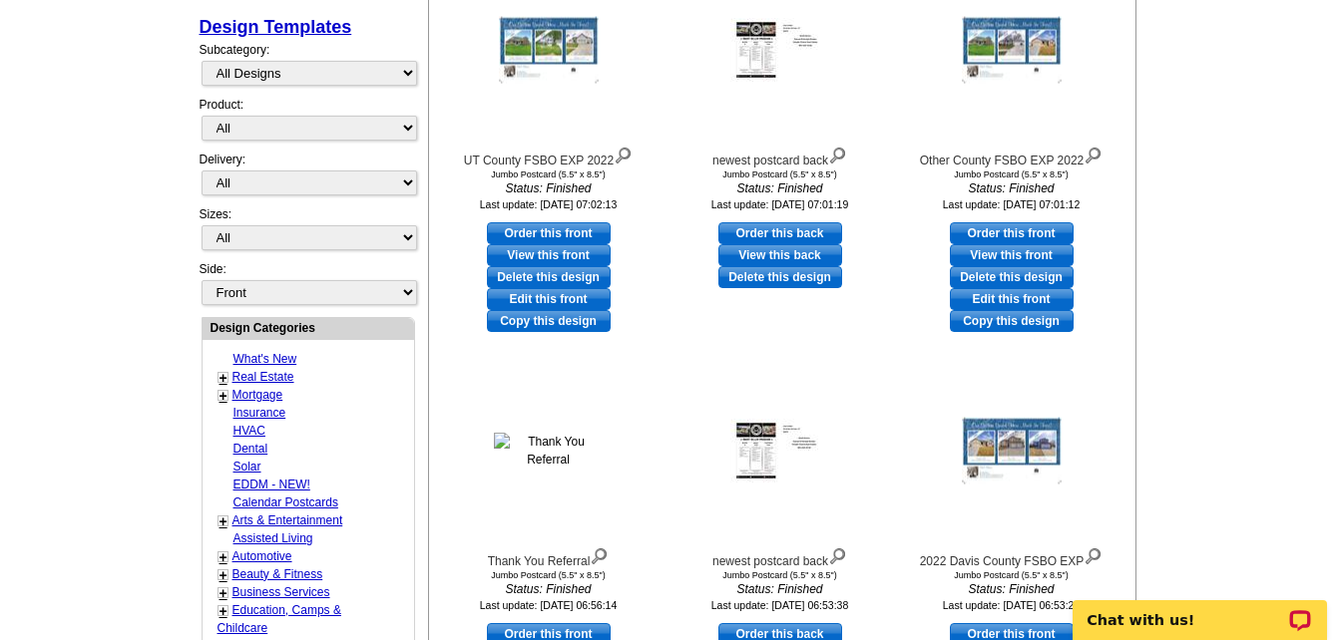
scroll to position [399, 0]
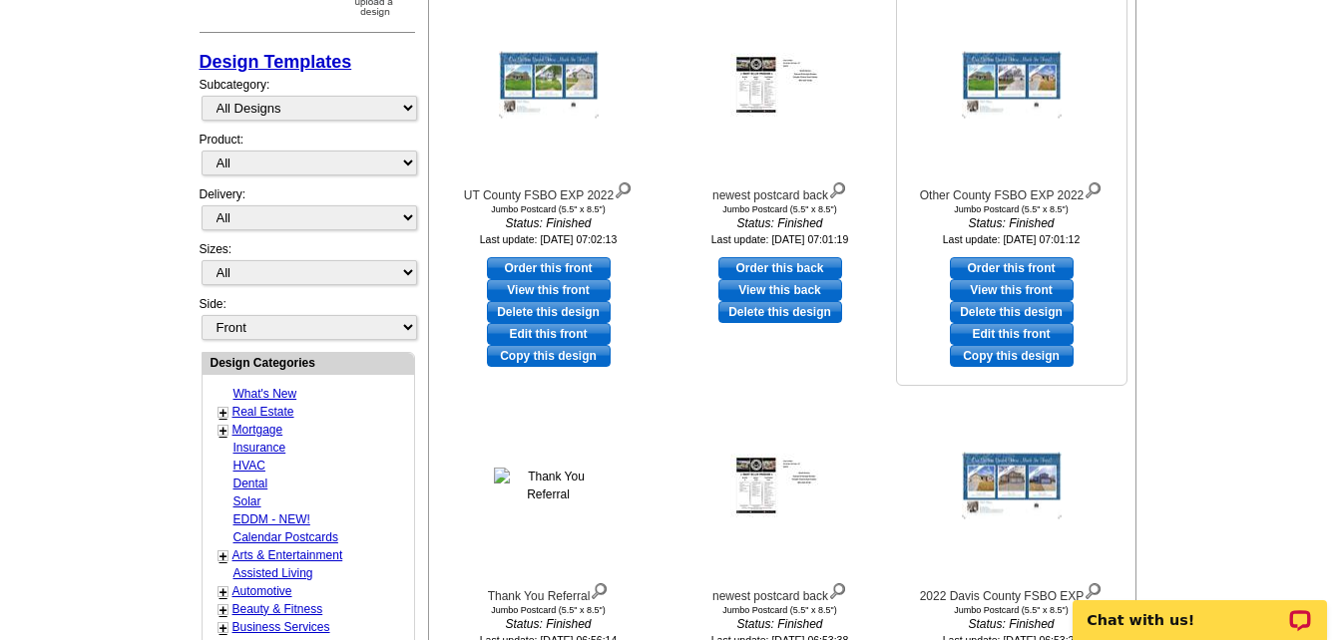
click at [992, 289] on link "View this front" at bounding box center [1012, 290] width 124 height 22
click at [1018, 275] on link "Order this front" at bounding box center [1012, 268] width 124 height 22
select select "2"
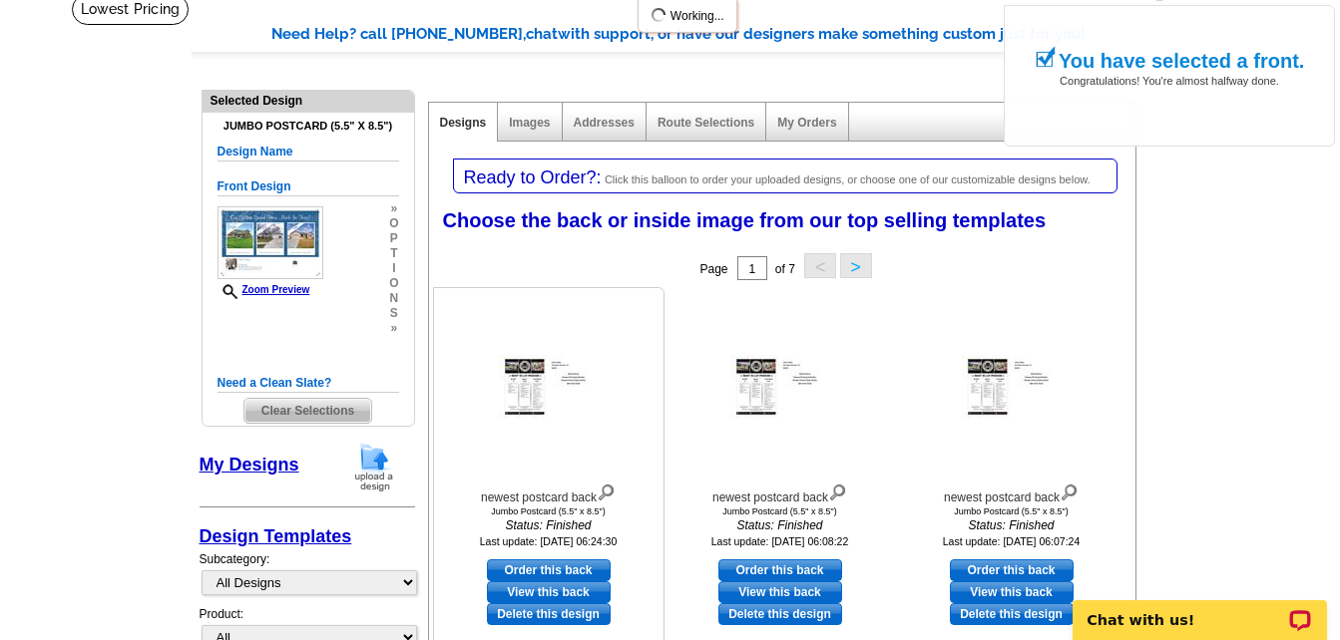
scroll to position [299, 0]
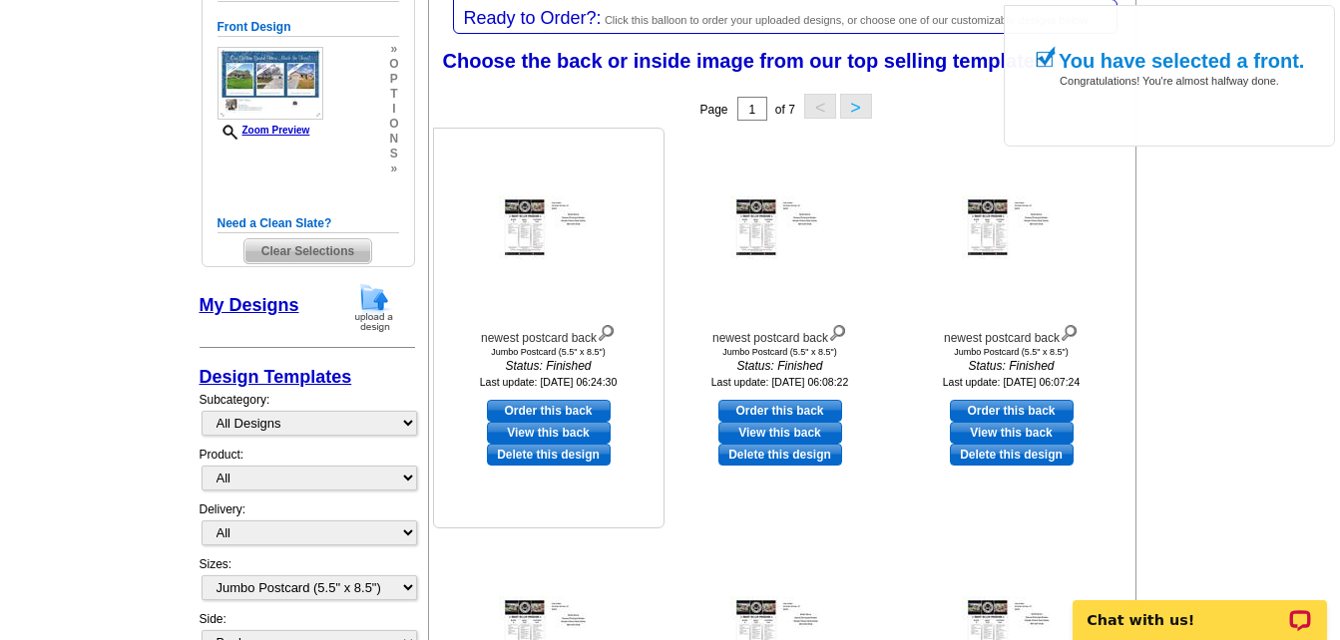
click at [547, 406] on link "Order this back" at bounding box center [549, 411] width 124 height 22
select select "front"
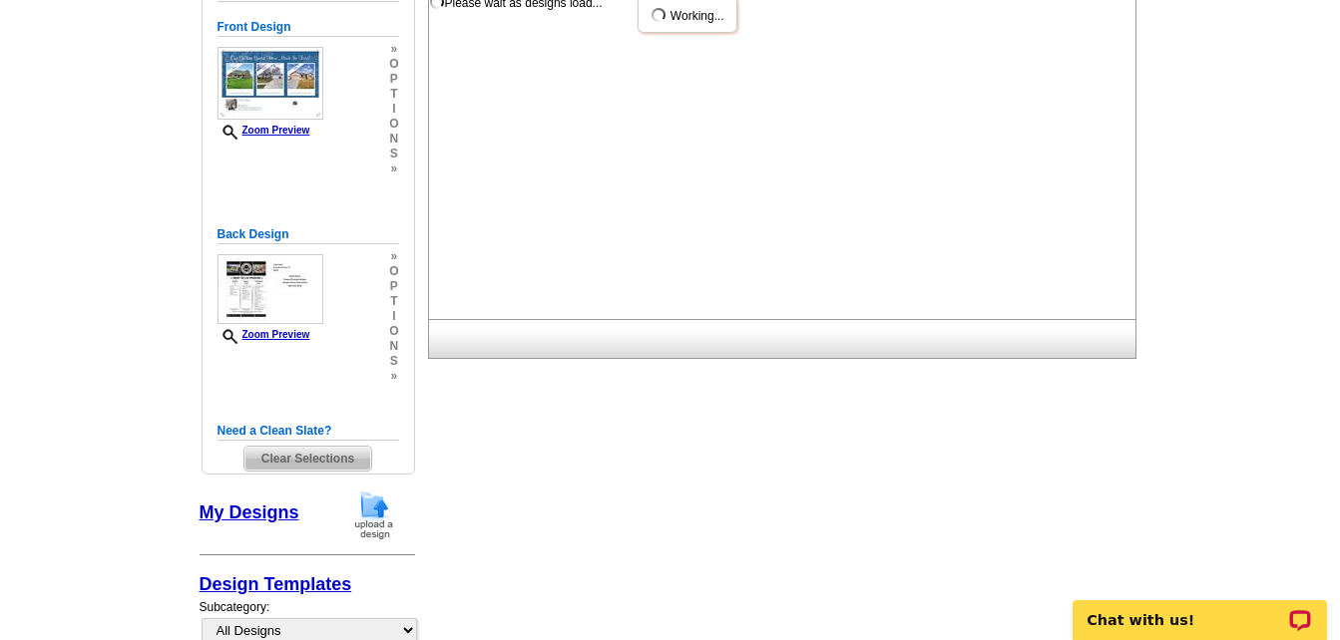
scroll to position [0, 0]
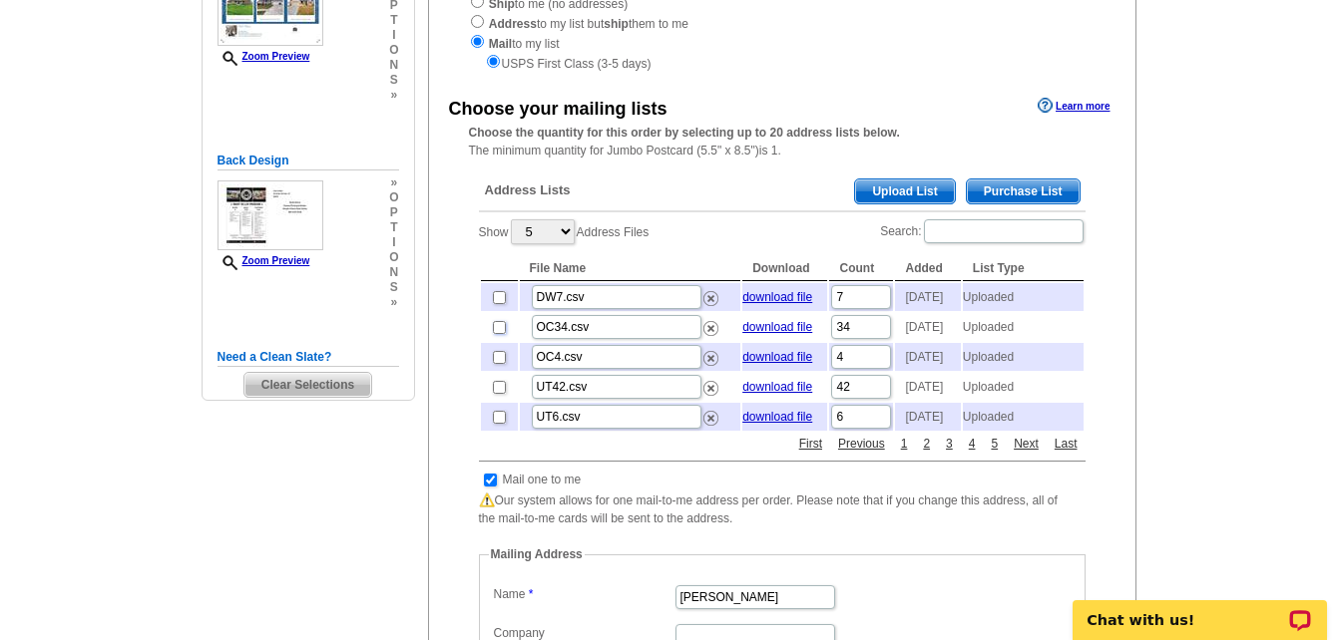
click at [499, 334] on input "checkbox" at bounding box center [499, 327] width 13 height 13
checkbox input "true"
click at [500, 364] on input "checkbox" at bounding box center [499, 357] width 13 height 13
checkbox input "true"
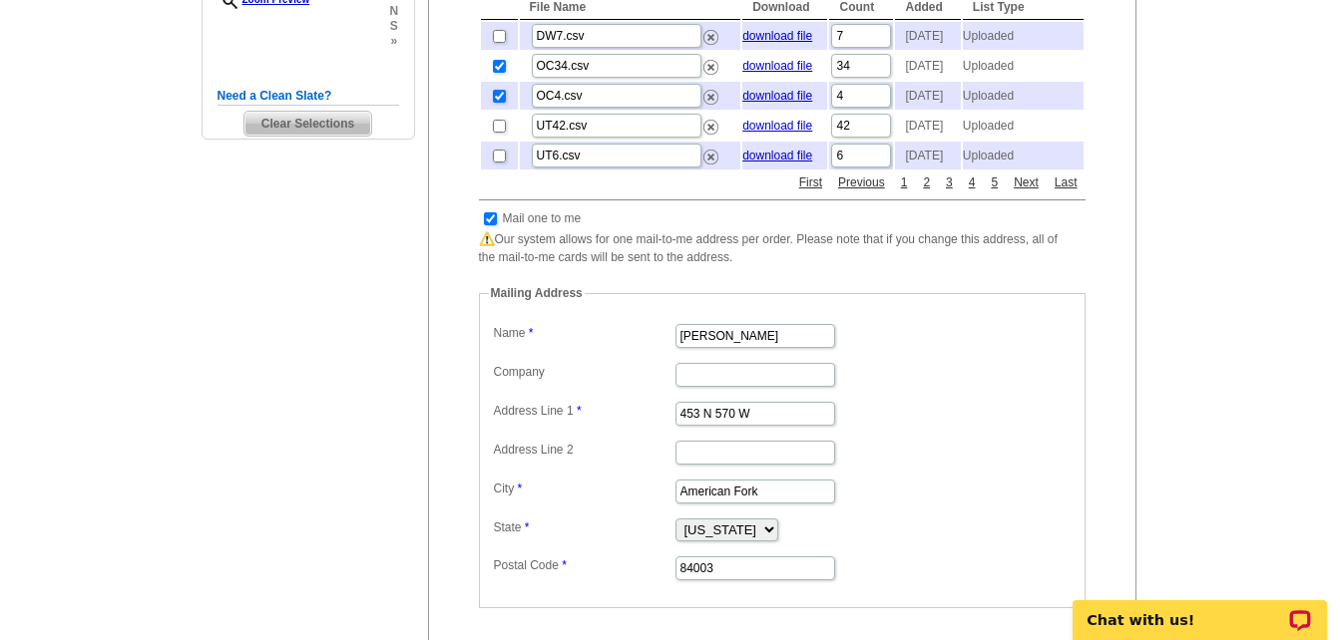
scroll to position [599, 0]
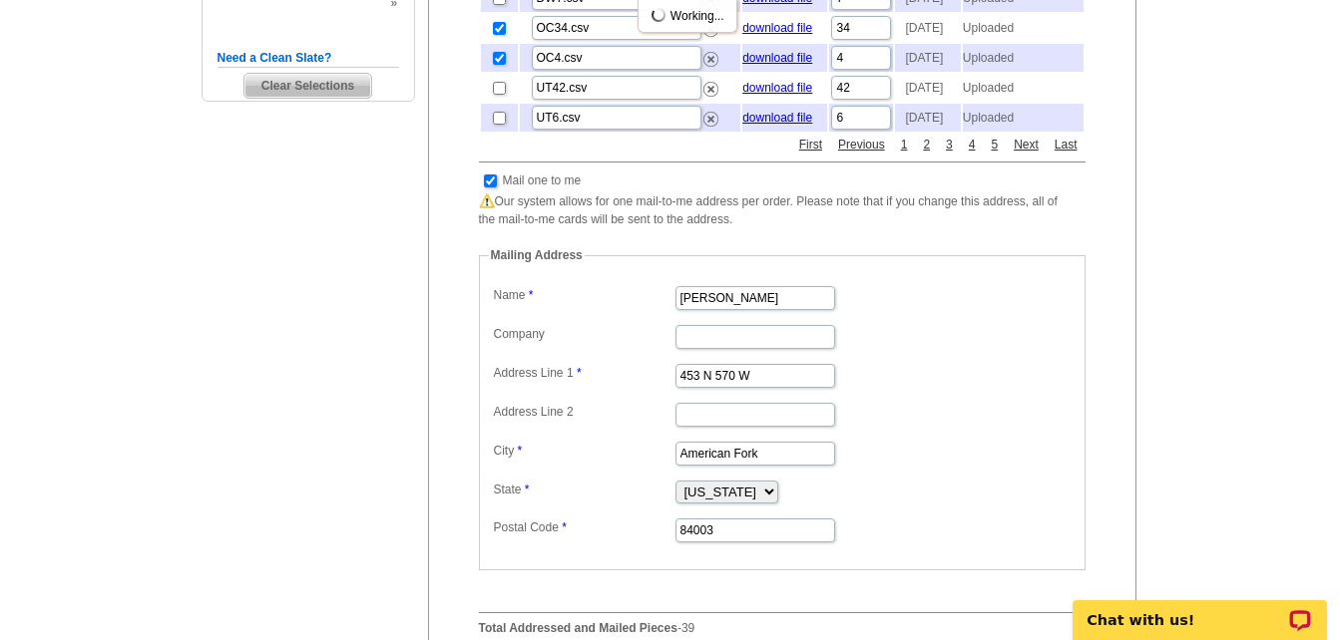
click at [486, 188] on input "checkbox" at bounding box center [490, 181] width 13 height 13
checkbox input "false"
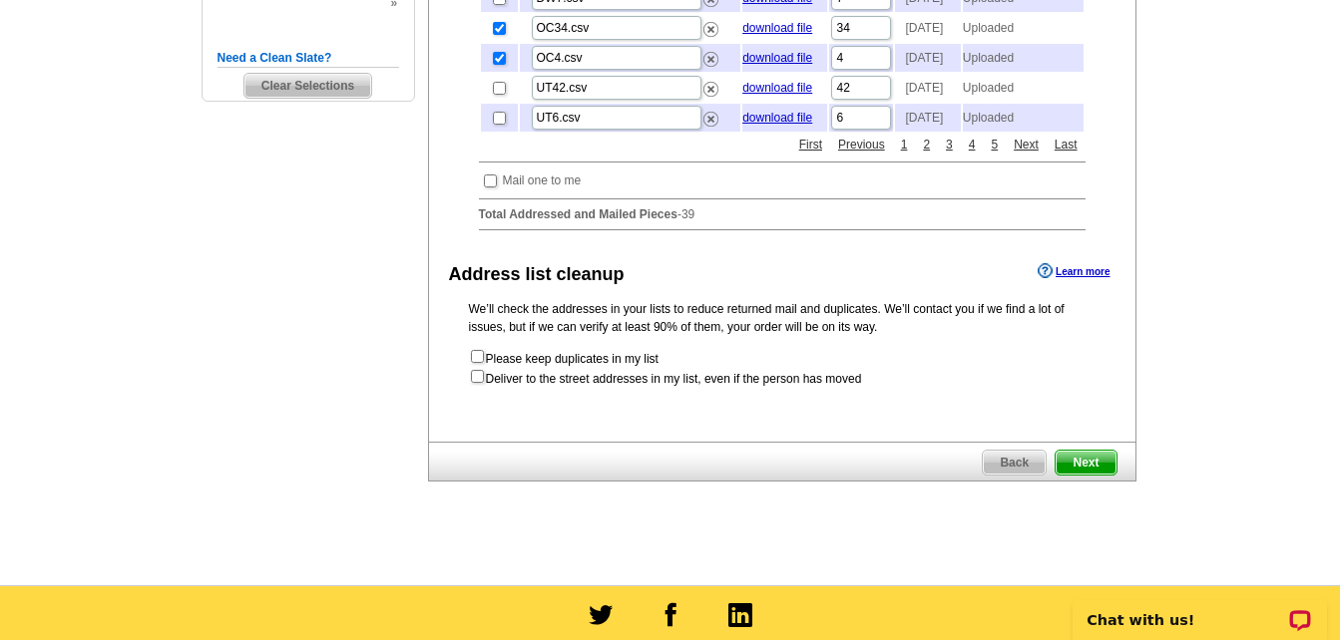
click at [1082, 475] on span "Next" at bounding box center [1085, 463] width 60 height 24
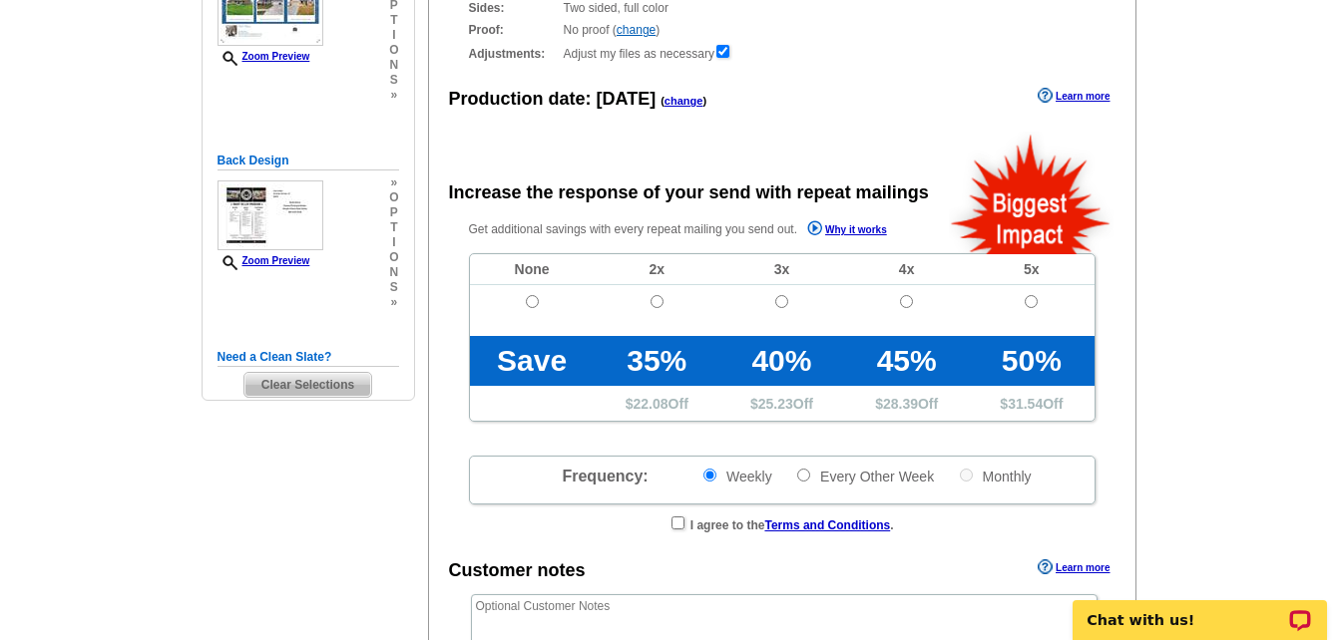
radio input "false"
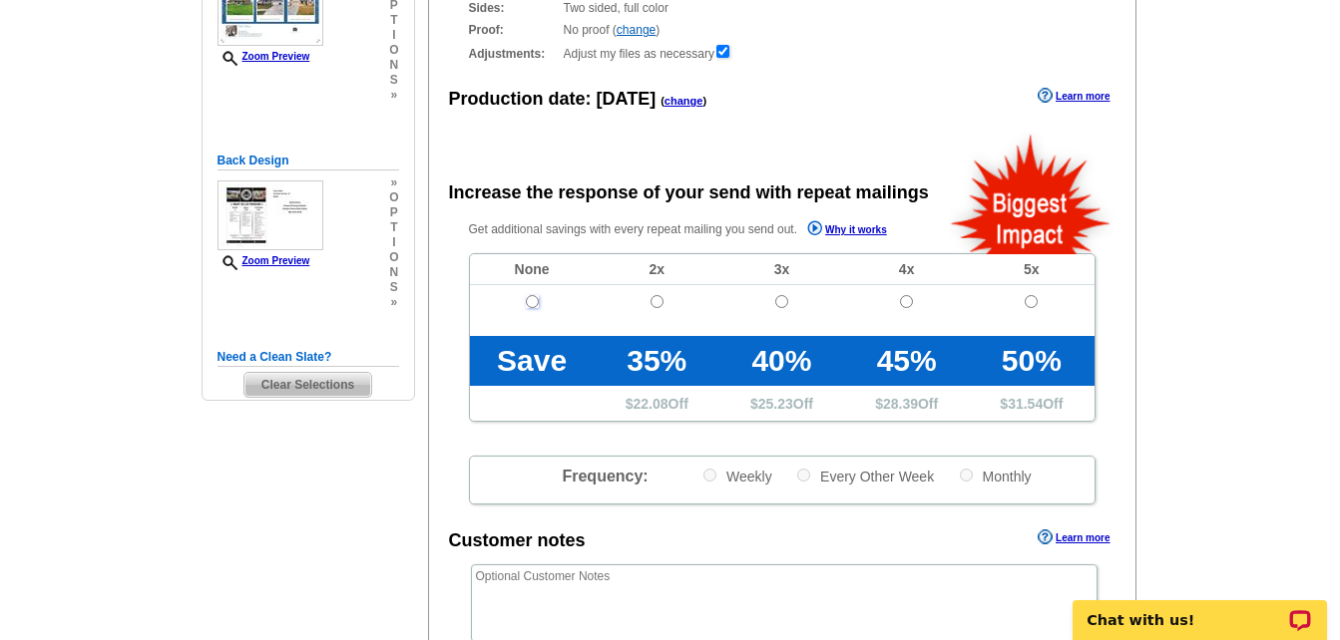
click at [530, 305] on input "radio" at bounding box center [532, 301] width 13 height 13
radio input "true"
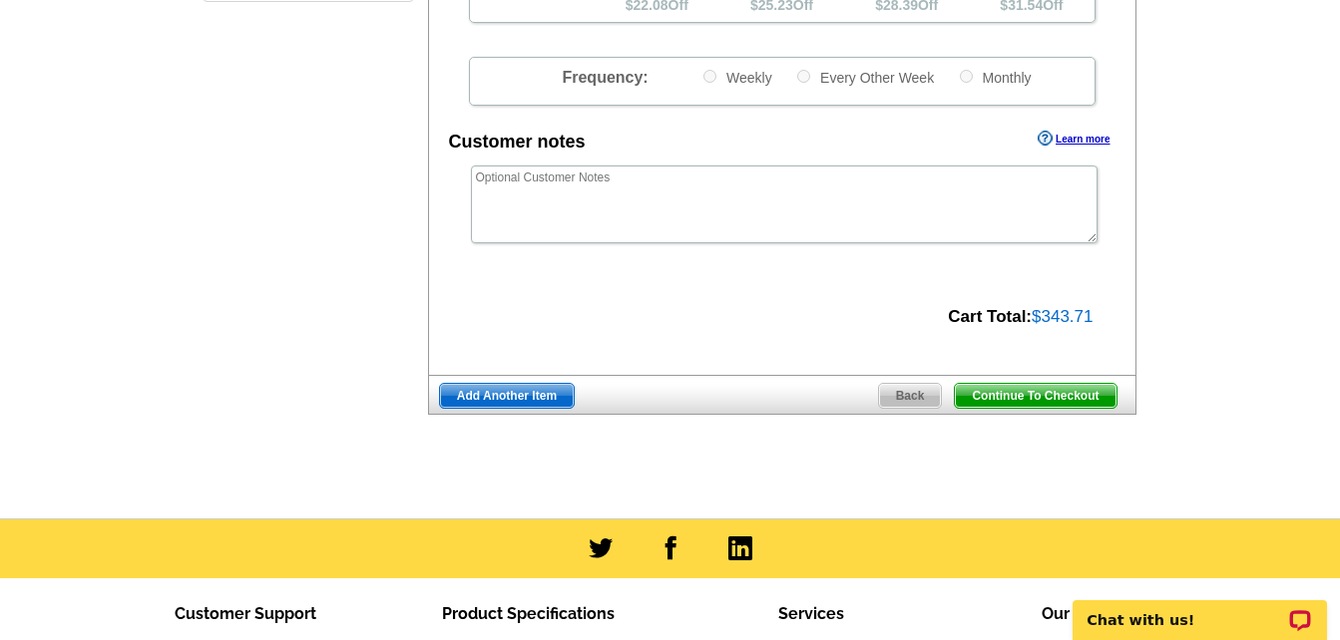
scroll to position [798, 0]
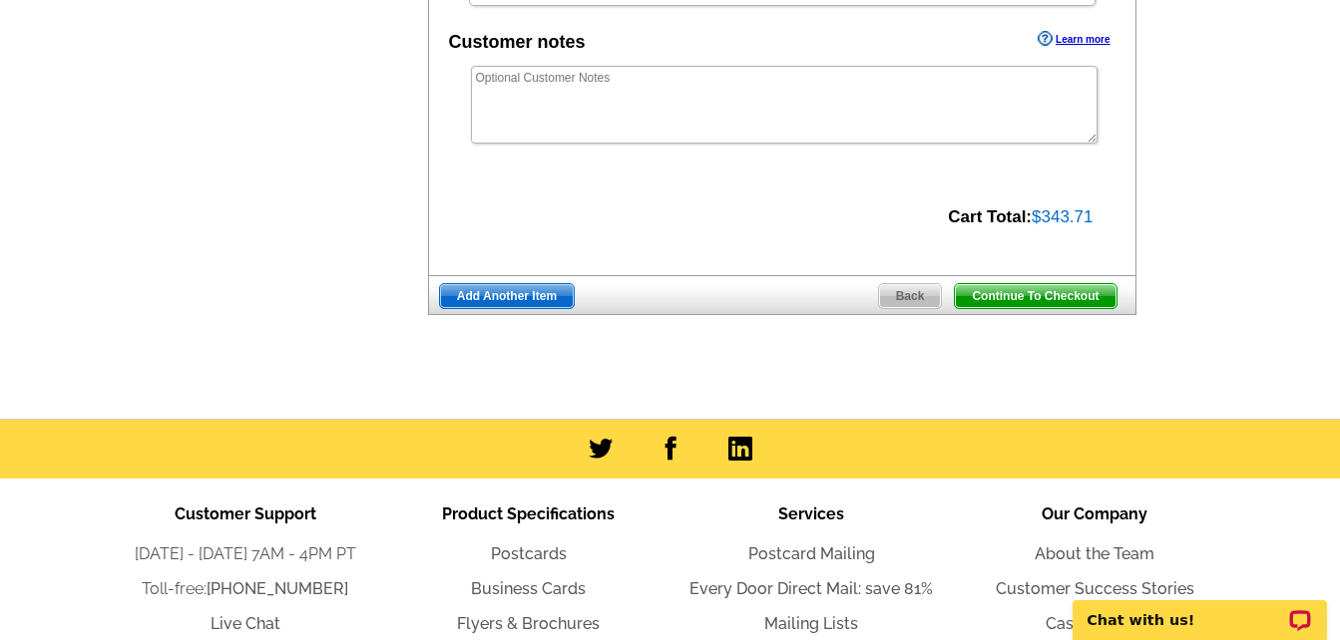
click at [1048, 295] on span "Continue To Checkout" at bounding box center [1035, 296] width 161 height 24
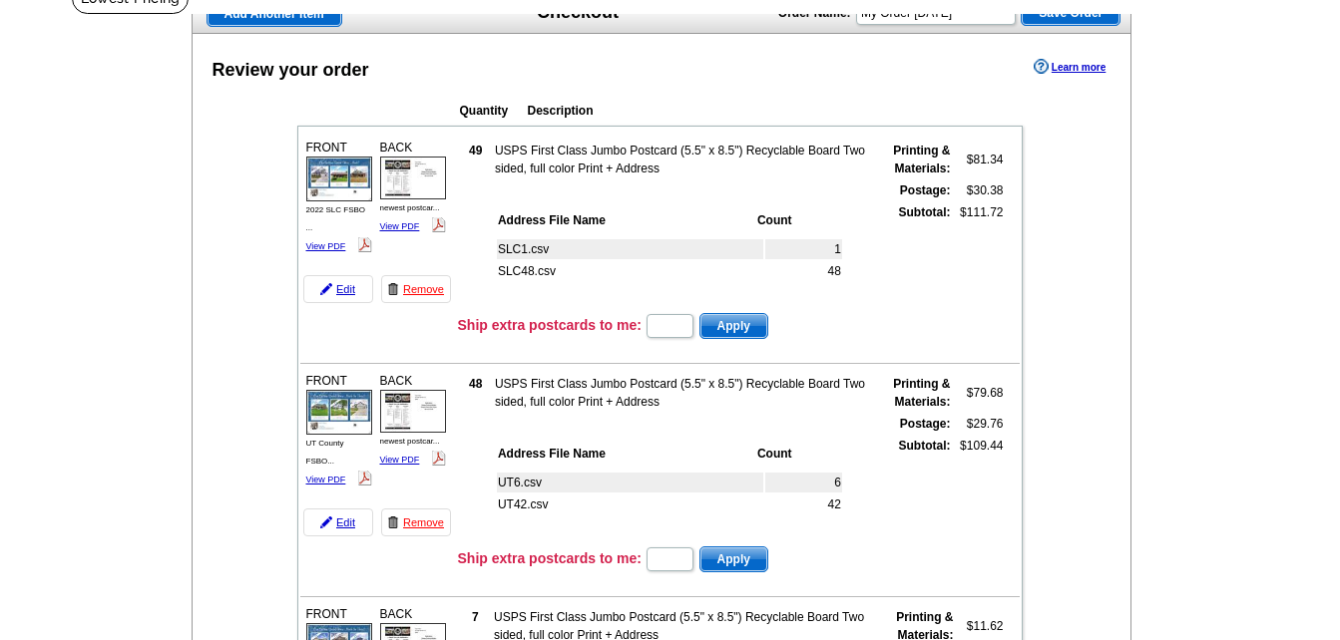
scroll to position [299, 0]
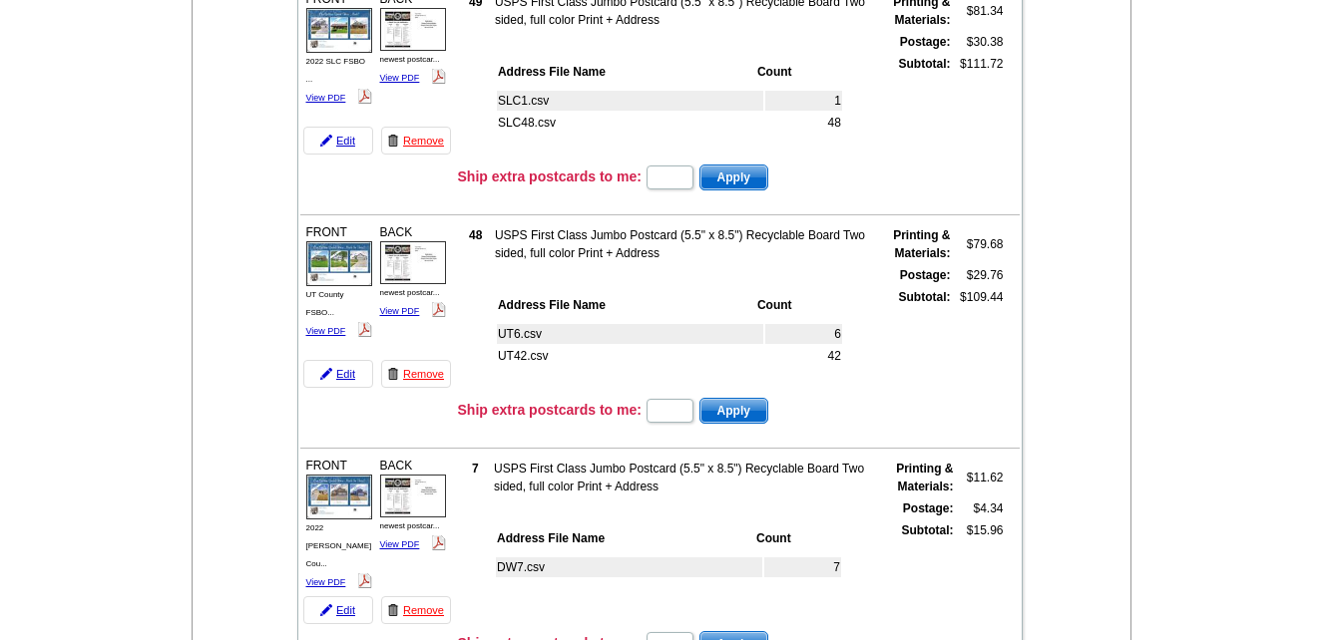
click at [637, 439] on td at bounding box center [659, 438] width 719 height 21
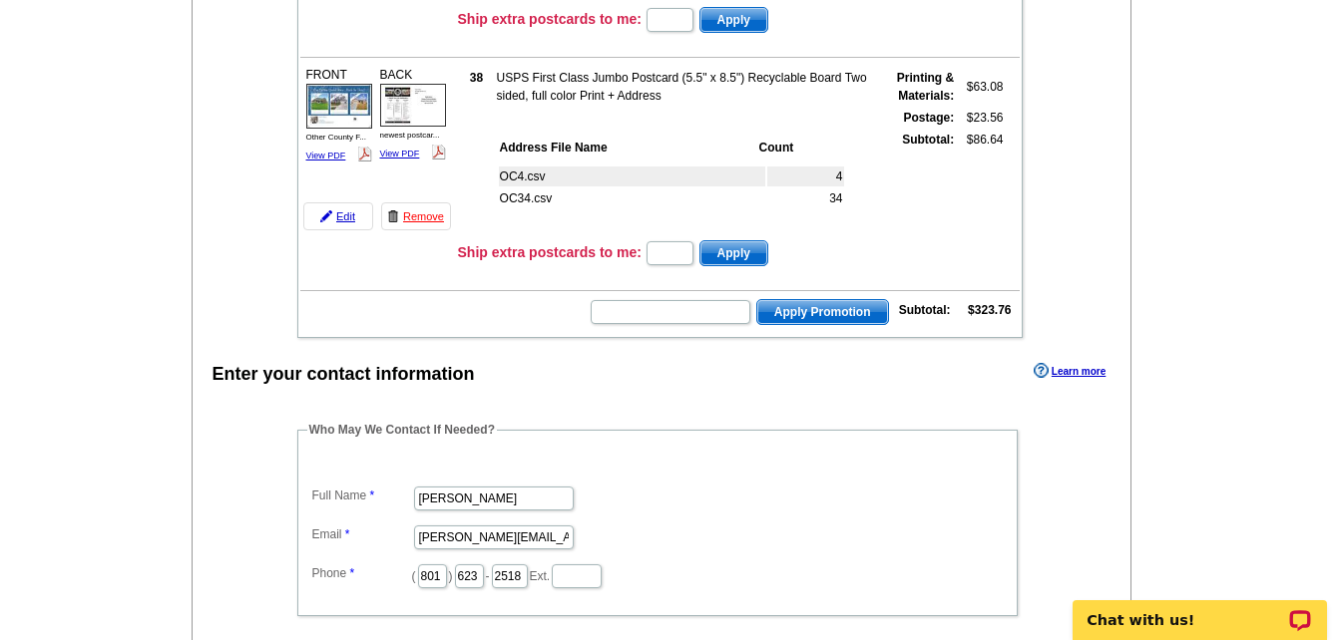
scroll to position [1097, 0]
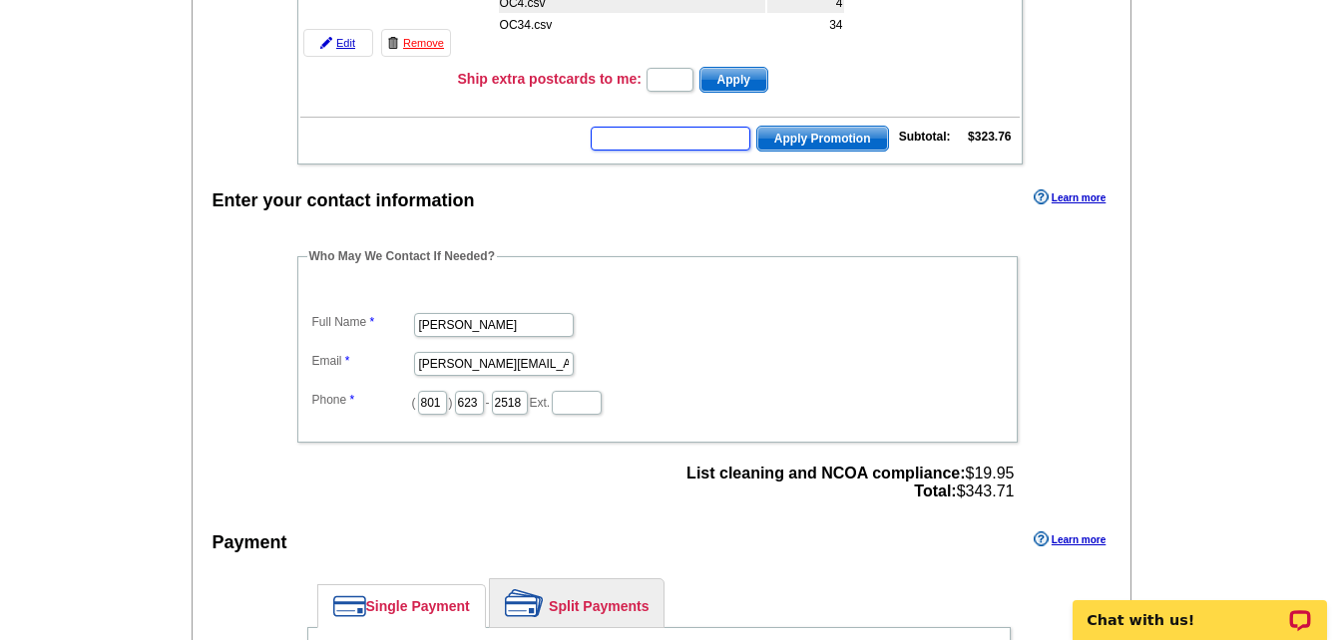
click at [684, 137] on input "text" at bounding box center [671, 139] width 160 height 24
type input "HURRY40"
click at [821, 146] on span "Apply Promotion" at bounding box center [822, 139] width 131 height 24
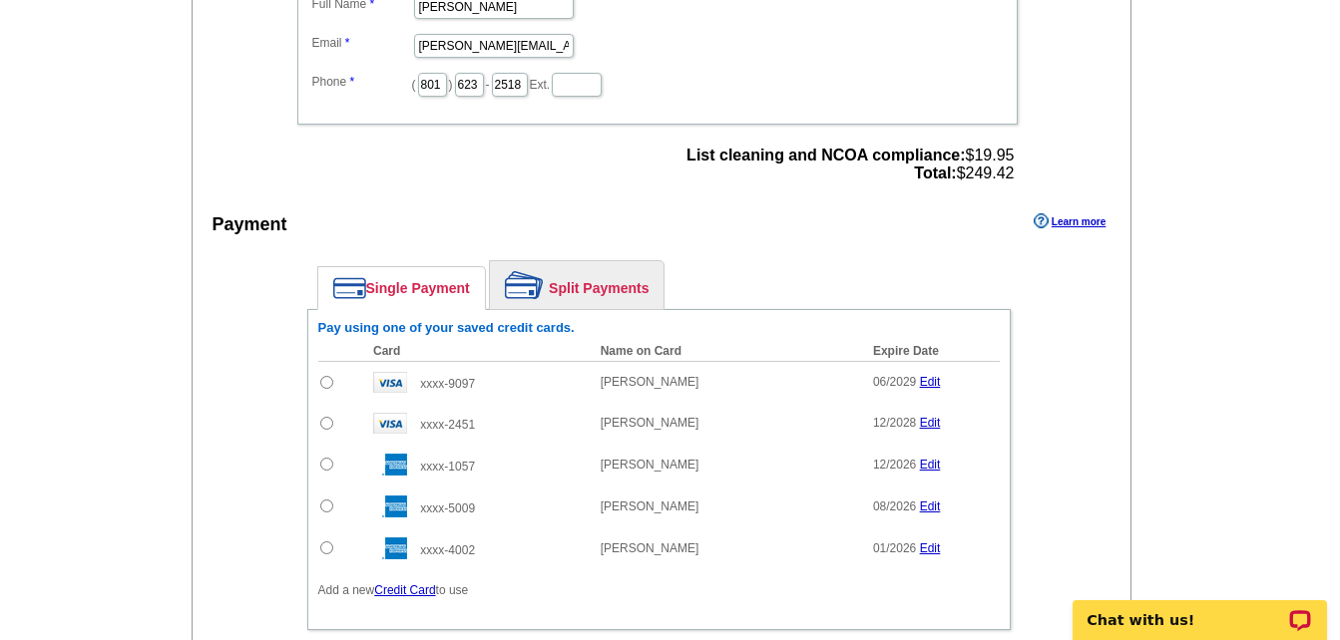
scroll to position [1496, 0]
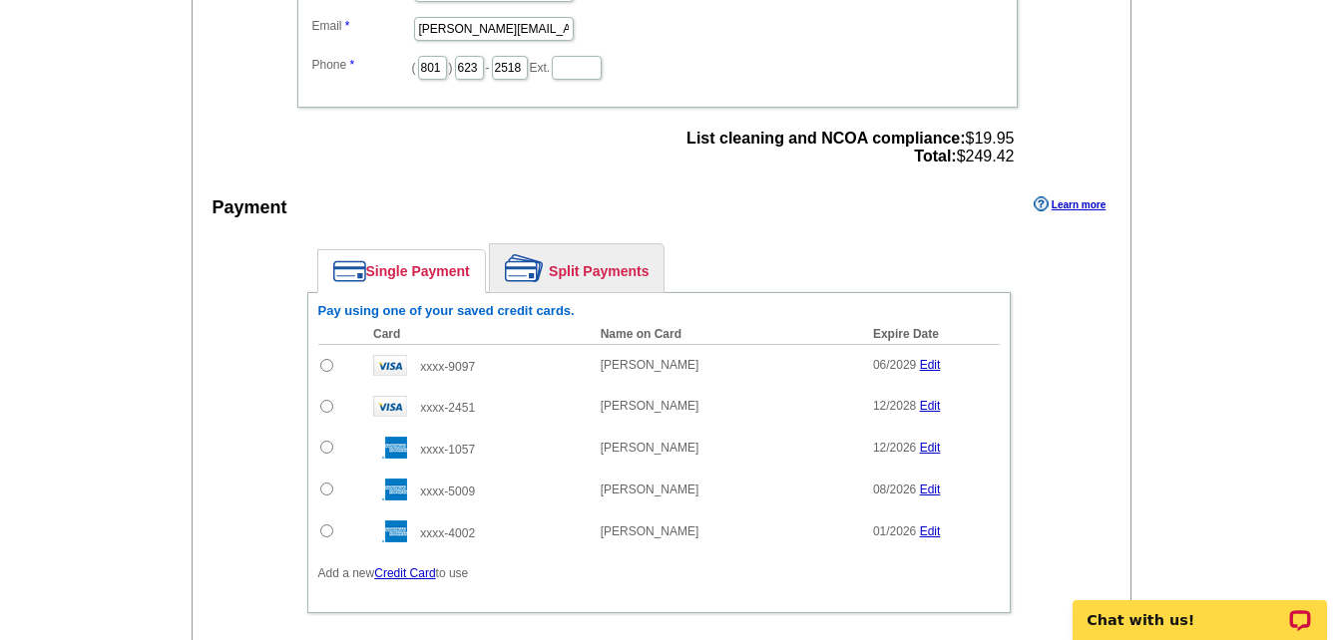
click at [330, 368] on input "radio" at bounding box center [326, 365] width 13 height 13
radio input "true"
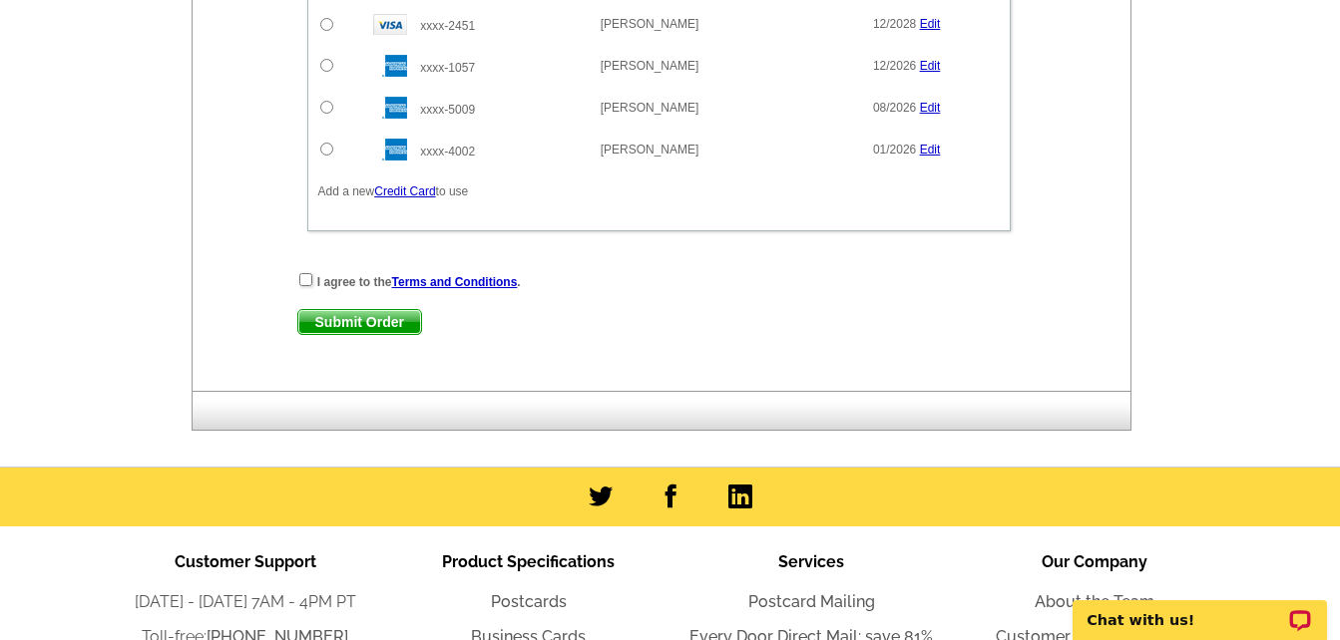
scroll to position [1895, 0]
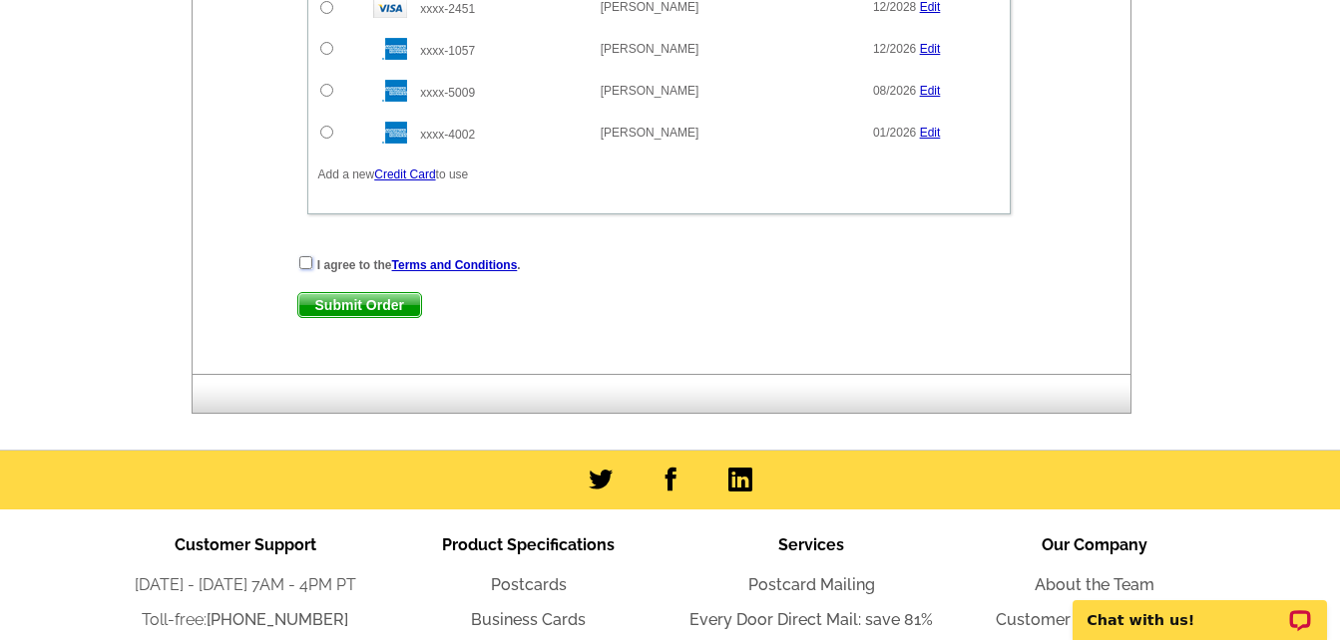
click at [302, 265] on input "checkbox" at bounding box center [305, 262] width 13 height 13
checkbox input "true"
click at [352, 308] on span "Submit Order" at bounding box center [359, 305] width 123 height 24
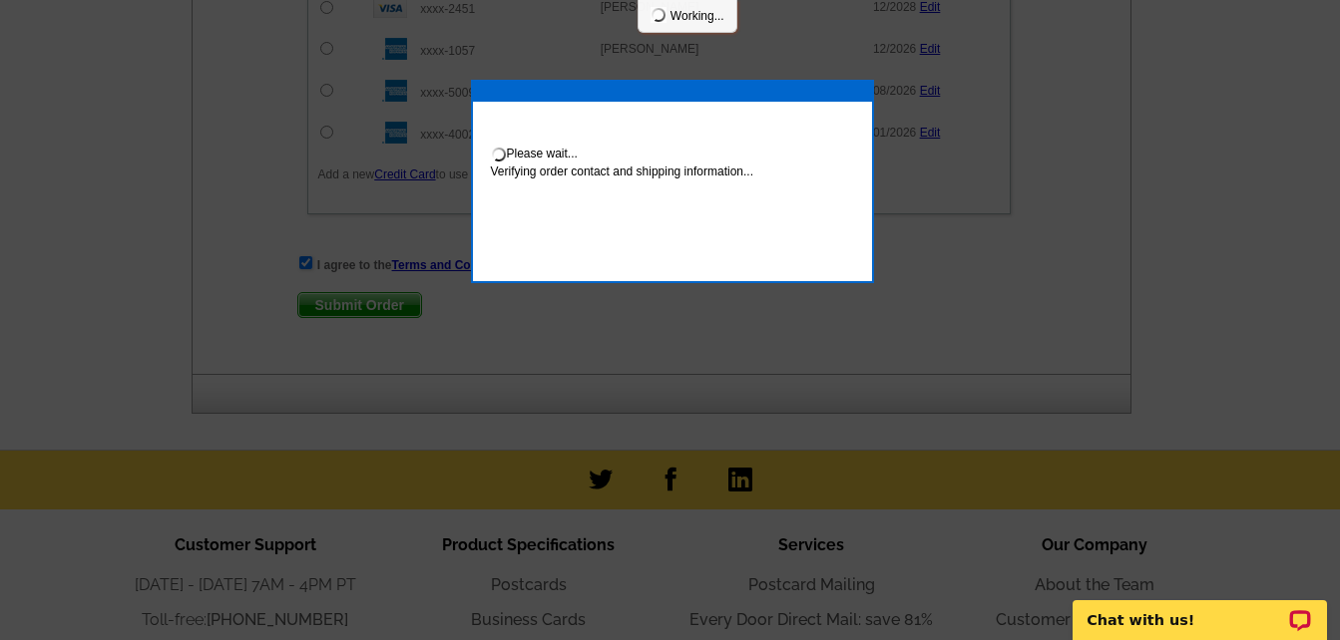
scroll to position [1996, 0]
